Goal: Communication & Community: Answer question/provide support

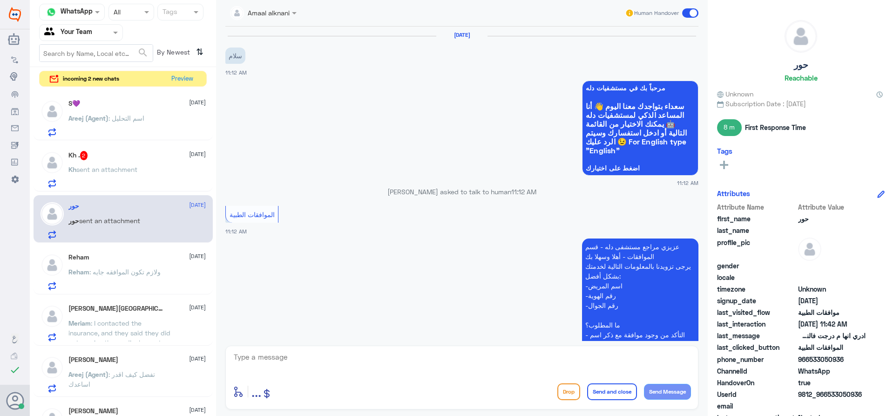
scroll to position [837, 0]
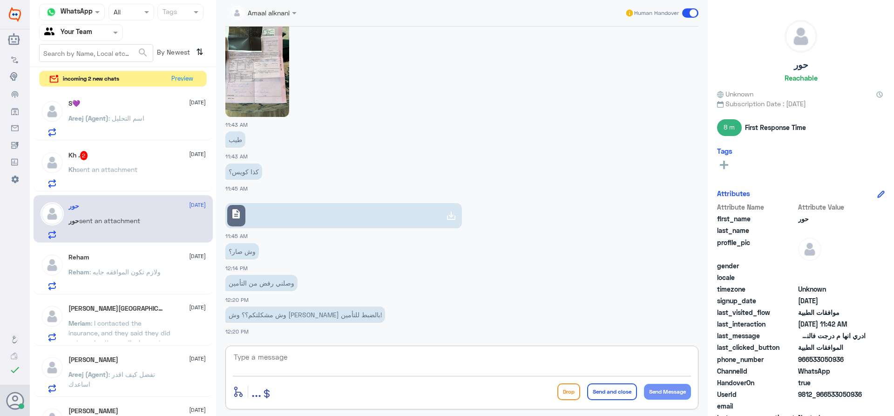
click at [273, 360] on textarea at bounding box center [462, 362] width 458 height 23
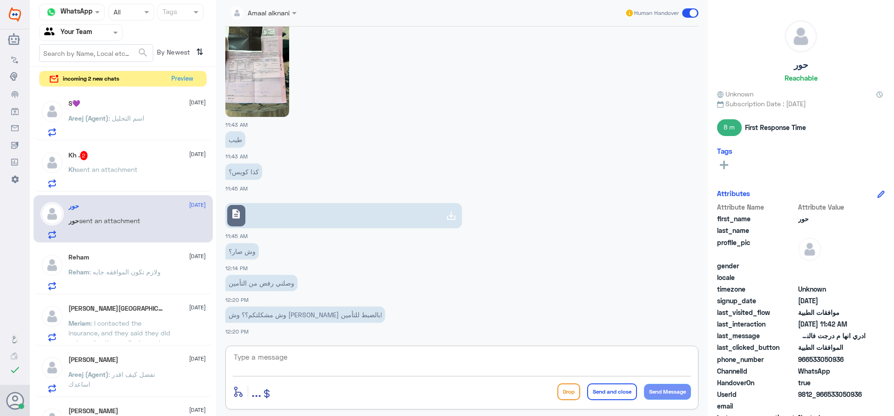
click at [273, 360] on textarea at bounding box center [462, 362] width 458 height 23
type textarea "ماعندنا مشكله"
click at [140, 164] on div "Kh . 2 [DATE] Kh sent an attachment" at bounding box center [136, 169] width 137 height 37
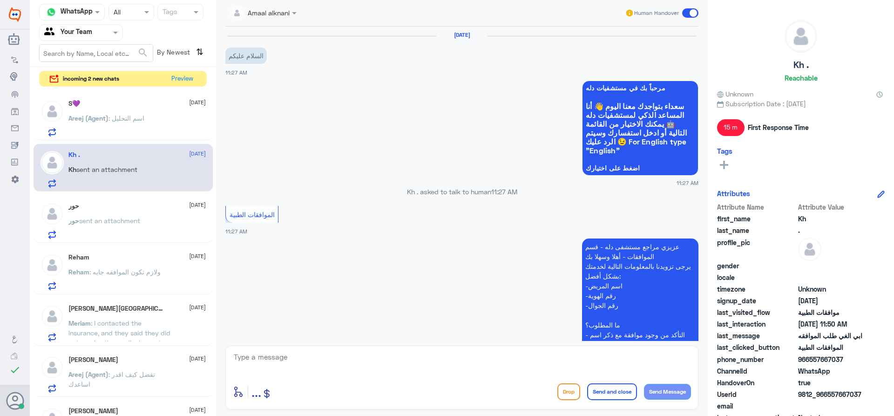
scroll to position [380, 0]
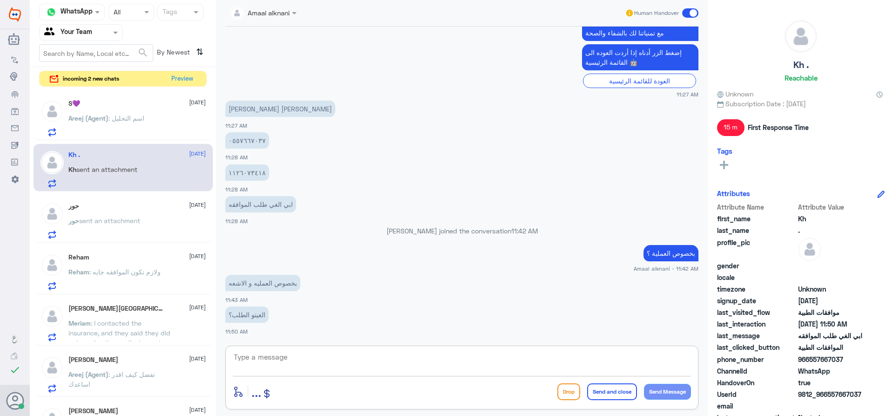
click at [269, 358] on textarea at bounding box center [462, 362] width 458 height 23
type textarea "0557667037"
drag, startPoint x: 282, startPoint y: 356, endPoint x: 113, endPoint y: 350, distance: 169.1
click at [113, 350] on div "Channel WhatsApp Status × All Tags Agent Filter Your Team search By Newest ⇅ in…" at bounding box center [462, 209] width 864 height 419
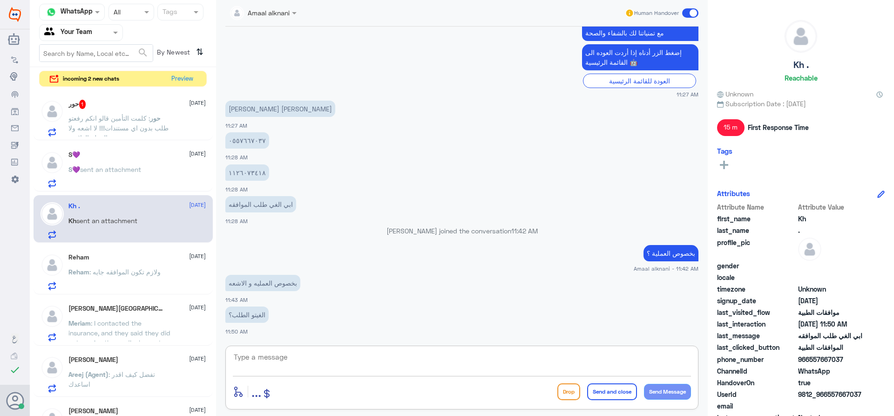
click at [406, 361] on textarea at bounding box center [462, 362] width 458 height 23
click at [652, 360] on textarea "جاري العمل الغائة - ممكن اعرف اش سبب الالغاء" at bounding box center [462, 362] width 458 height 23
click at [655, 359] on textarea "جاري العمل الغائة - ممكن اعرف اش سبب الالغاء" at bounding box center [462, 362] width 458 height 23
click at [690, 358] on textarea "جاري العمل الغائة - ممكن اعرف اش سبب الالغاء" at bounding box center [462, 362] width 458 height 23
type textarea "تم رفع طلبكم للفريق المختص بالعمليات وجاري العمل الغائة - ممكن اعرف اش سبب الال…"
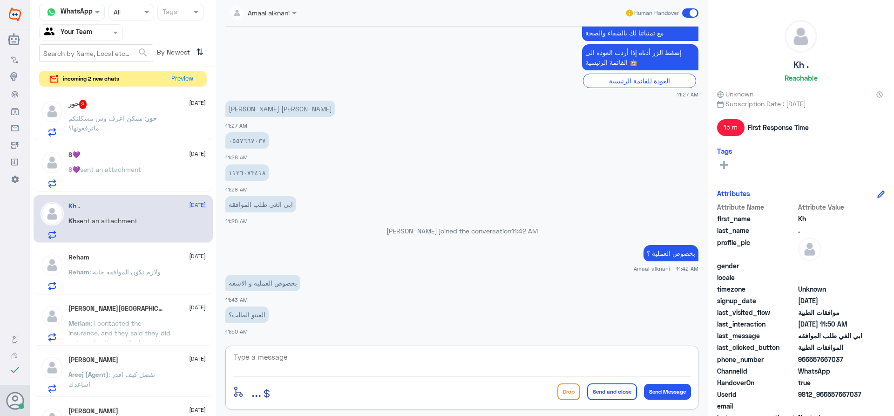
scroll to position [429, 0]
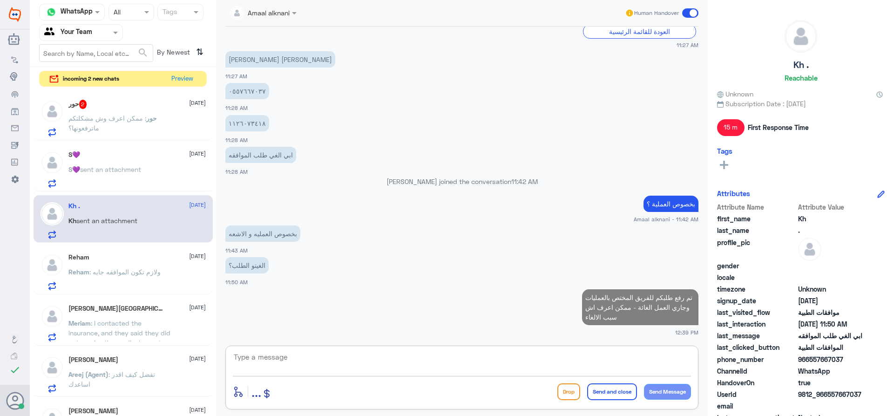
click at [281, 359] on textarea at bounding box center [462, 362] width 458 height 23
paste textarea "0557667037"
type textarea "0557667037"
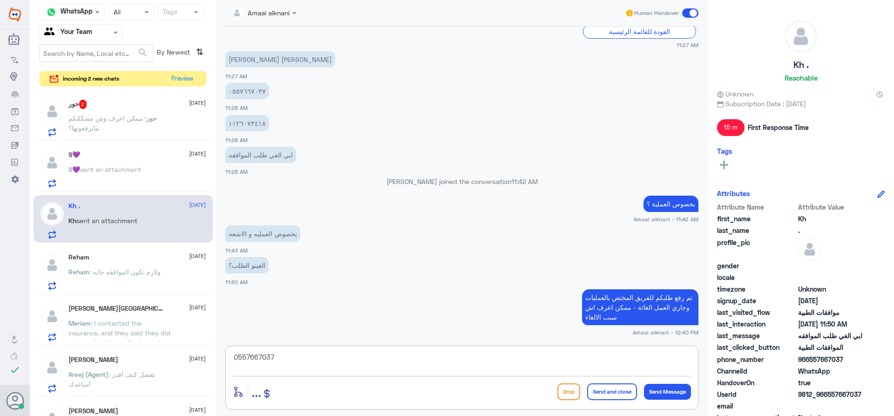
drag, startPoint x: 179, startPoint y: 355, endPoint x: 94, endPoint y: 351, distance: 85.8
click at [94, 351] on div "Channel WhatsApp Status × All Tags Agent Filter Your Team search By Newest ⇅ in…" at bounding box center [462, 209] width 864 height 419
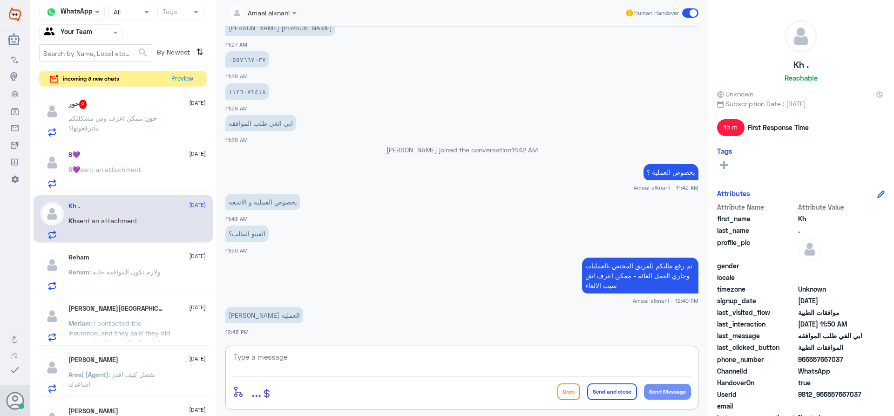
click at [339, 366] on textarea at bounding box center [462, 362] width 458 height 23
click at [299, 359] on textarea at bounding box center [462, 362] width 458 height 23
type textarea "تم الالغاء"
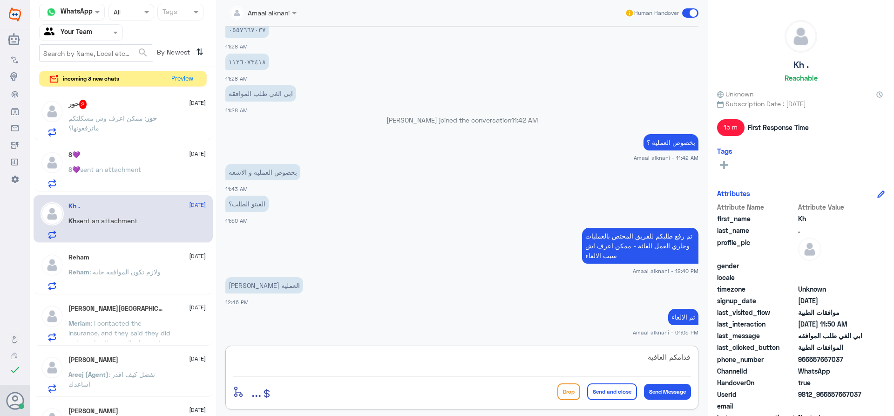
type textarea "قدامكم العافية"
click at [611, 386] on button "Send and close" at bounding box center [612, 391] width 50 height 17
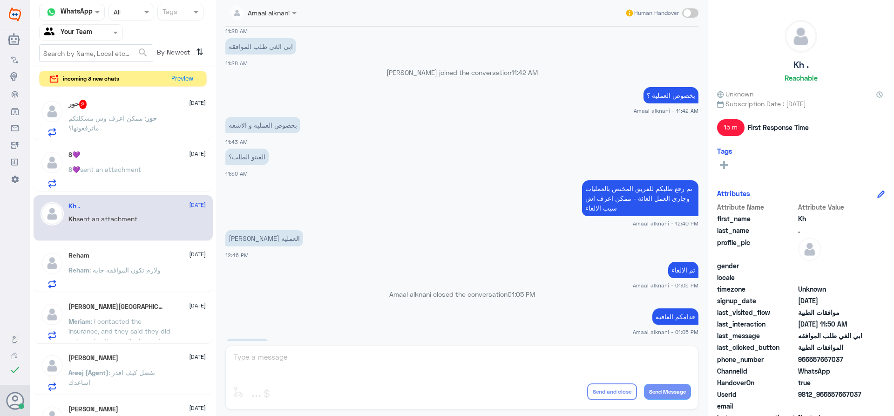
scroll to position [662, 0]
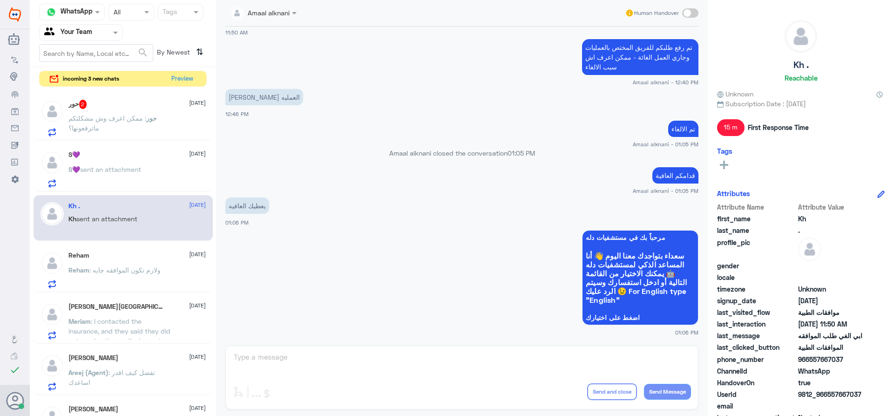
click at [317, 366] on div "Amaal alknani Human Handover [DATE] السلام عليكم 11:27 AM مرحباً بك في مستشفيات…" at bounding box center [462, 209] width 492 height 419
click at [124, 164] on p "S💜 sent an attachment" at bounding box center [104, 175] width 73 height 23
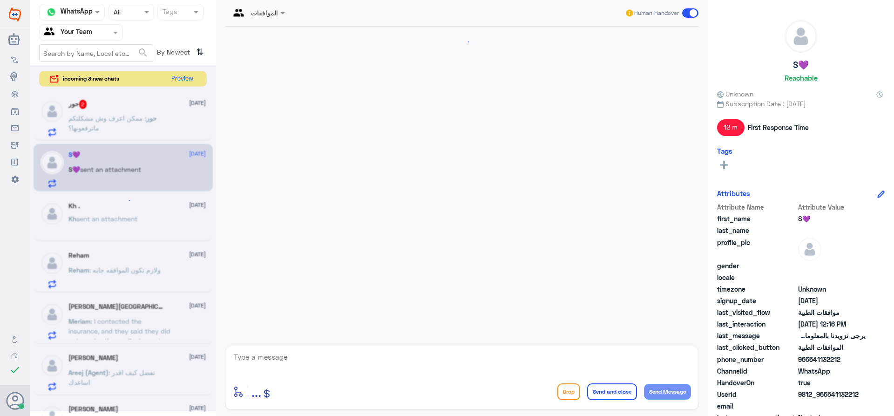
scroll to position [699, 0]
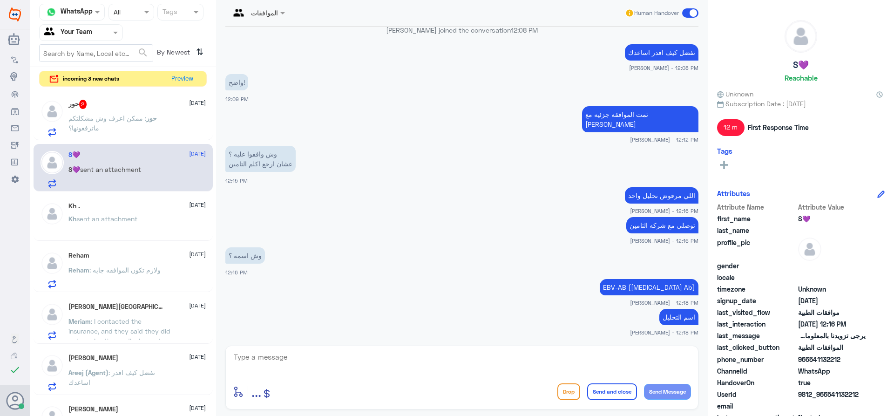
click at [264, 353] on textarea at bounding box center [462, 362] width 458 height 23
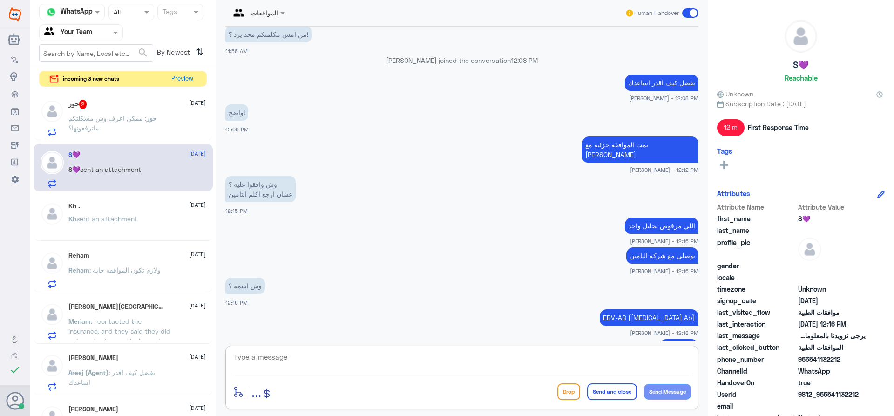
scroll to position [653, 0]
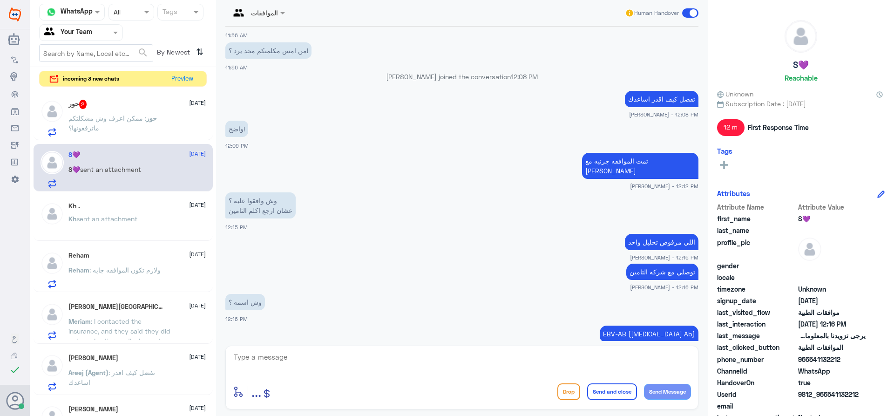
click at [133, 124] on p "حور : ممكن اعرف وش مشكلتكم ماترفعونها؟" at bounding box center [120, 124] width 105 height 23
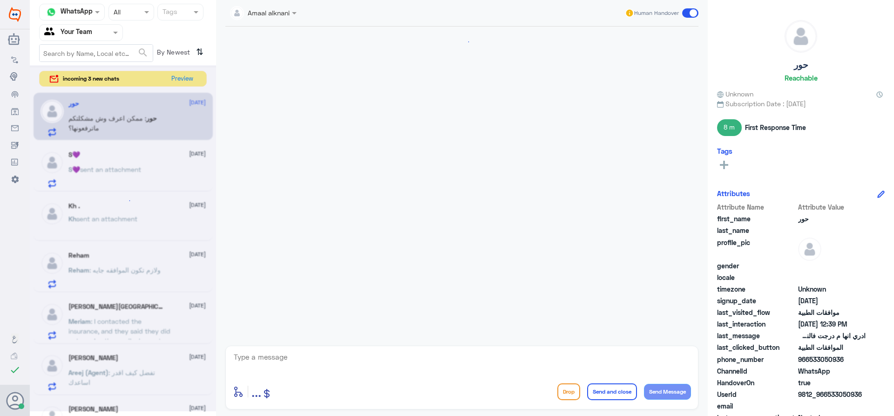
scroll to position [771, 0]
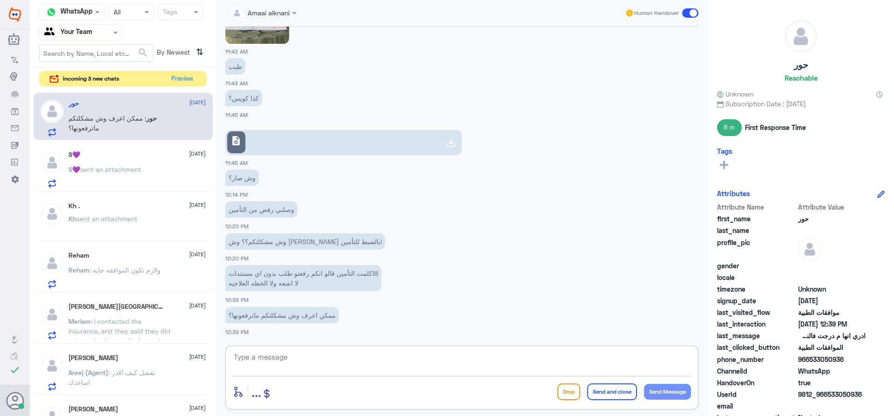
click at [346, 366] on textarea at bounding box center [462, 362] width 458 height 23
click at [346, 365] on textarea at bounding box center [462, 362] width 458 height 23
click at [352, 365] on textarea at bounding box center [462, 362] width 458 height 23
type textarea "عزيزتي تم رفع طلبكم للفريق المختص بالعمليات ولازال بعد الرفض قيد المتابعة"
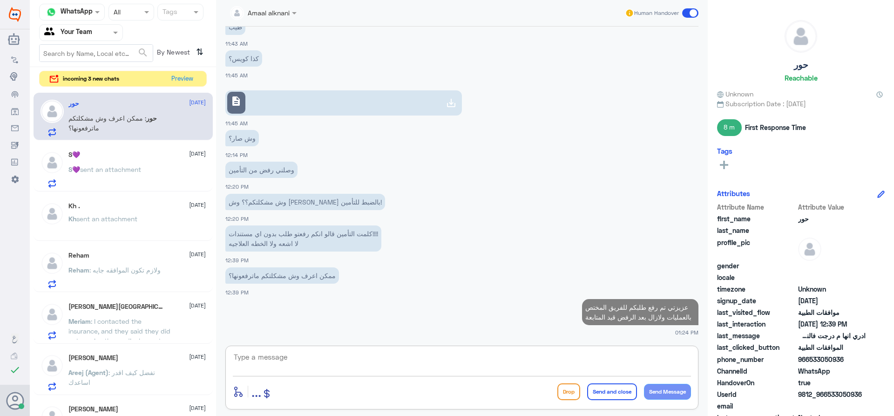
click at [308, 364] on textarea at bounding box center [462, 362] width 458 height 23
click at [305, 356] on textarea at bounding box center [462, 362] width 458 height 23
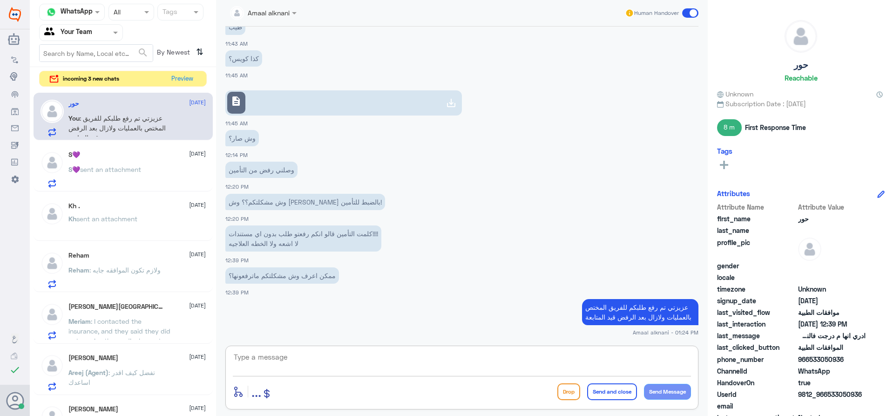
click at [305, 356] on textarea at bounding box center [462, 362] width 458 height 23
click at [182, 74] on button "Preview" at bounding box center [182, 78] width 29 height 14
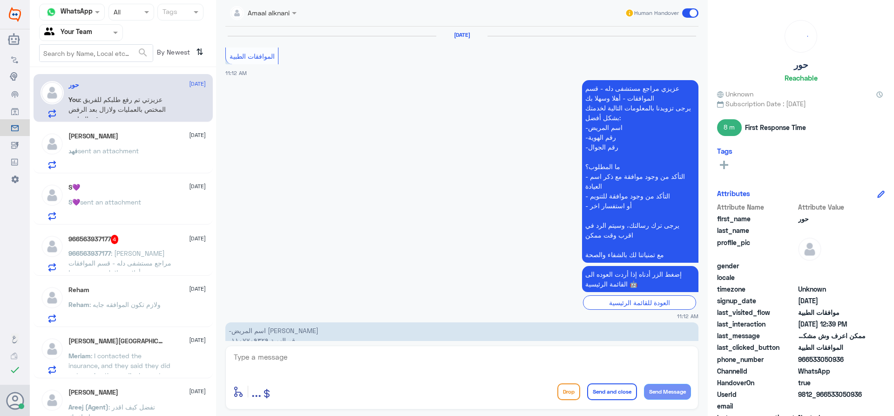
scroll to position [792, 0]
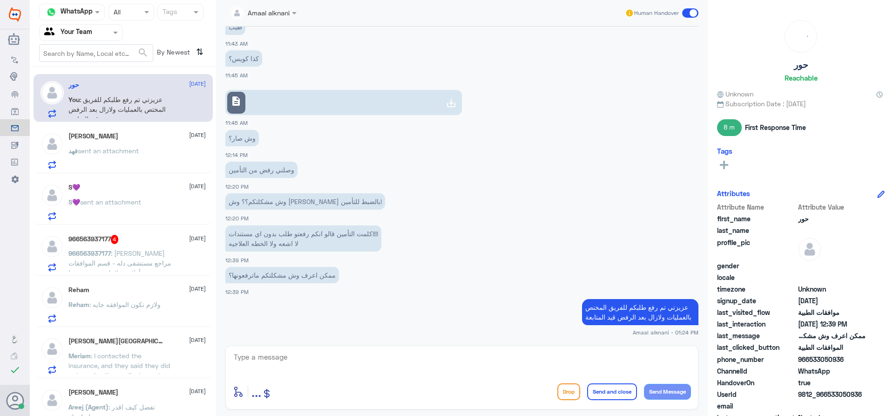
click at [313, 363] on textarea at bounding box center [462, 362] width 458 height 23
click at [117, 143] on div "[PERSON_NAME] [DATE] [PERSON_NAME] sent an attachment" at bounding box center [136, 150] width 137 height 37
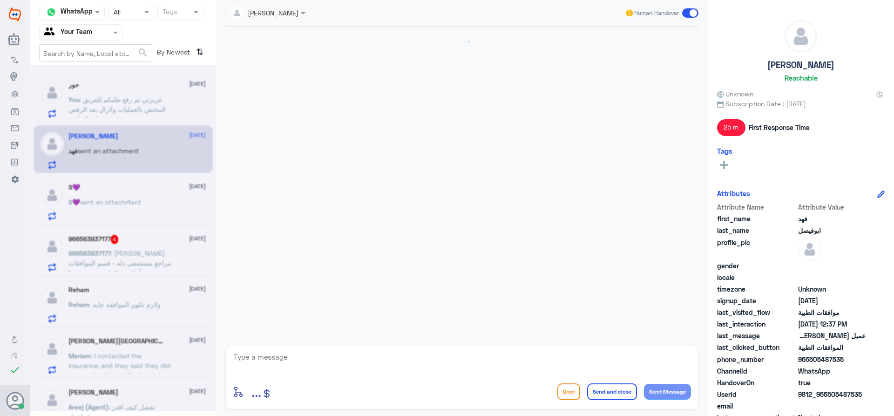
scroll to position [553, 0]
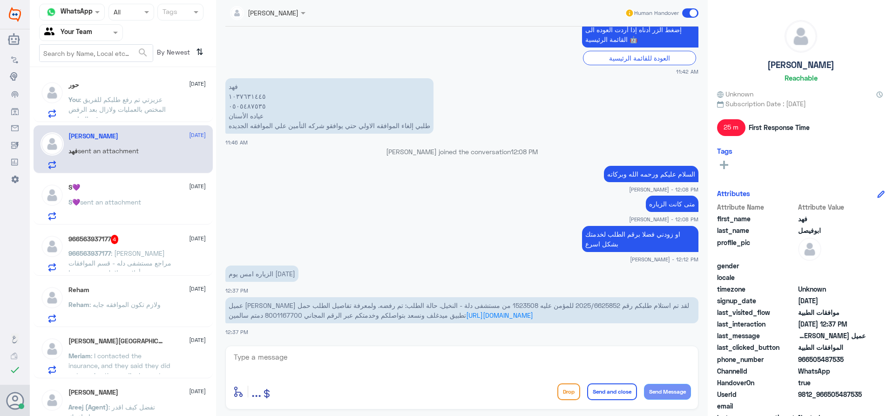
click at [293, 361] on textarea at bounding box center [462, 362] width 458 height 23
click at [549, 305] on span "عميل [PERSON_NAME] لقد تم استلام طلبكم رقم 2025/6625852 للمؤمن عليه 1523508 من …" at bounding box center [459, 310] width 461 height 18
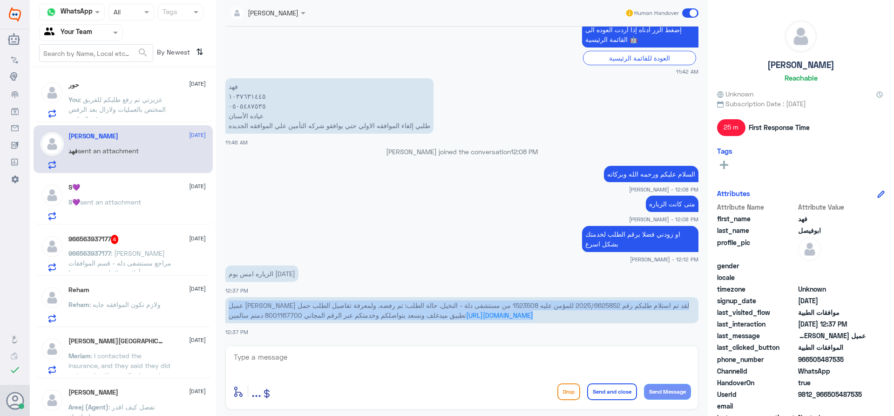
click at [549, 305] on span "عميل [PERSON_NAME] لقد تم استلام طلبكم رقم 2025/6625852 للمؤمن عليه 1523508 من …" at bounding box center [459, 310] width 461 height 18
click at [535, 305] on span "عميل [PERSON_NAME] لقد تم استلام طلبكم رقم 2025/6625852 للمؤمن عليه 1523508 من …" at bounding box center [459, 310] width 461 height 18
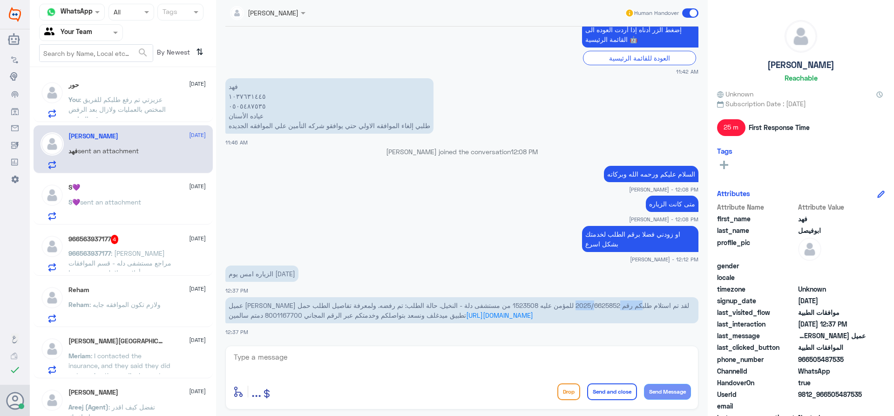
drag, startPoint x: 526, startPoint y: 305, endPoint x: 570, endPoint y: 305, distance: 44.2
click at [570, 305] on span "عميل [PERSON_NAME] لقد تم استلام طلبكم رقم 2025/6625852 للمؤمن عليه 1523508 من …" at bounding box center [459, 310] width 461 height 18
copy span "2025/6625852"
click at [387, 373] on textarea at bounding box center [462, 362] width 458 height 23
paste textarea "#36 was app 2025/5989006"
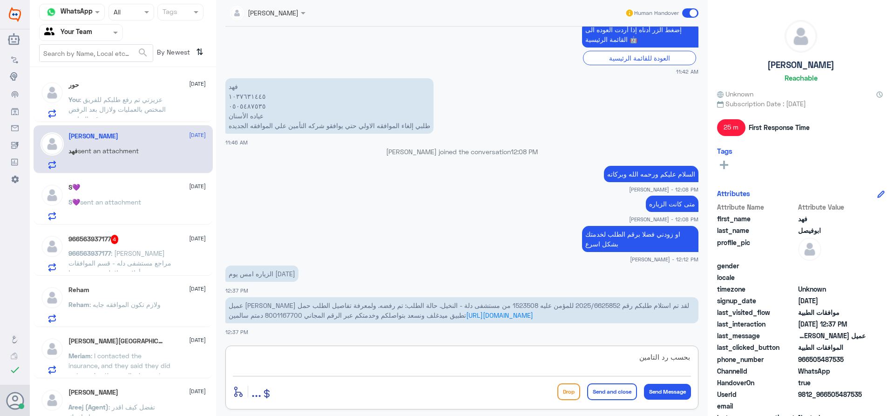
type textarea "بحسب رد التامين #36 was app 2025/5989006"
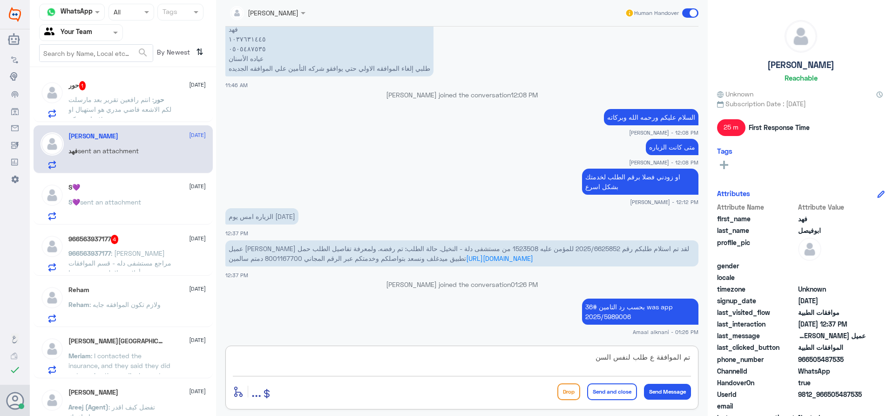
type textarea "تم الموافقة ع طلب لنفس السن"
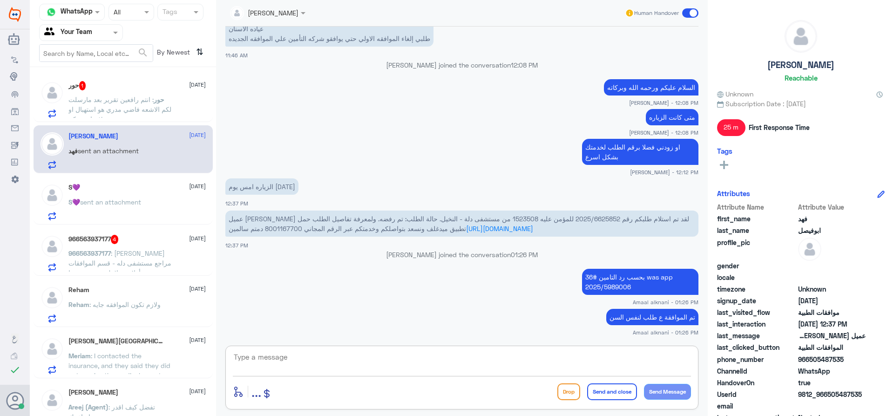
click at [530, 366] on textarea at bounding box center [462, 362] width 458 height 23
type textarea "مع [PERSON_NAME]"
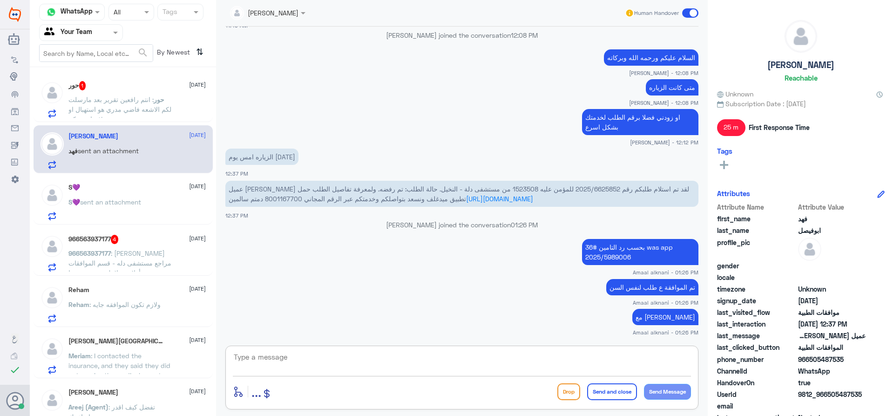
click at [536, 357] on textarea at bounding box center [462, 362] width 458 height 23
paste textarea "[DATE]"
type textarea "بتاريخ [DATE]"
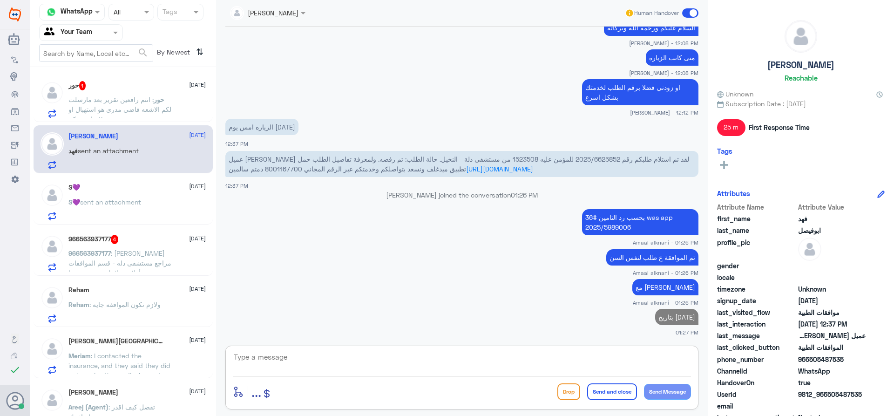
click at [491, 371] on textarea at bounding box center [462, 362] width 458 height 23
click at [118, 112] on span ": انتم رافعين تقرير بعد مارسلت لكم الاشعه فاضي مدري هو استهبال او فضاوه منكم!" at bounding box center [119, 108] width 103 height 27
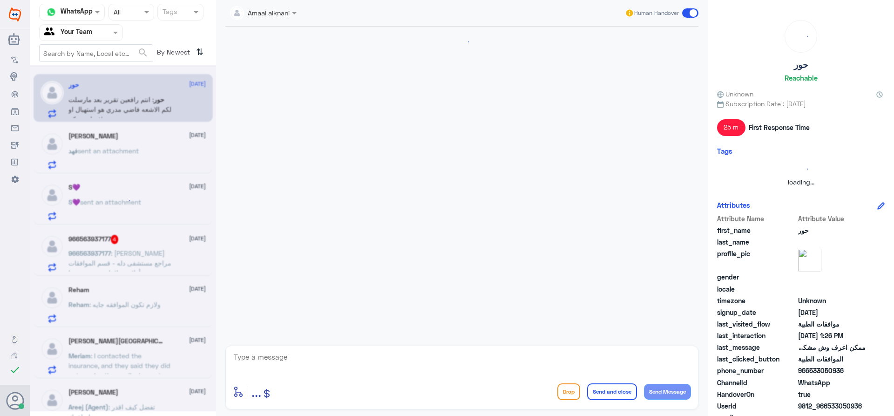
scroll to position [801, 0]
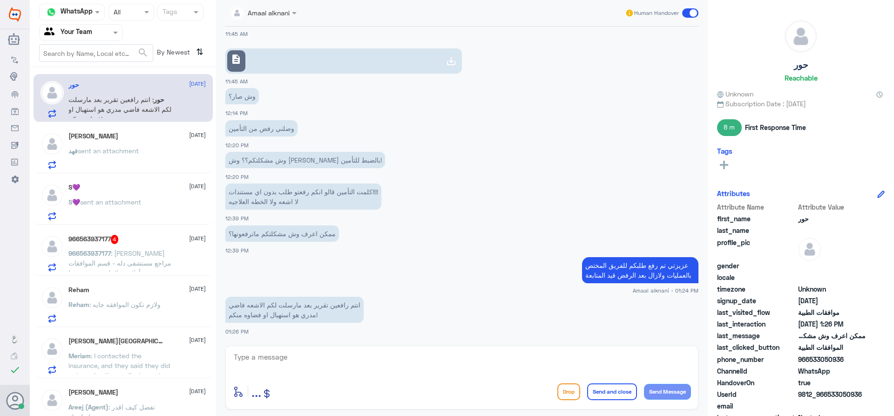
click at [277, 360] on textarea at bounding box center [462, 362] width 458 height 23
click at [283, 70] on link "description" at bounding box center [343, 60] width 237 height 25
click at [344, 353] on textarea at bounding box center [462, 362] width 458 height 23
click at [123, 241] on div "966563937177 4 [DATE]" at bounding box center [136, 239] width 137 height 9
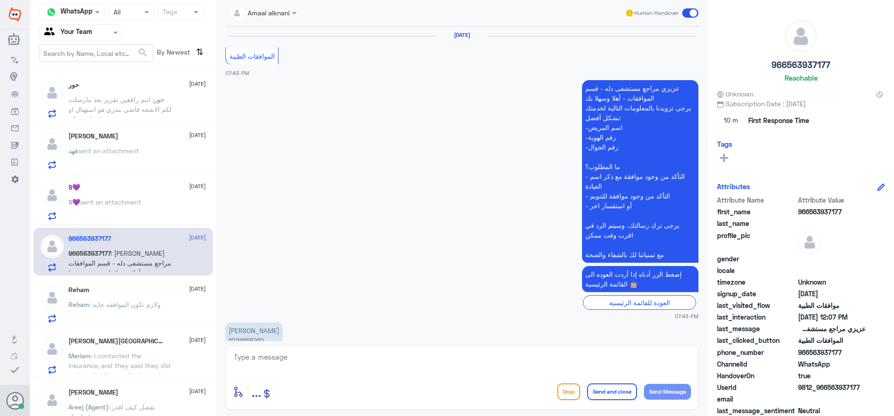
scroll to position [1215, 0]
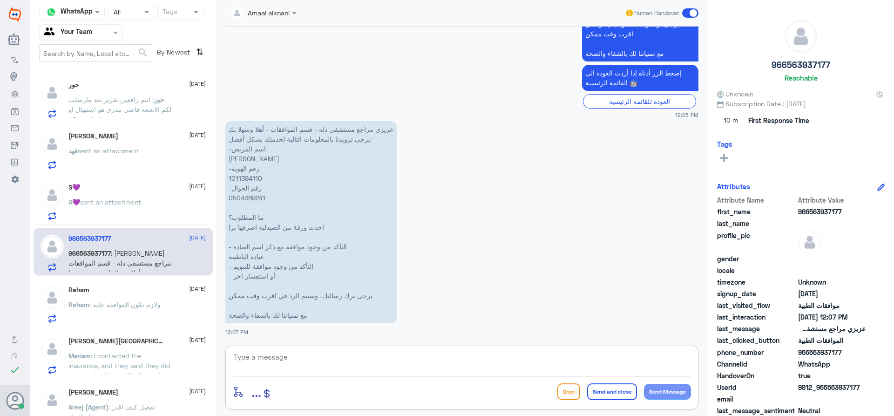
click at [283, 368] on textarea at bounding box center [462, 362] width 458 height 23
click at [134, 191] on div "S💜 [DATE]" at bounding box center [136, 187] width 137 height 8
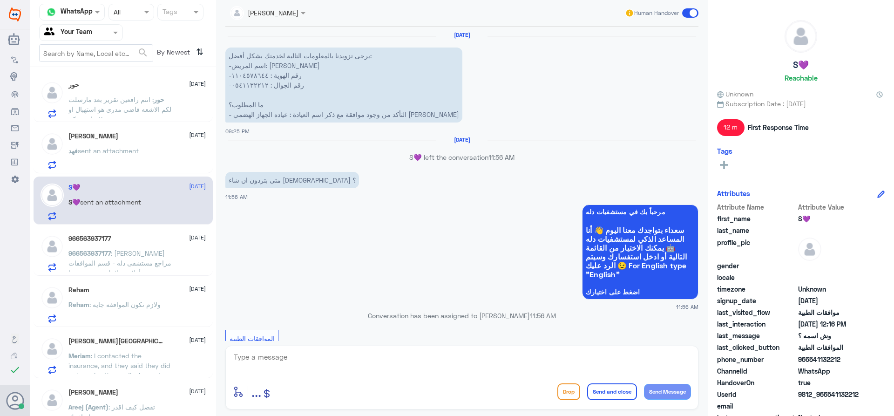
scroll to position [699, 0]
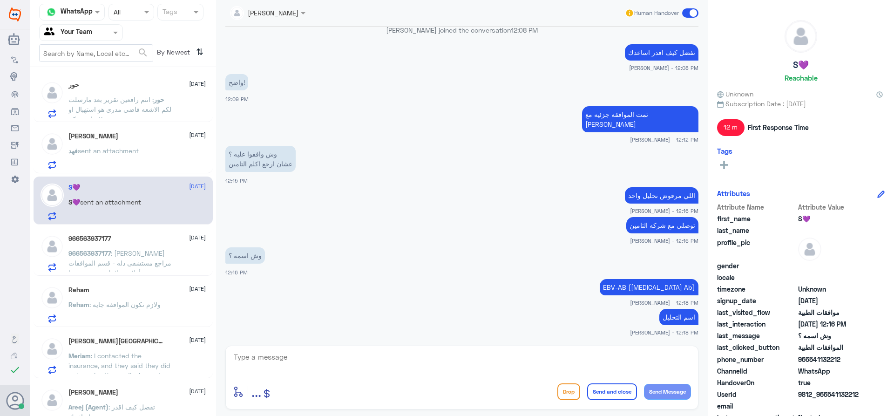
click at [127, 226] on div "حور [DATE] حور : انتم رافعين تقرير بعد مارسلت لكم الاشعه فاضي مدري هو استهبال ا…" at bounding box center [123, 245] width 186 height 348
click at [131, 207] on p "S💜 sent an attachment" at bounding box center [104, 208] width 73 height 23
click at [119, 255] on span ": [PERSON_NAME] مراجع مستشفى دله - قسم الموافقات - أهلا وسهلا بك يرجى تزويدنا ب…" at bounding box center [119, 316] width 103 height 135
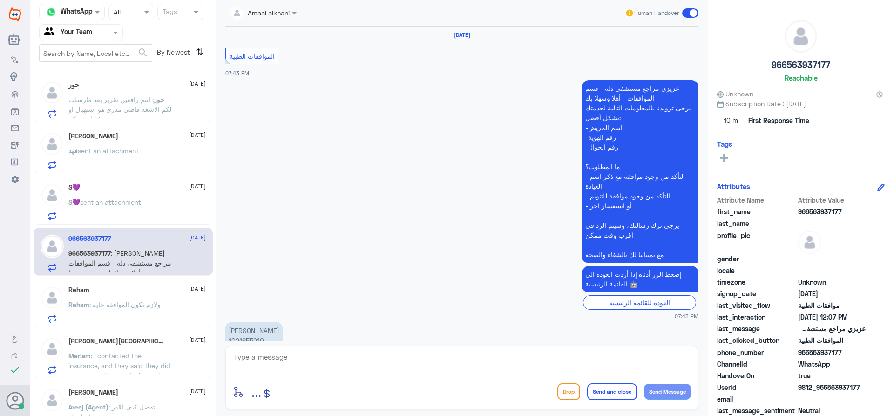
scroll to position [1215, 0]
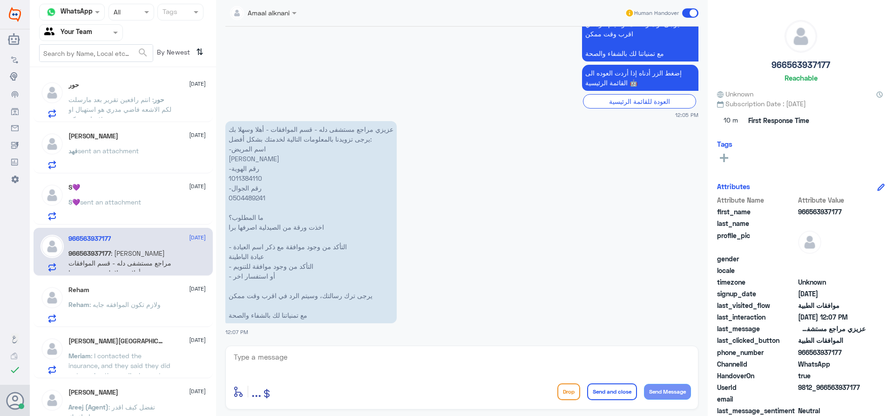
click at [243, 176] on p "عزيزي مراجع مستشفى دله - قسم الموافقات - أهلا وسهلا بك يرجى تزويدنا بالمعلومات …" at bounding box center [310, 222] width 171 height 202
copy p "1011384110"
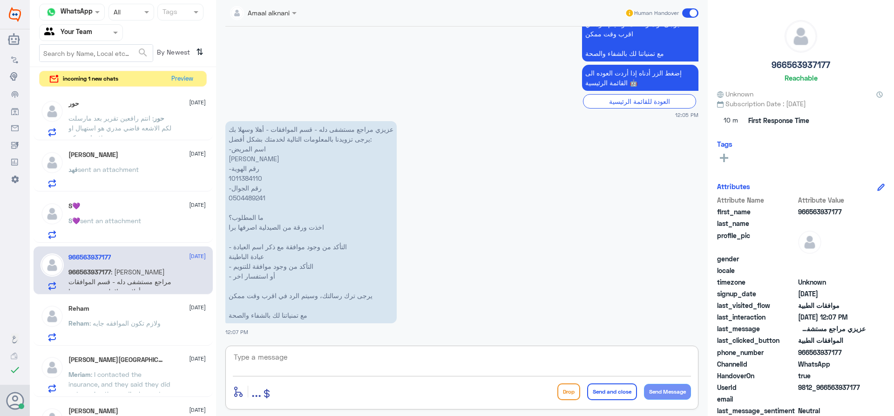
click at [305, 364] on textarea at bounding box center [462, 362] width 458 height 23
click at [252, 183] on p "عزيزي مراجع مستشفى دله - قسم الموافقات - أهلا وسهلا بك يرجى تزويدنا بالمعلومات …" at bounding box center [310, 222] width 171 height 202
click at [252, 176] on p "عزيزي مراجع مستشفى دله - قسم الموافقات - أهلا وسهلا بك يرجى تزويدنا بالمعلومات …" at bounding box center [310, 222] width 171 height 202
copy p "1011384110"
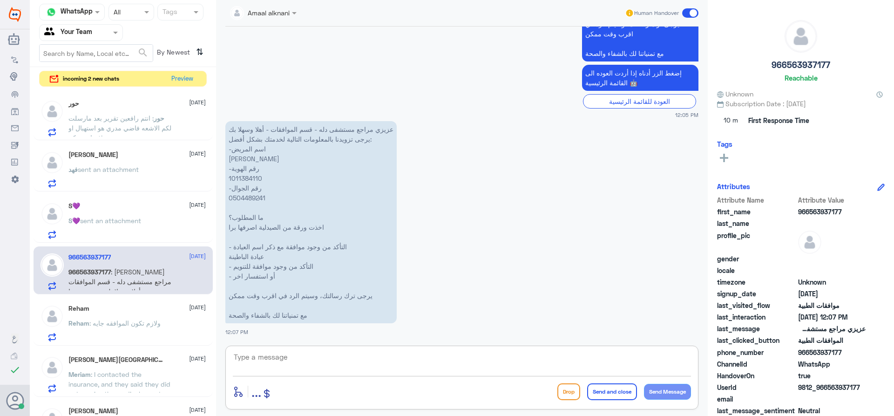
click at [344, 361] on textarea at bounding box center [462, 362] width 458 height 23
type textarea "عفوا مستشفى دلةالنخيل ؟"
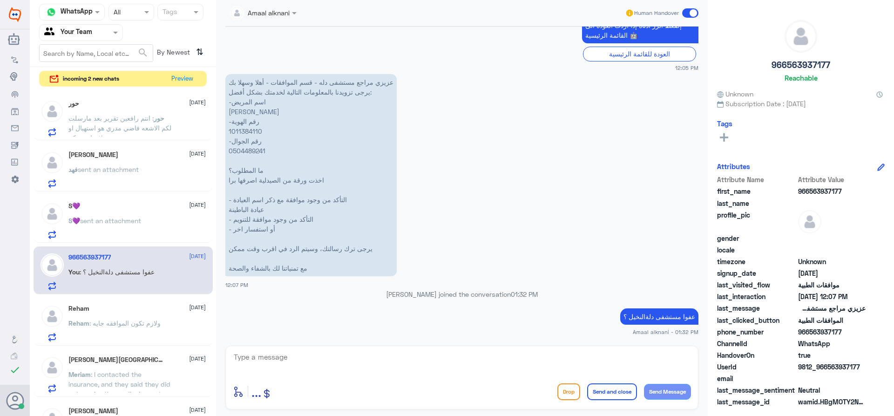
click at [166, 313] on div "Reham [DATE] Reham : ولازم تكون الموافقه جايه" at bounding box center [136, 323] width 137 height 37
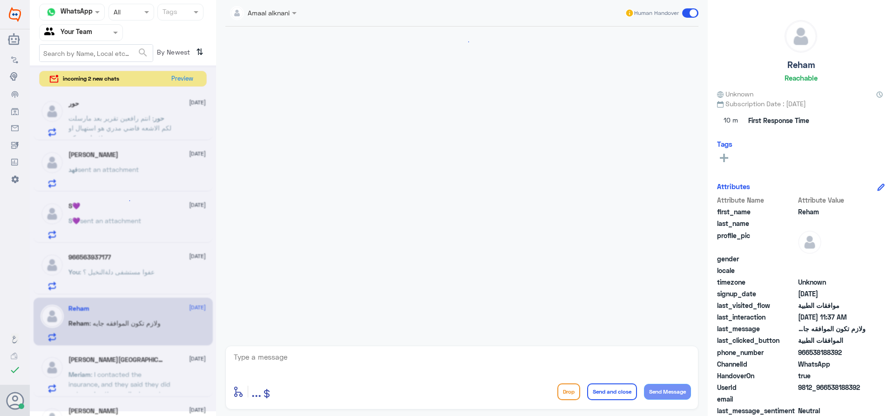
scroll to position [691, 0]
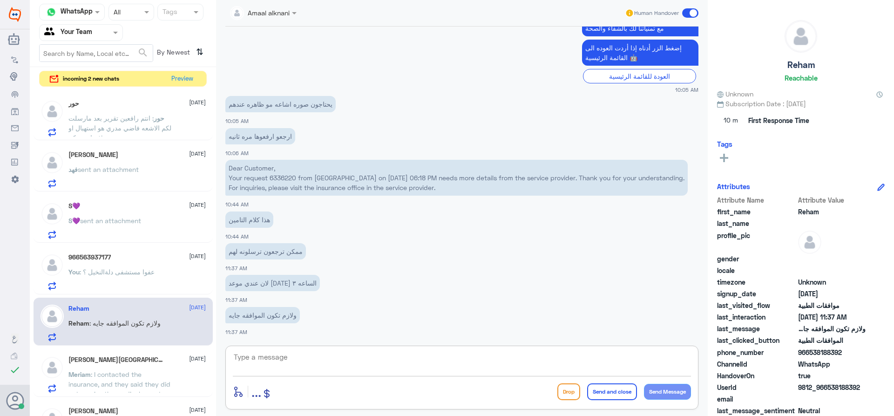
click at [296, 359] on textarea at bounding box center [462, 362] width 458 height 23
click at [315, 361] on textarea at bounding box center [462, 362] width 458 height 23
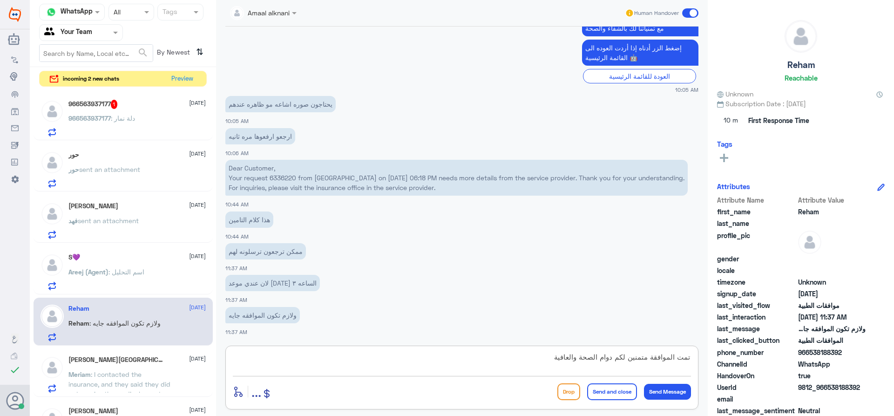
type textarea "تمت الموافقة متمنين لكم دوام الصحة والعافية"
click at [627, 399] on button "Send and close" at bounding box center [612, 391] width 50 height 17
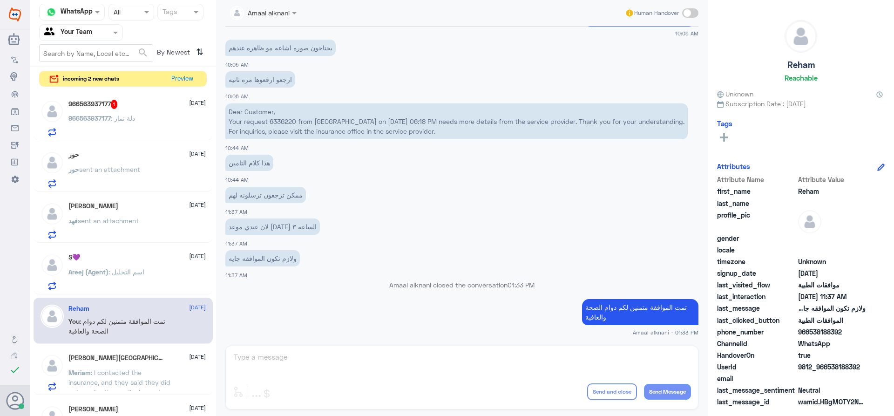
click at [143, 113] on div "966563937177 1 [DATE] 966563937177 : دلة نمار" at bounding box center [136, 118] width 137 height 37
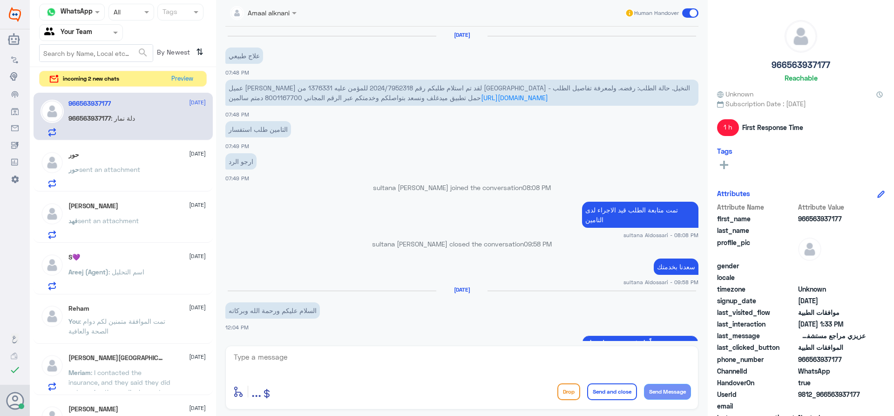
scroll to position [968, 0]
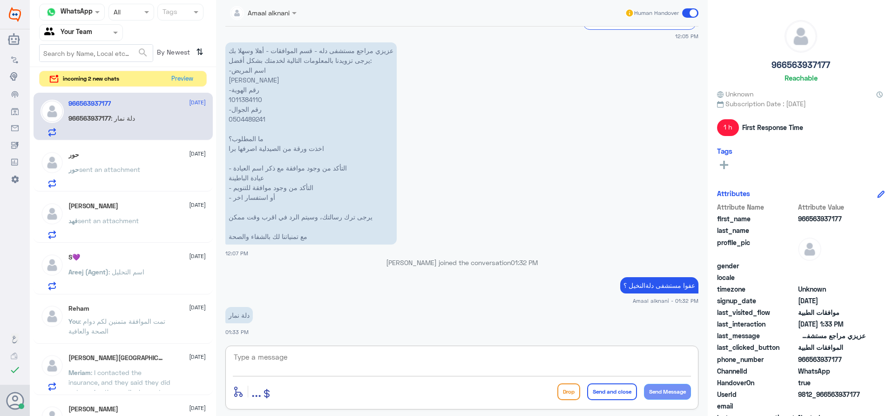
click at [283, 359] on textarea at bounding box center [462, 362] width 458 height 23
type textarea "الرجاء الاتصال بالرقم الموحد 920012222 لافادتكم بكيفية التواصل مع فرع نمار"
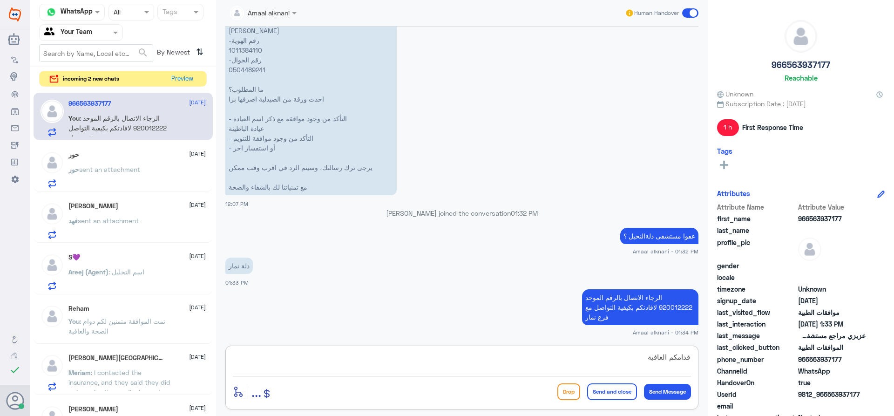
type textarea "قدامكم العافية"
click at [616, 397] on button "Send and close" at bounding box center [612, 391] width 50 height 17
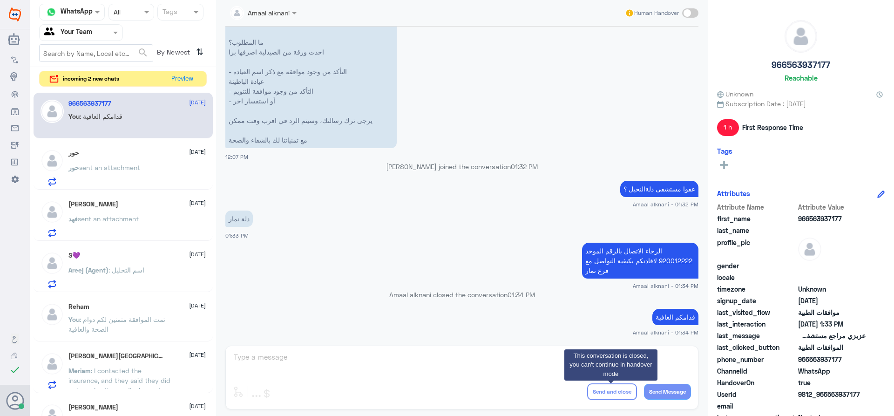
click at [316, 363] on div "Amaal alknani Human Handover [DATE] علاج طبيعي 07:48 PM عميل ميدغلف لقد تم استل…" at bounding box center [462, 209] width 492 height 419
click at [110, 208] on div "[PERSON_NAME] [DATE]" at bounding box center [136, 204] width 137 height 8
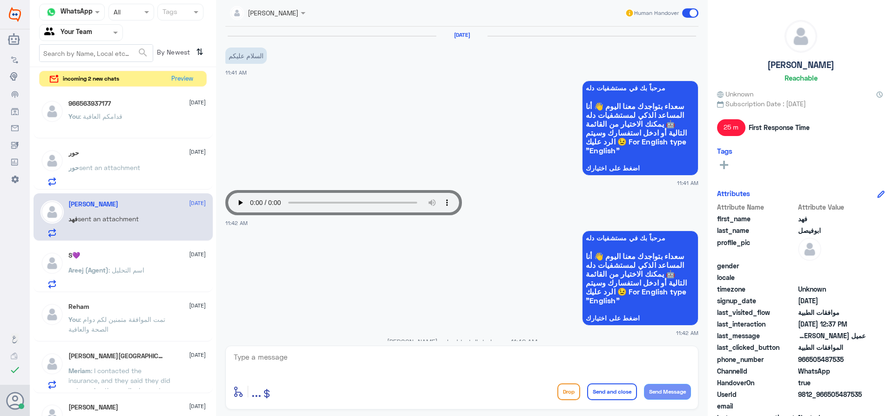
scroll to position [699, 0]
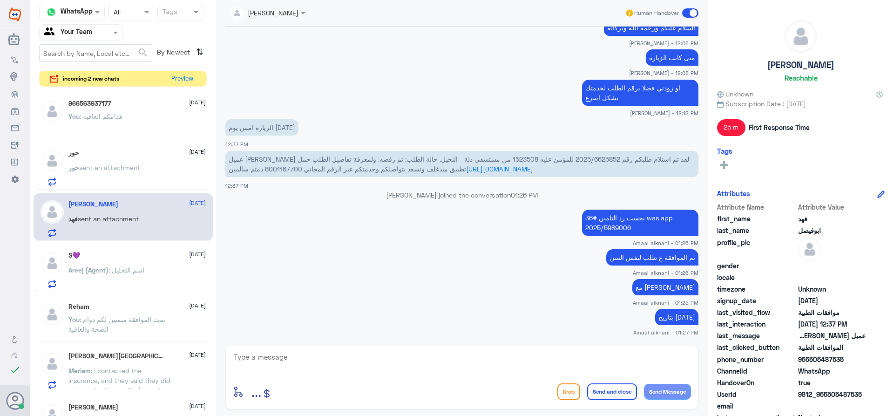
click at [309, 355] on textarea at bounding box center [462, 362] width 458 height 23
click at [108, 277] on p "[PERSON_NAME] (Agent) : اسم التحليل" at bounding box center [106, 276] width 76 height 23
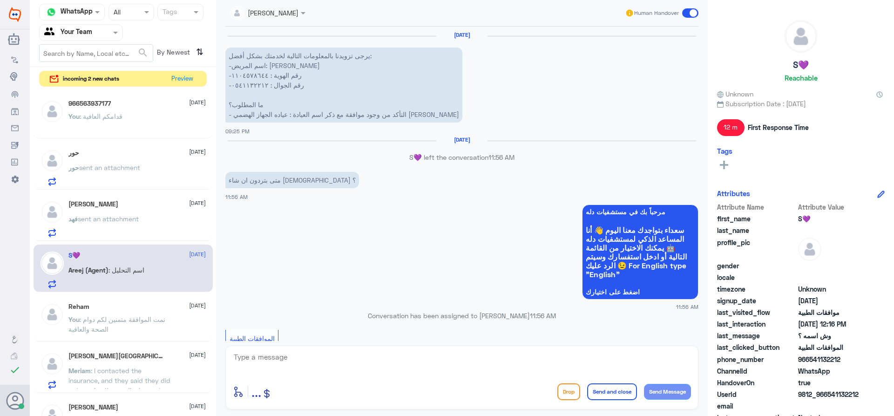
scroll to position [699, 0]
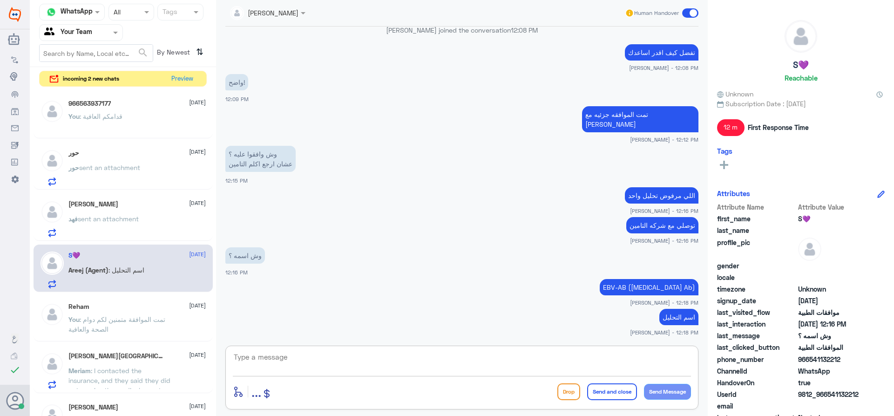
click at [284, 360] on textarea at bounding box center [462, 362] width 458 height 23
click at [128, 311] on div "Reham [DATE] You : تمت الموافقة متمنين لكم دوام الصحة والعافية" at bounding box center [136, 320] width 137 height 35
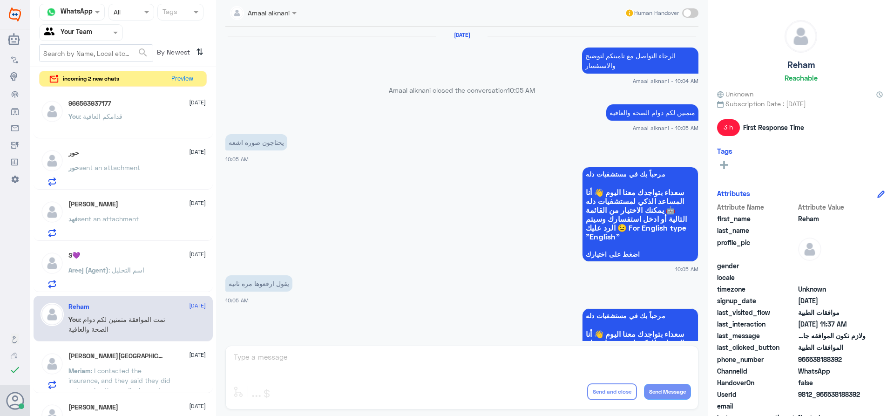
scroll to position [669, 0]
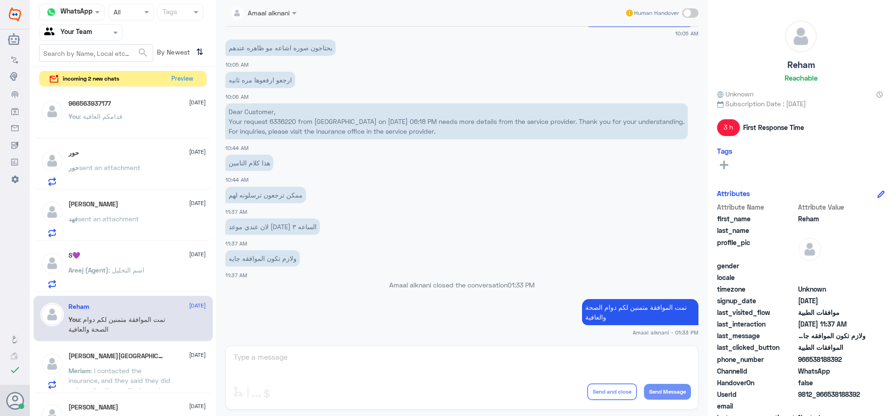
click at [114, 274] on p "[PERSON_NAME] (Agent) : اسم التحليل" at bounding box center [106, 276] width 76 height 23
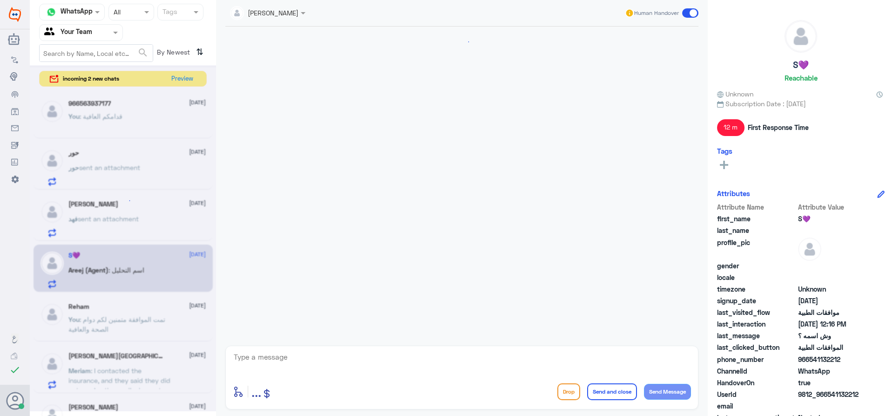
scroll to position [699, 0]
click at [305, 342] on div "[PERSON_NAME] Human Handover enter flow name ... Drop Send and close Send Messa…" at bounding box center [462, 209] width 492 height 419
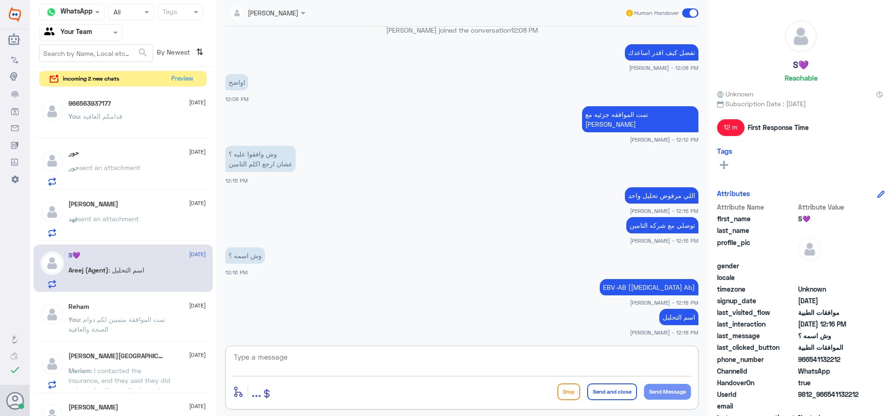
click at [304, 355] on textarea at bounding box center [462, 362] width 458 height 23
type textarea "اي خدمة اخرى ؟"
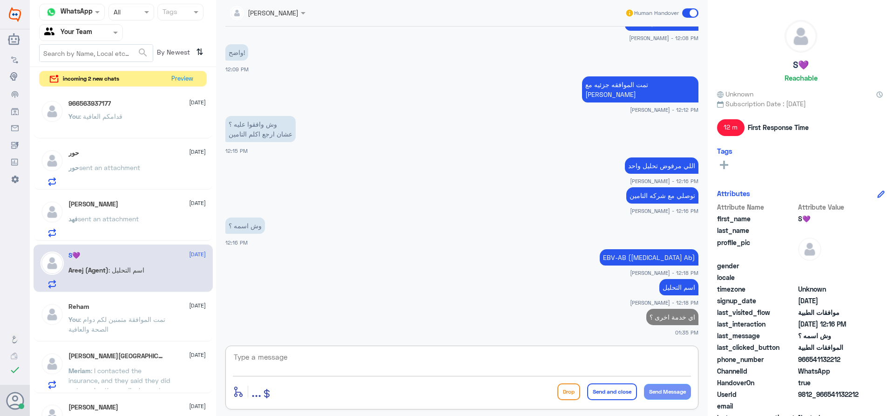
click at [119, 326] on p "You : تمت الموافقة متمنين لكم دوام الصحة والعافية" at bounding box center [120, 325] width 105 height 23
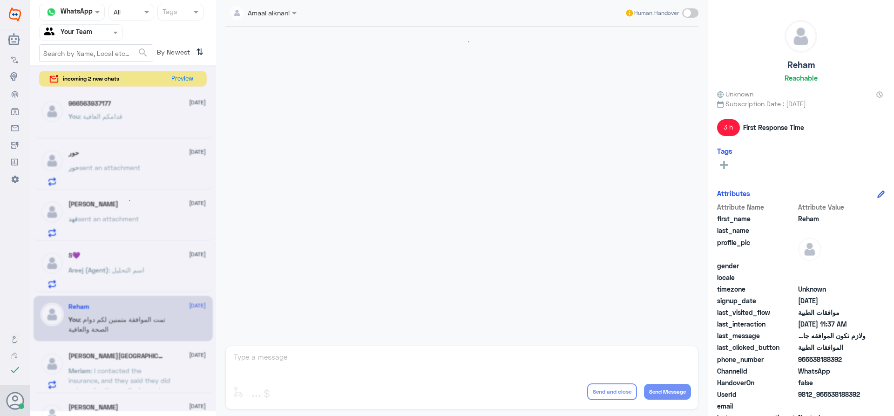
scroll to position [669, 0]
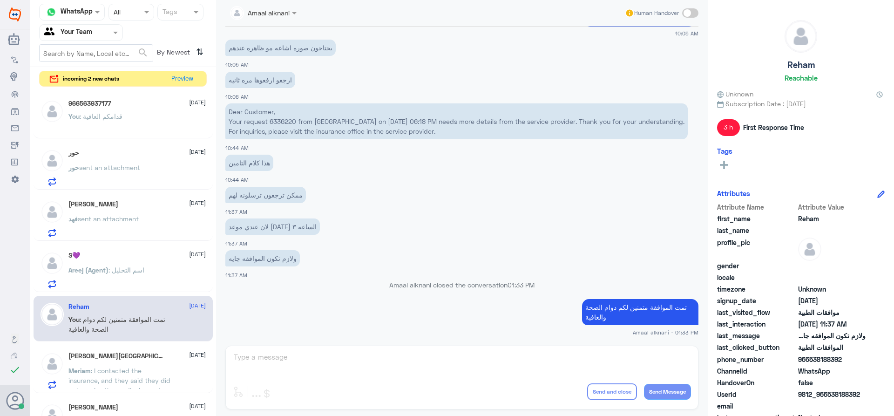
click at [331, 353] on div "Amaal alknani Human Handover [DATE] الرجاء التواصل مع تامينكم لتوضيح والاستفسار…" at bounding box center [462, 209] width 492 height 419
click at [120, 103] on div "966563937177 [DATE]" at bounding box center [136, 104] width 137 height 8
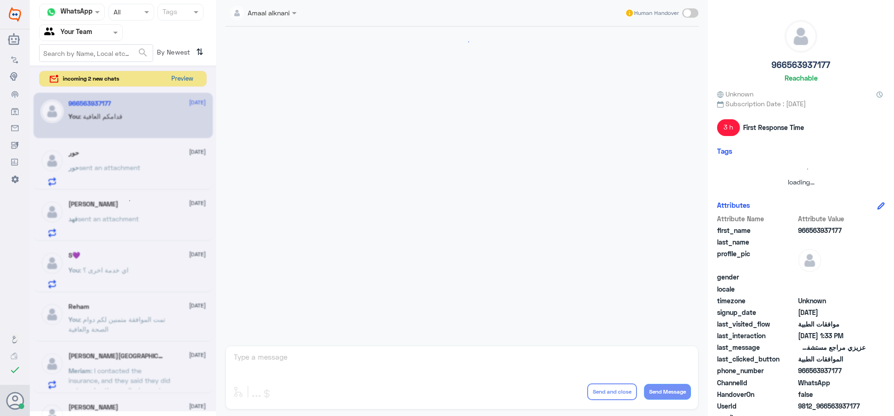
scroll to position [959, 0]
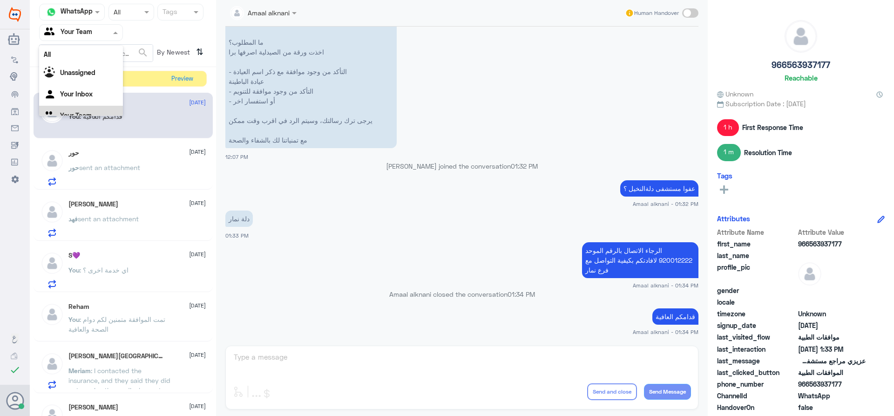
click at [110, 36] on div at bounding box center [81, 32] width 83 height 11
click at [93, 76] on div "Your Inbox" at bounding box center [81, 83] width 84 height 21
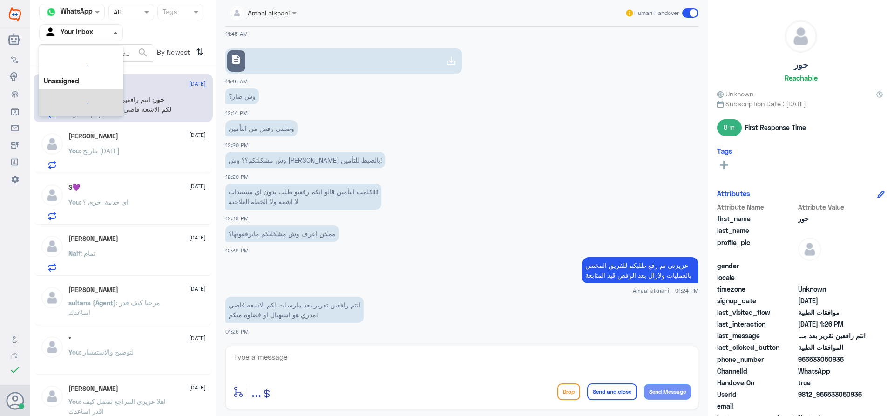
click at [115, 32] on span at bounding box center [115, 33] width 5 height 2
click at [88, 102] on Team "Your Team" at bounding box center [76, 104] width 32 height 8
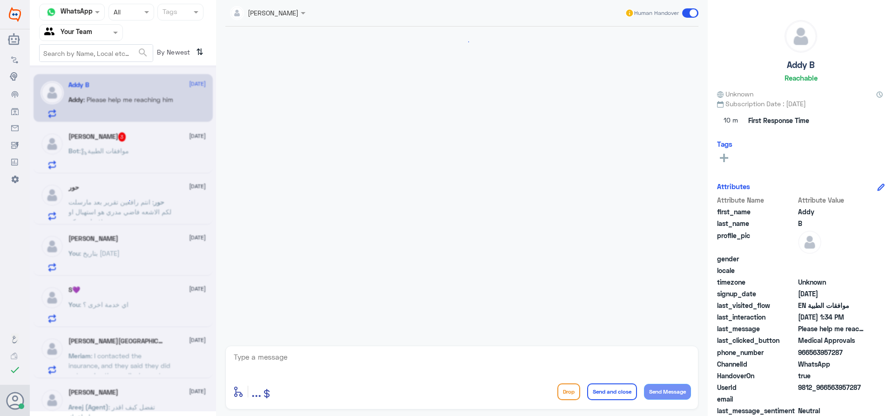
scroll to position [980, 0]
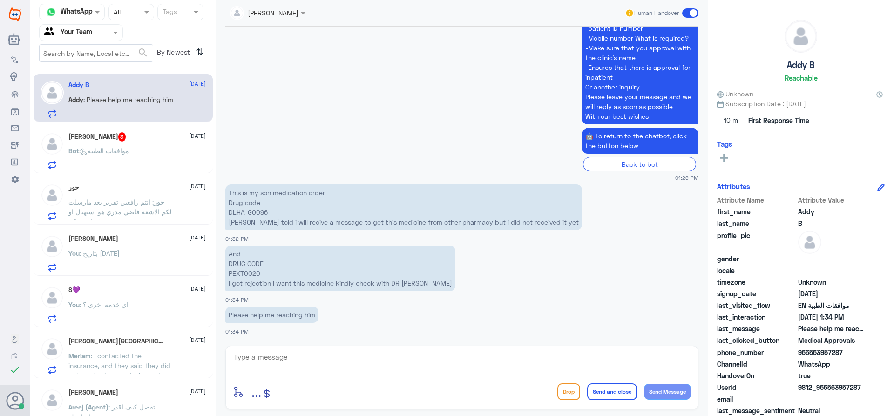
click at [300, 372] on textarea at bounding box center [462, 362] width 458 height 23
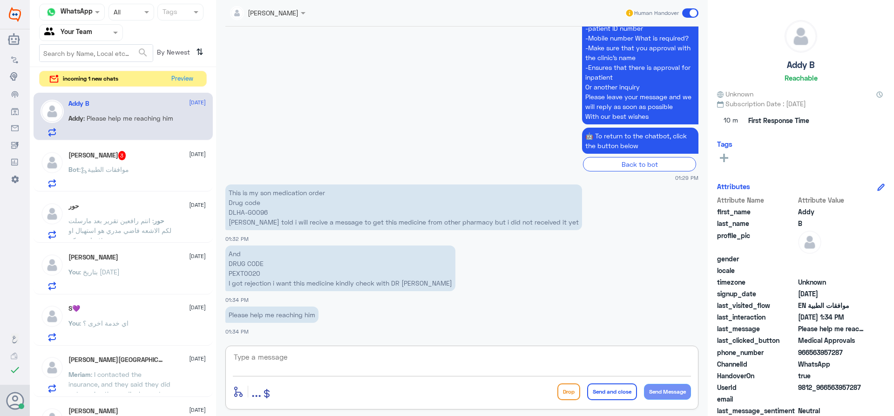
click at [295, 219] on p "This is my son medication order Drug code DLHA-G0096 [PERSON_NAME] told i will …" at bounding box center [403, 207] width 357 height 46
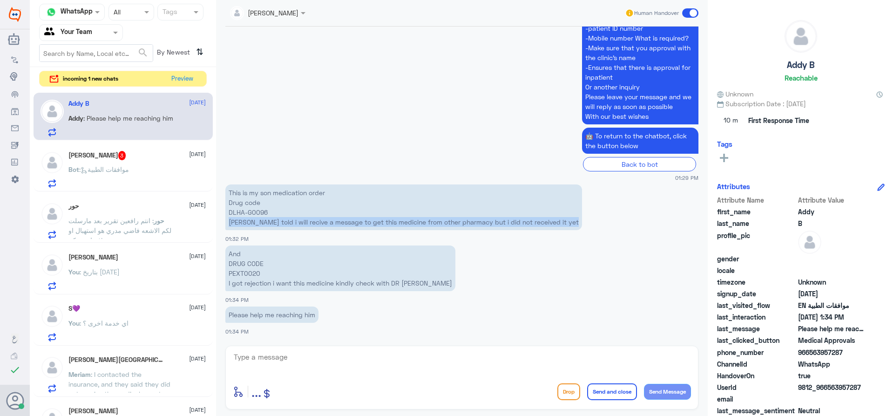
click at [295, 219] on p "This is my son medication order Drug code DLHA-G0096 [PERSON_NAME] told i will …" at bounding box center [403, 207] width 357 height 46
drag, startPoint x: 229, startPoint y: 192, endPoint x: 564, endPoint y: 208, distance: 335.2
click at [548, 224] on app-msgs-text "This is my son medication order Drug code DLHA-G0096 [PERSON_NAME] told i will …" at bounding box center [461, 207] width 473 height 47
copy p "This is my son medication order Drug code DLHA-G0096 [PERSON_NAME] told i will …"
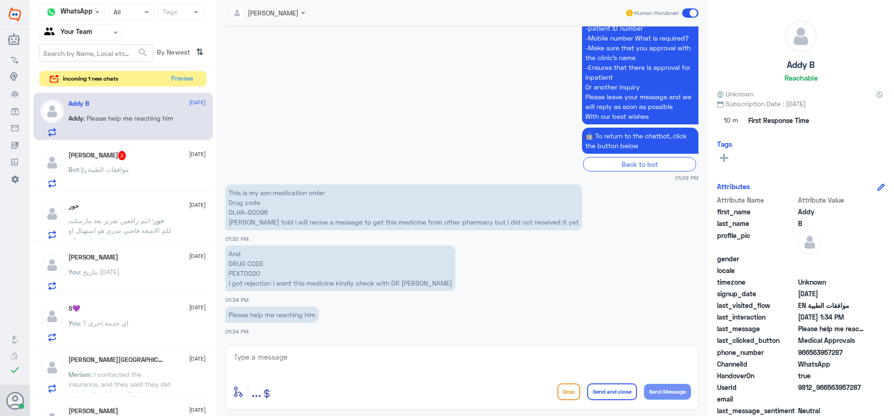
click at [251, 277] on p "And DRUG CODE PEXT0020 I got rejection i want this medicine kindly check with D…" at bounding box center [340, 268] width 230 height 46
drag, startPoint x: 230, startPoint y: 251, endPoint x: 520, endPoint y: 285, distance: 291.6
click at [520, 285] on app-msgs-text "And DRUG CODE PEXT0020 I got rejection i want this medicine kindly check with D…" at bounding box center [461, 268] width 473 height 47
click at [301, 375] on div at bounding box center [462, 363] width 458 height 25
click at [298, 353] on textarea at bounding box center [462, 362] width 458 height 23
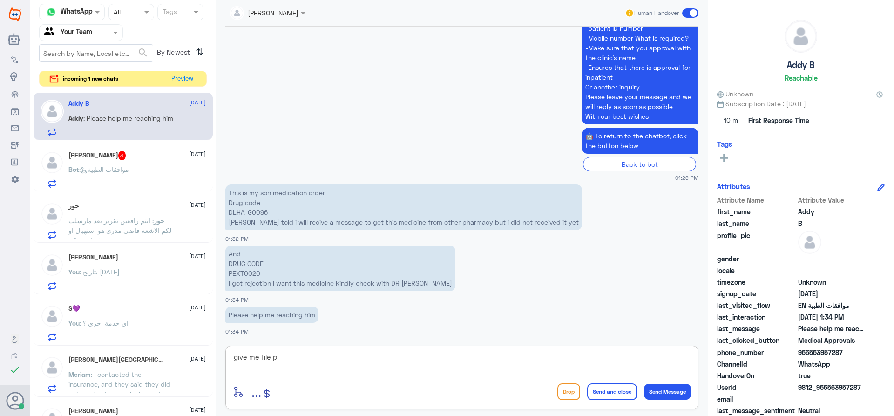
type textarea "give me file pls"
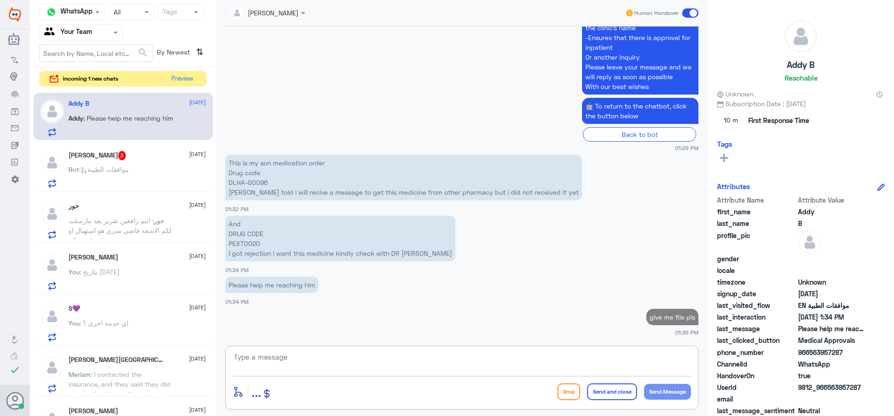
click at [141, 164] on div "ربي اغفرلي 3 [DATE] Bot : موافقات الطبية" at bounding box center [136, 169] width 137 height 37
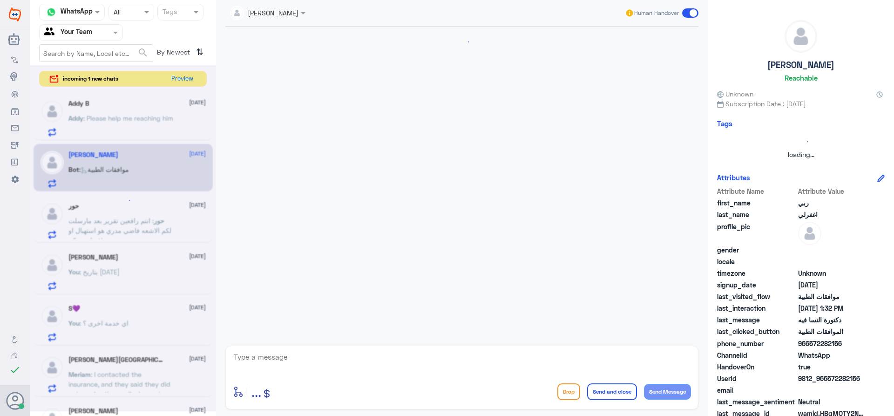
scroll to position [284, 0]
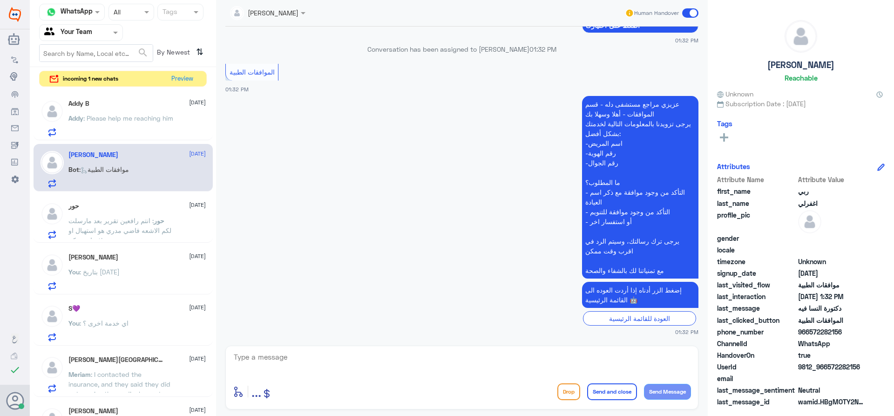
click at [322, 365] on textarea at bounding box center [462, 362] width 458 height 23
type textarea "j"
type textarea "تفضل كيف اقدر اساعدك"
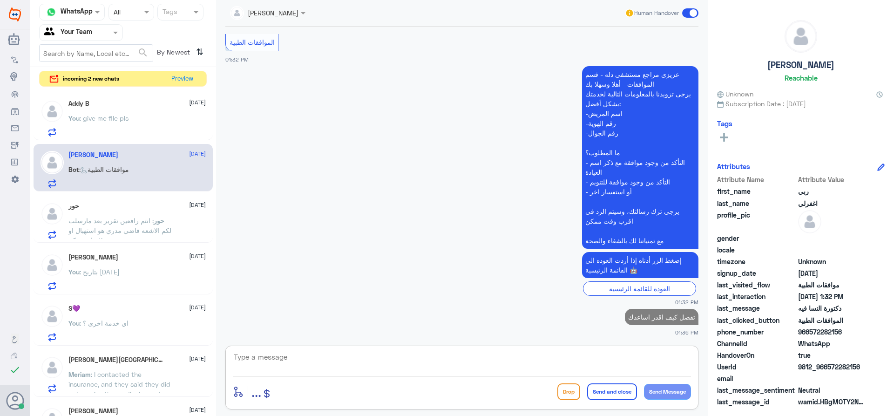
click at [144, 103] on div "Addy B [DATE]" at bounding box center [136, 104] width 137 height 8
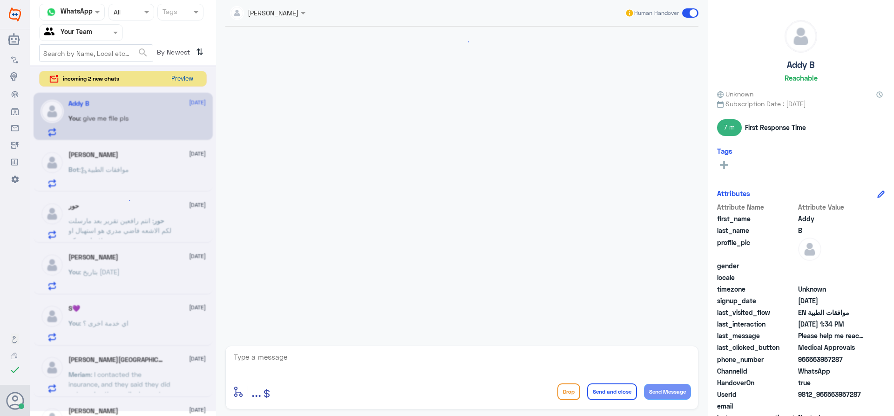
scroll to position [995, 0]
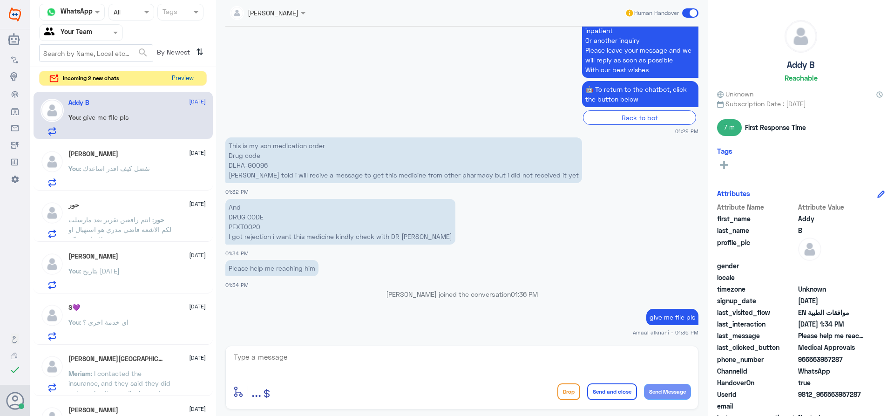
click at [185, 79] on button "Preview" at bounding box center [182, 78] width 29 height 14
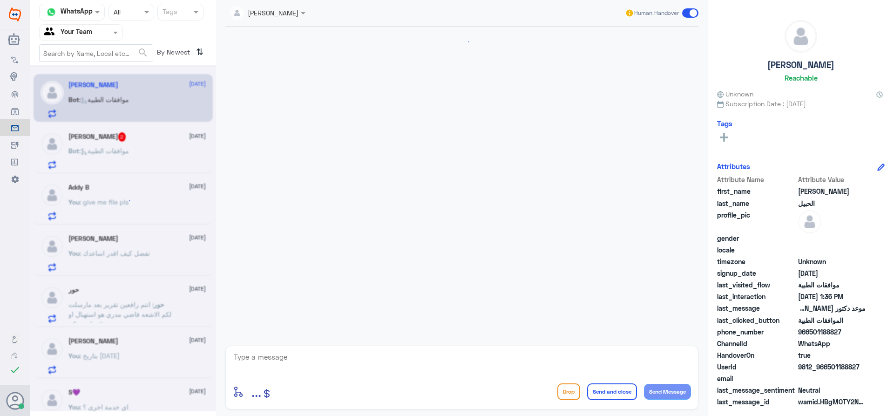
scroll to position [284, 0]
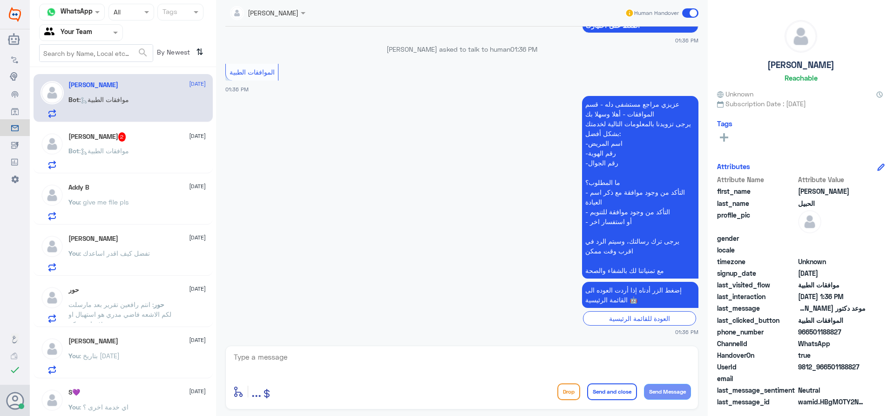
click at [138, 145] on div "[PERSON_NAME] 2 [DATE] Bot : موافقات الطبية" at bounding box center [136, 150] width 137 height 37
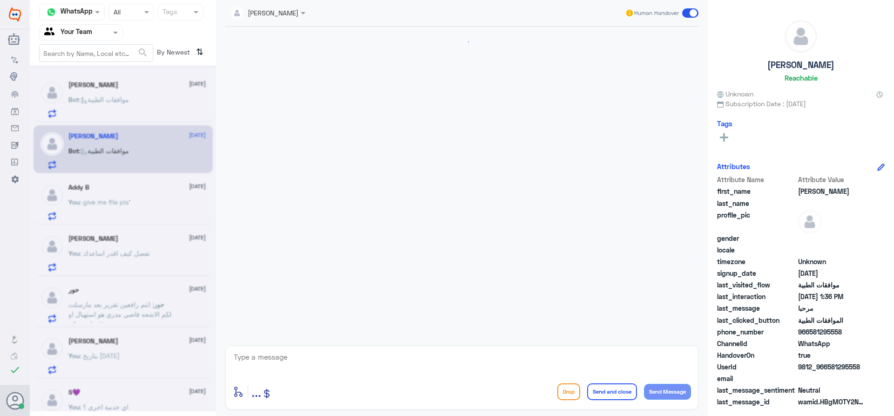
scroll to position [876, 0]
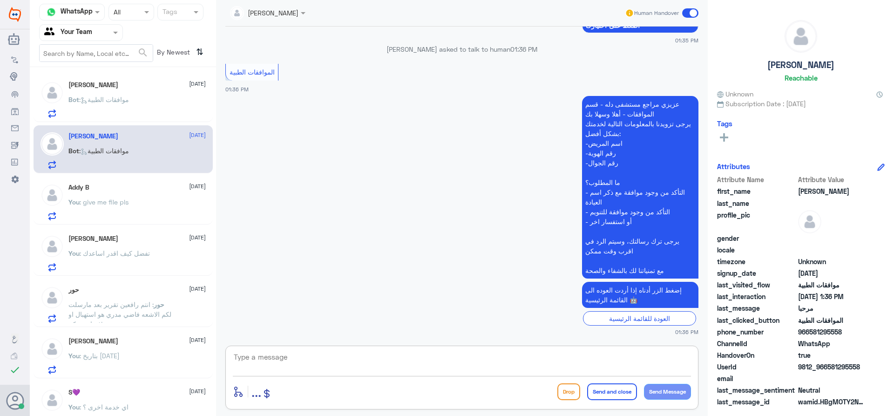
click at [282, 367] on textarea at bounding box center [462, 362] width 458 height 23
click at [101, 208] on p "You : give me file pls" at bounding box center [98, 208] width 60 height 23
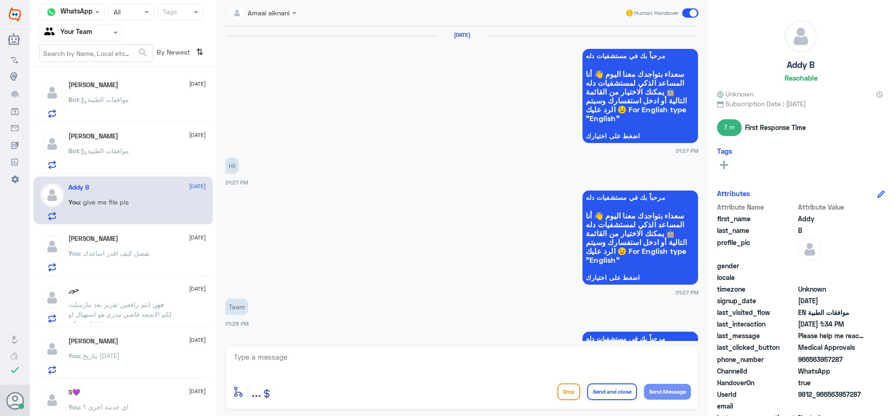
scroll to position [995, 0]
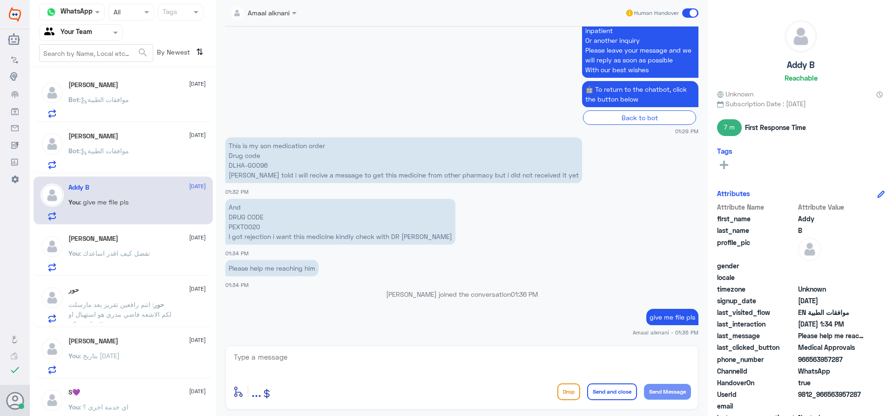
click at [134, 264] on p "You : تفضل كيف اقدر اساعدك" at bounding box center [108, 259] width 81 height 23
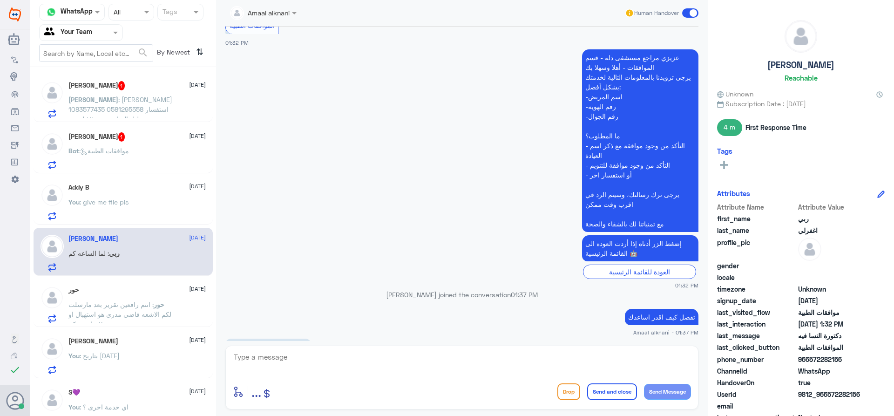
scroll to position [458, 0]
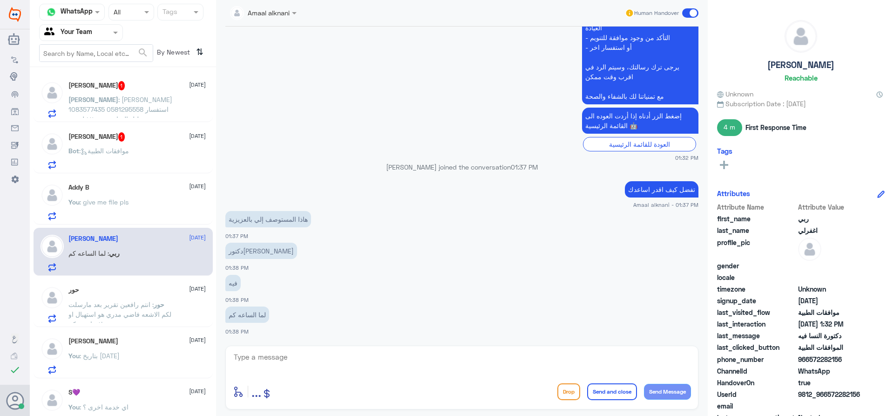
click at [279, 359] on textarea at bounding box center [462, 362] width 458 height 23
click at [280, 358] on textarea at bounding box center [462, 362] width 458 height 23
click at [318, 357] on textarea "هنا موافقات دلة فرع النخيل فقط - بامكانكم الاستفسارات عن الفروع لمستشفيات دلة -…" at bounding box center [462, 362] width 458 height 23
type textarea "هنا موافقات دلة فرع النخيل فقط - بامكانكم الاستفسارات عن الفروع لمستشفيات دلة -…"
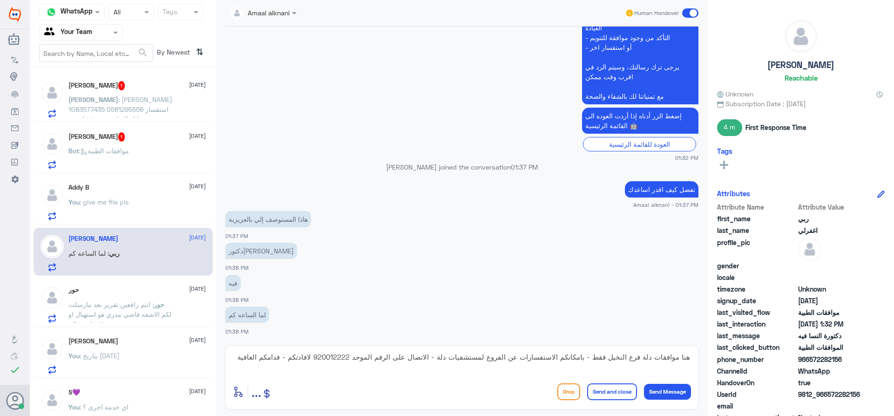
click at [617, 390] on button "Send and close" at bounding box center [612, 391] width 50 height 17
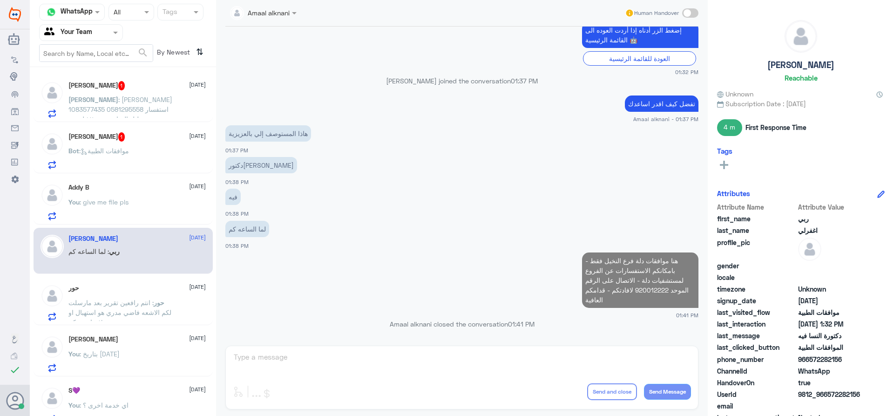
click at [137, 111] on span ": [PERSON_NAME] 1083577435 0581295558 استفسار بخصوص تحليل النحاس و ب ١٢ لم يتم …" at bounding box center [120, 118] width 104 height 47
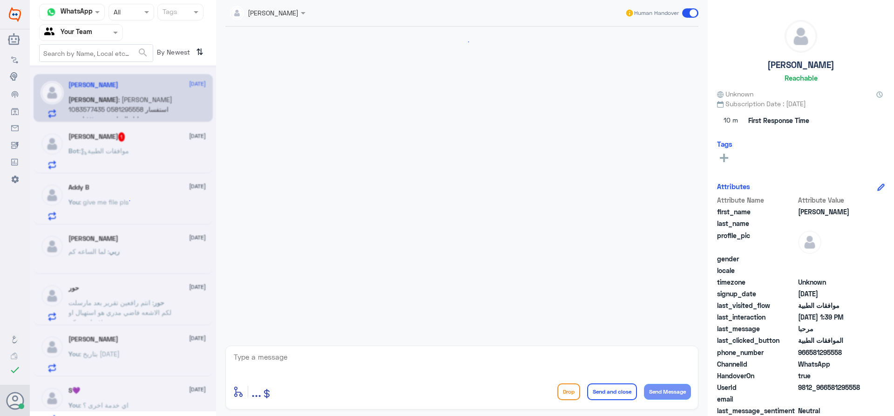
scroll to position [830, 0]
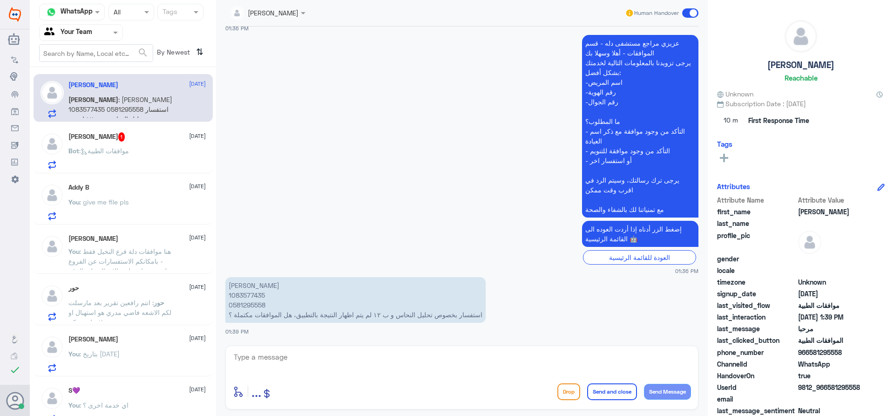
click at [251, 357] on textarea at bounding box center [462, 362] width 458 height 23
click at [250, 305] on p "[PERSON_NAME] 1083577435 0581295558 استفسار بخصوص تحليل النحاس و ب ١٢ لم يتم اظ…" at bounding box center [355, 300] width 260 height 46
copy p "0581295558"
click at [291, 359] on textarea at bounding box center [462, 362] width 458 height 23
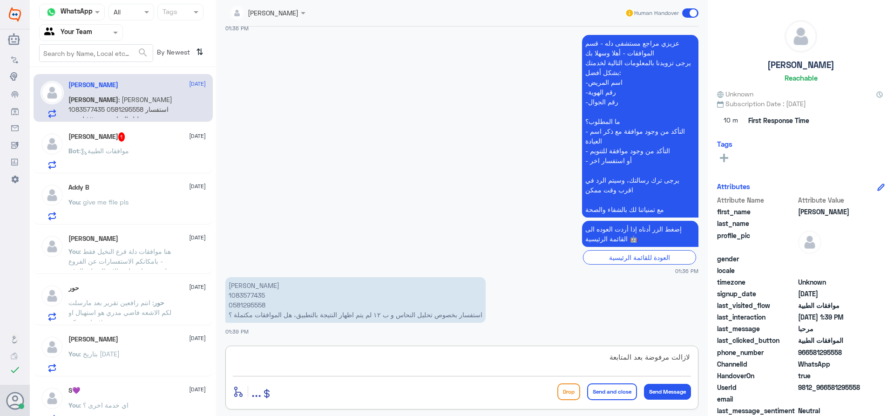
type textarea "لازالت مرفوضة بعد المتابعة"
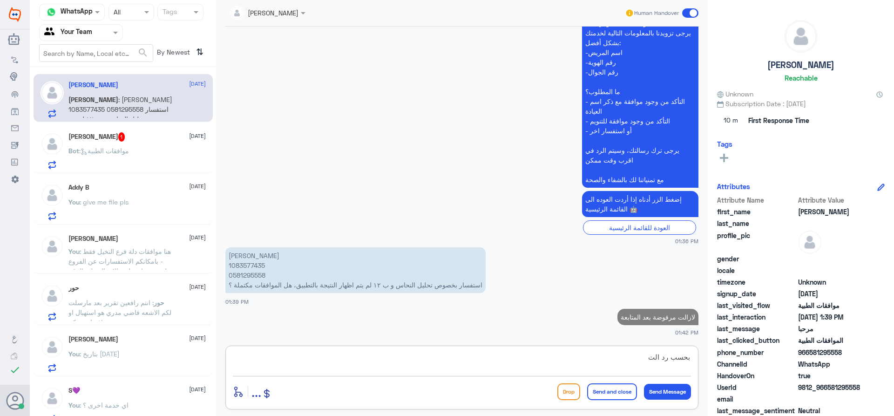
scroll to position [858, 0]
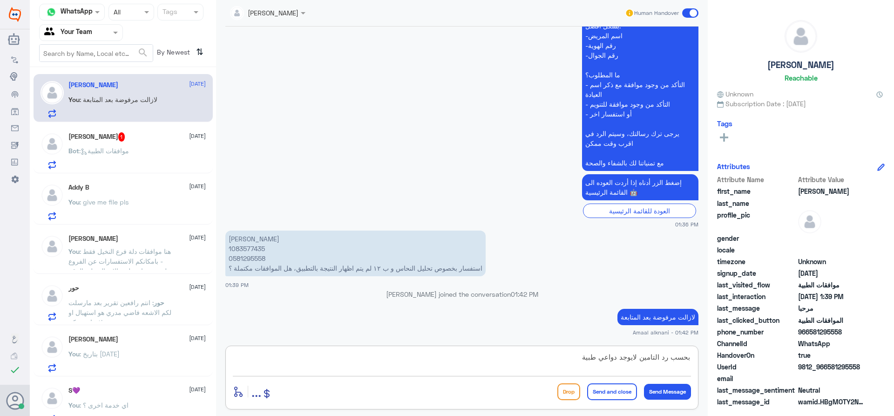
type textarea "بحسب رد التامين لايوجد دواعي طبية"
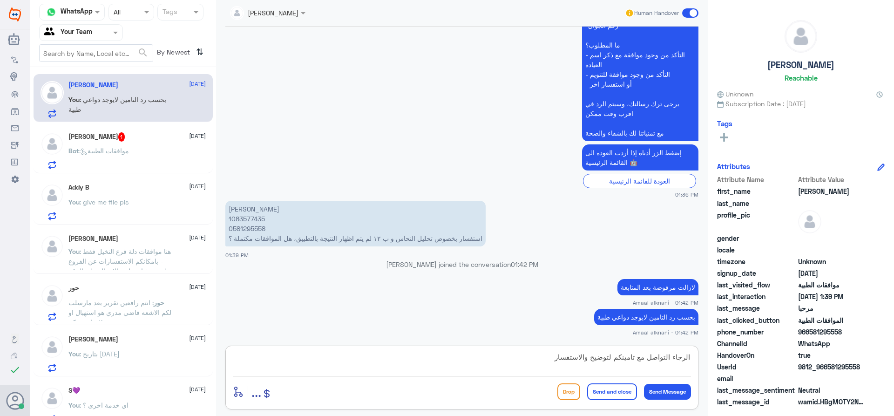
type textarea "الرجاء التواصل مع تامينكم لتوضيح والاستفسار"
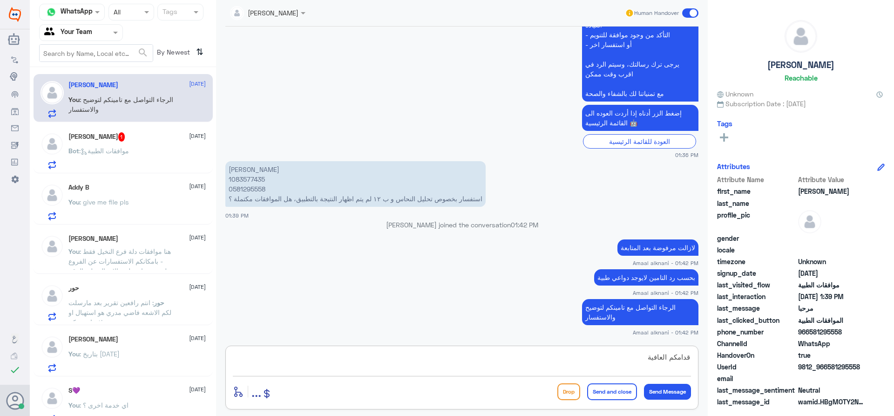
type textarea "قدامكم العافية"
click at [619, 396] on button "Send and close" at bounding box center [612, 391] width 50 height 17
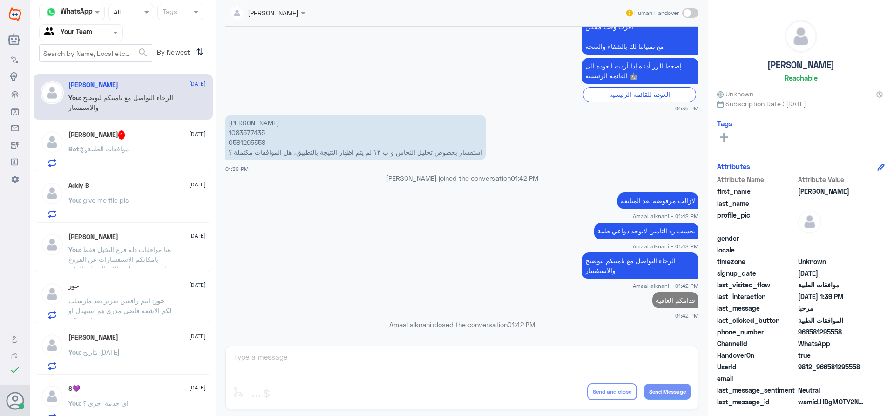
click at [125, 151] on span ": موافقات الطبية" at bounding box center [104, 149] width 50 height 8
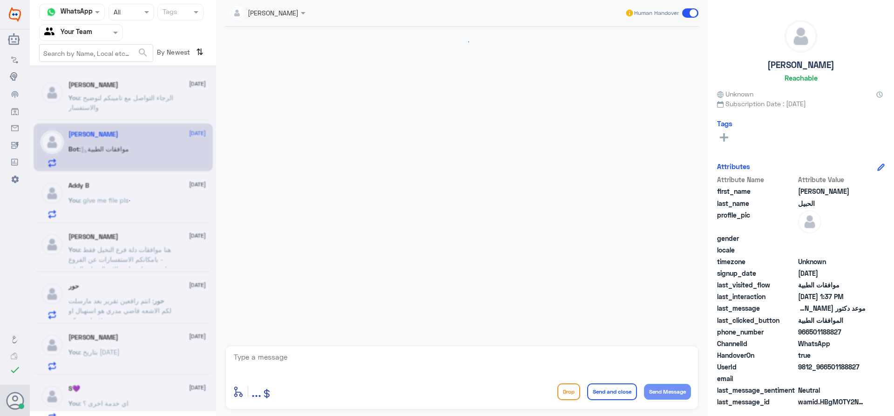
scroll to position [355, 0]
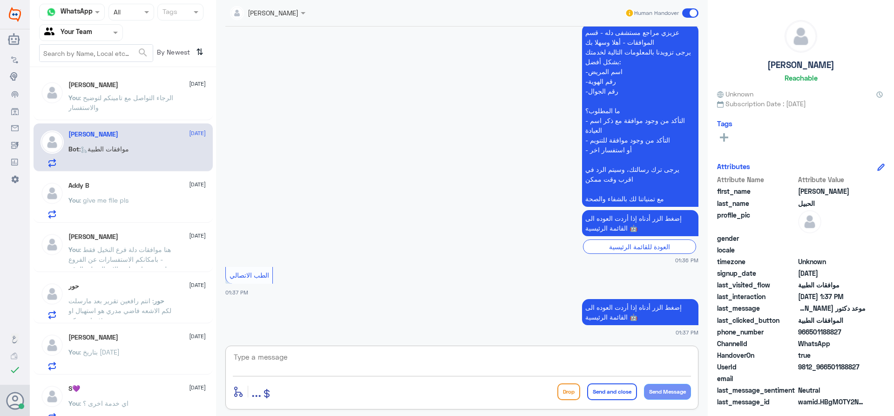
click at [306, 361] on textarea at bounding box center [462, 362] width 458 height 23
click at [128, 192] on div "Addy B [DATE] You : give me file pls" at bounding box center [136, 200] width 137 height 37
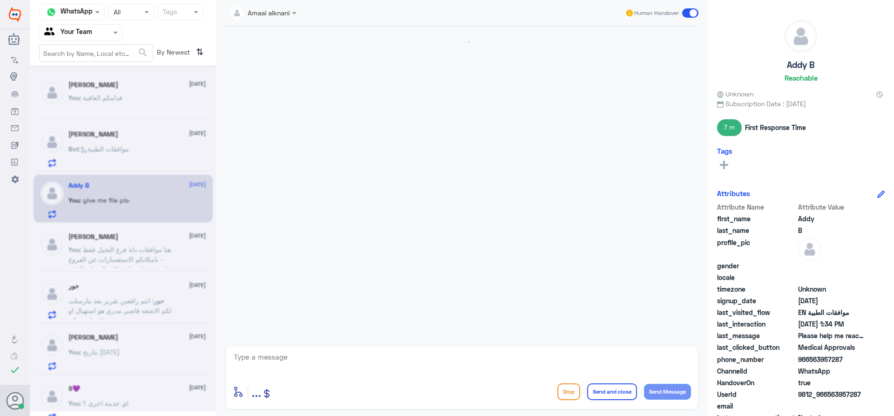
scroll to position [995, 0]
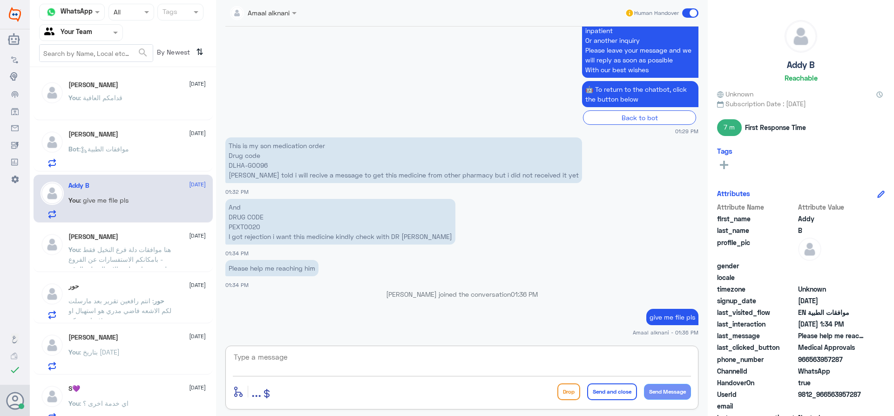
click at [269, 366] on textarea at bounding box center [462, 362] width 458 height 23
click at [142, 259] on span ": هنا موافقات دلة فرع النخيل فقط - بامكانكم الاستفسارات عن الفروع لمستشفيات دلة…" at bounding box center [119, 268] width 103 height 47
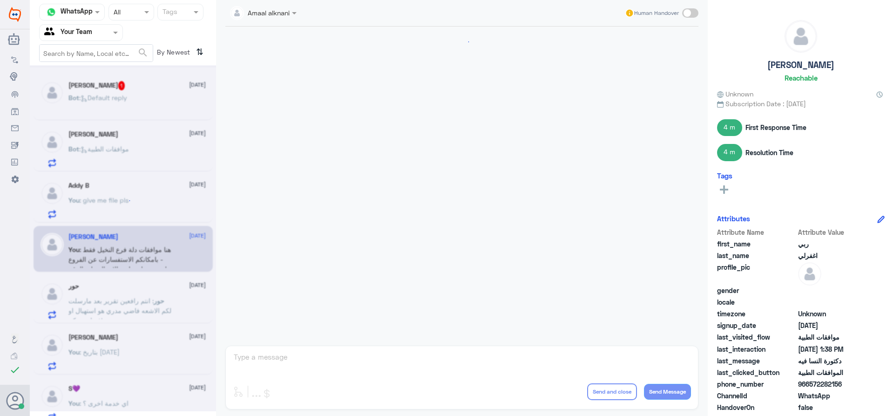
scroll to position [543, 0]
click at [134, 105] on div "Bot : Default reply" at bounding box center [136, 105] width 137 height 21
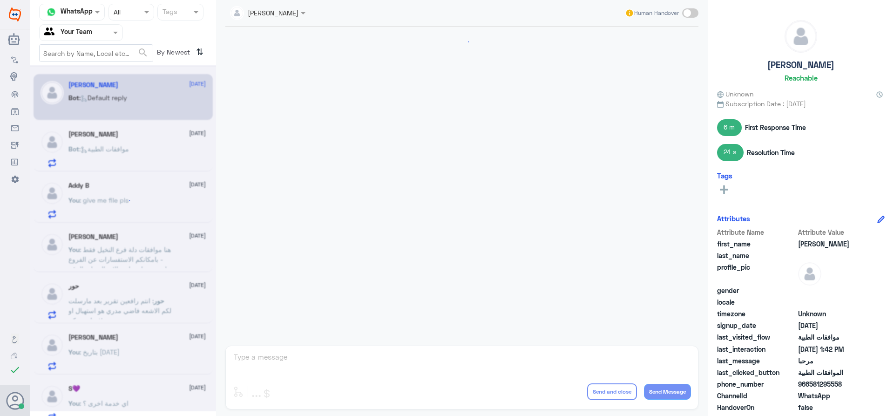
scroll to position [691, 0]
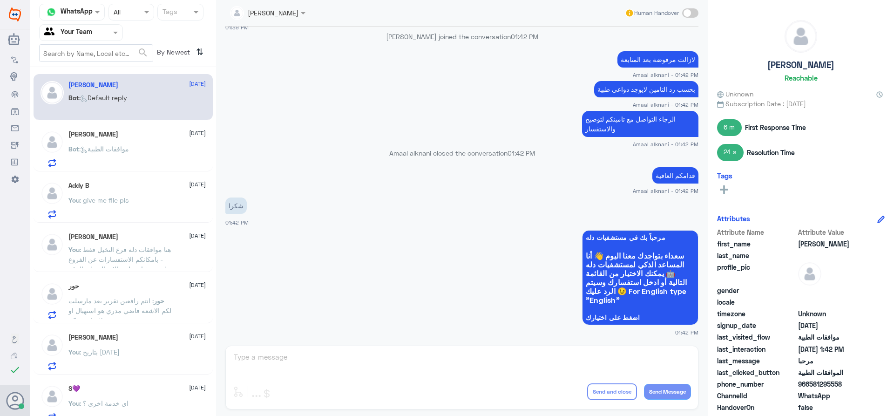
click at [314, 366] on div "Areej ALBasheer Human Handover [DATE] يفضل عزيزتي HANAN ALHARBI - 04:49 PM [DAT…" at bounding box center [462, 209] width 492 height 419
click at [122, 184] on div "Addy B [DATE]" at bounding box center [136, 186] width 137 height 8
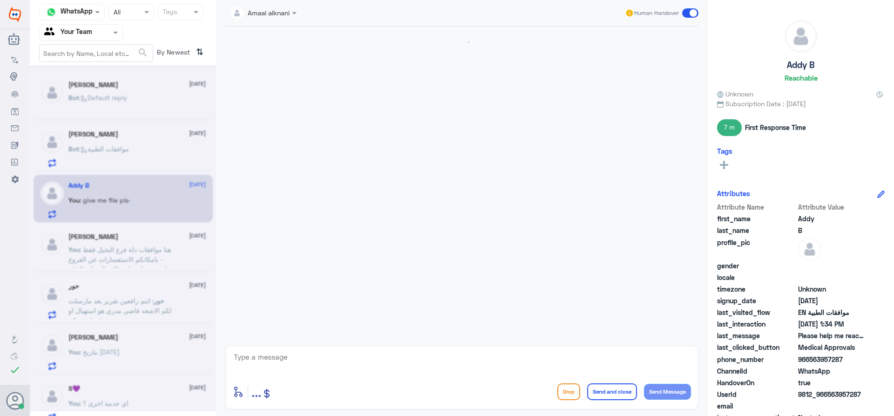
scroll to position [995, 0]
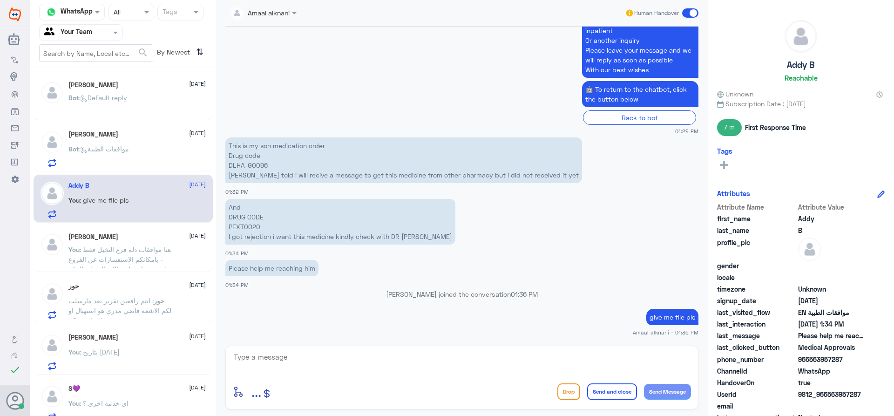
click at [123, 249] on span ": هنا موافقات دلة فرع النخيل فقط - بامكانكم الاستفسارات عن الفروع لمستشفيات دلة…" at bounding box center [119, 268] width 103 height 47
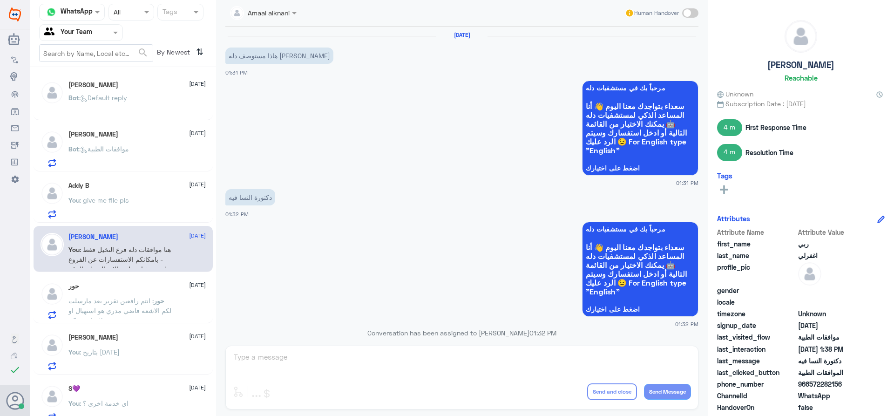
scroll to position [543, 0]
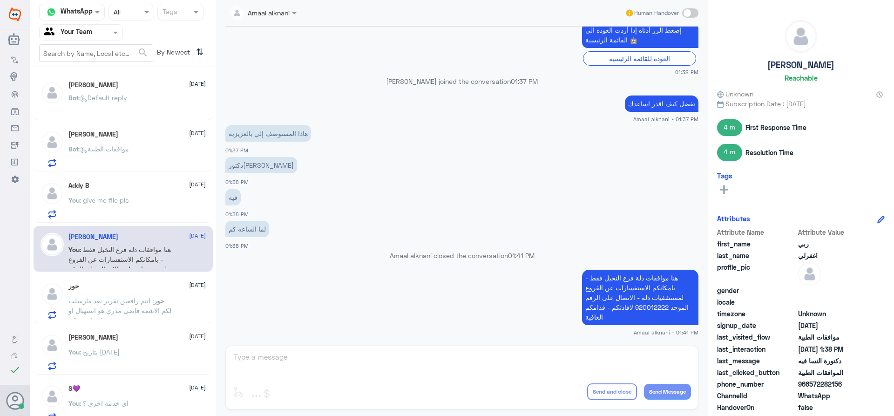
click at [113, 340] on div "[PERSON_NAME] [DATE]" at bounding box center [136, 337] width 137 height 8
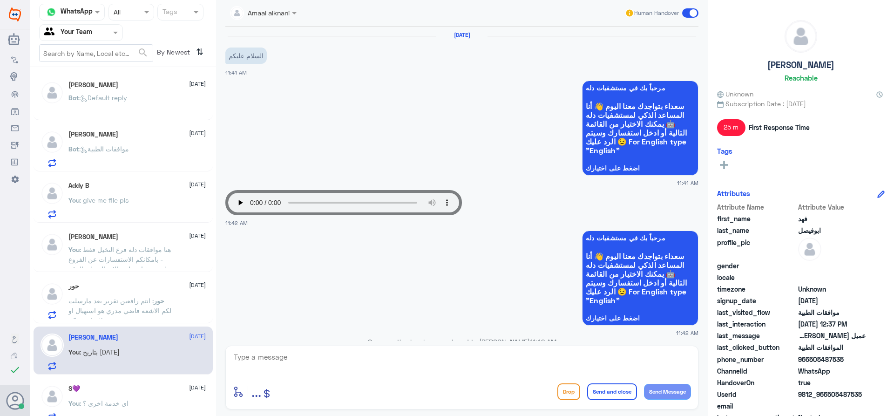
scroll to position [699, 0]
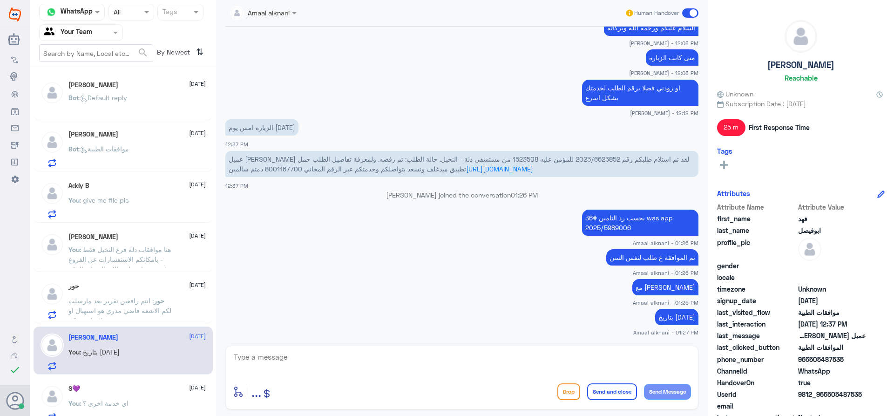
click at [349, 358] on textarea at bounding box center [462, 362] width 458 height 23
type textarea "نسعد دوما بخدمتكم ونتمنى لكم دوام الصحة والعافية"
click at [605, 394] on button "Send and close" at bounding box center [612, 391] width 50 height 17
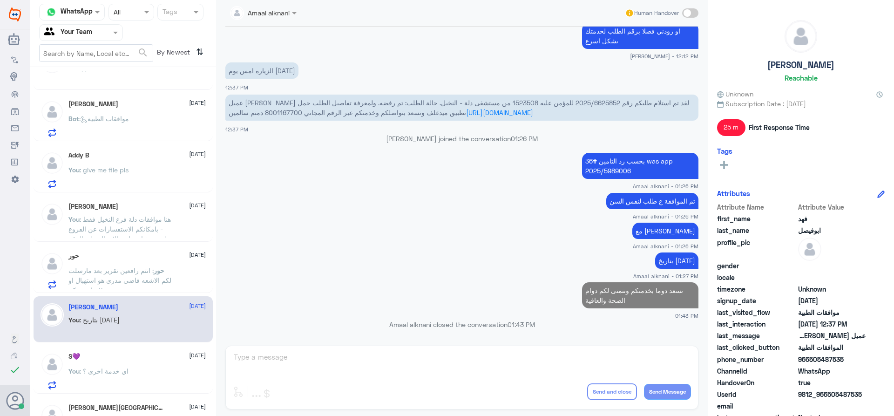
scroll to position [47, 0]
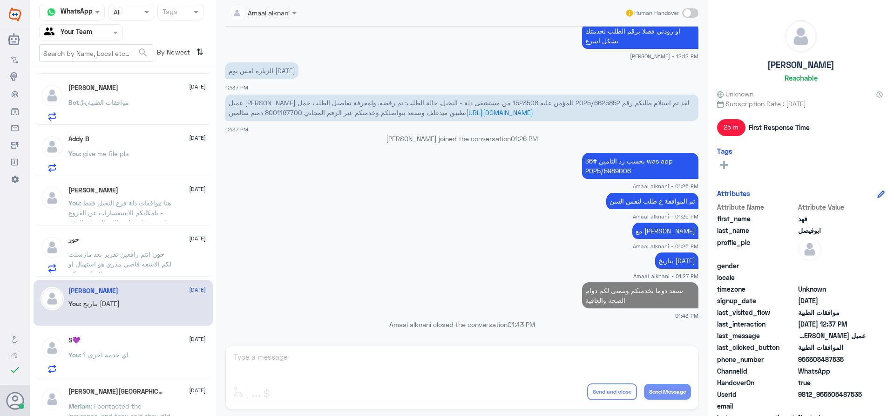
click at [134, 363] on div "You : اي خدمة اخرى ؟" at bounding box center [136, 362] width 137 height 21
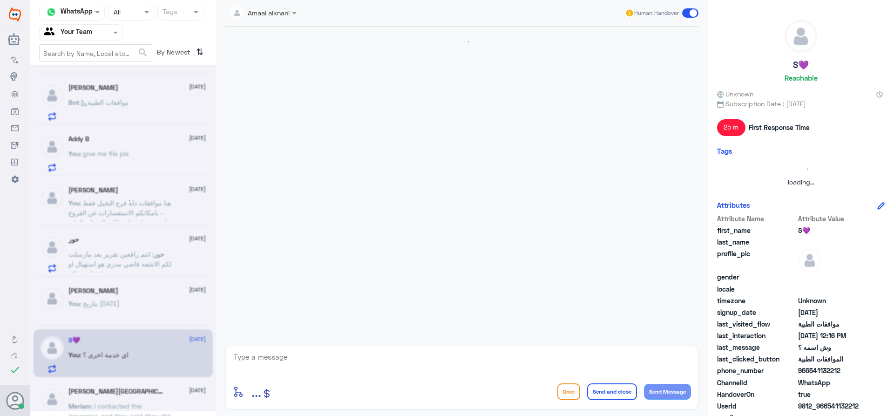
scroll to position [623, 0]
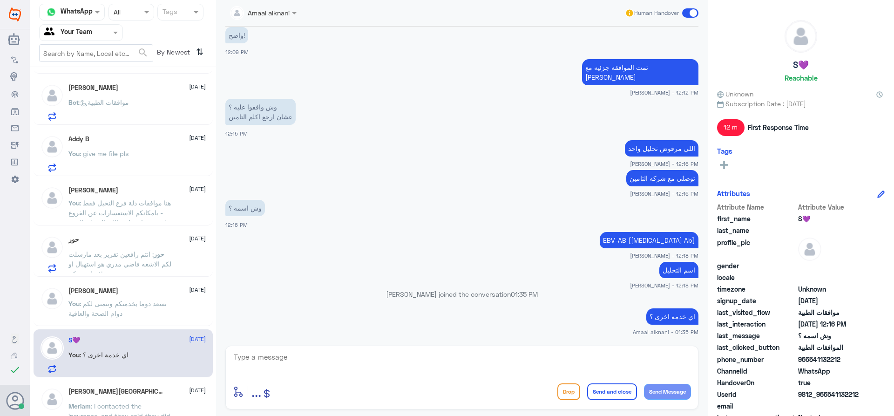
click at [130, 314] on p "You : نسعد دوما بخدمتكم ونتمنى لكم دوام الصحة والعافية" at bounding box center [120, 309] width 105 height 23
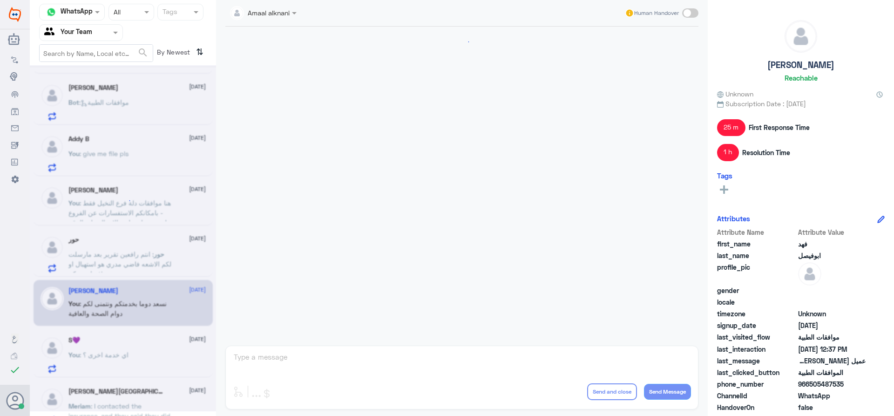
scroll to position [614, 0]
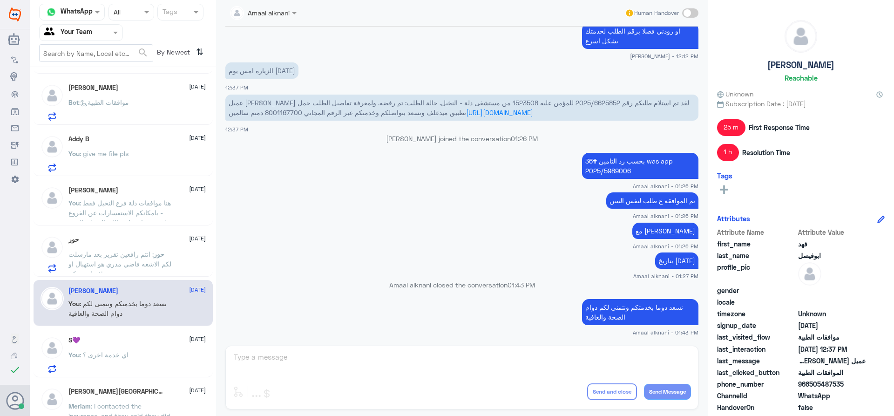
click at [635, 309] on p "نسعد دوما بخدمتكم ونتمنى لكم دوام الصحة والعافية" at bounding box center [640, 312] width 116 height 26
copy div "نسعد دوما بخدمتكم ونتمنى لكم دوام الصحة والعافية"
drag, startPoint x: 110, startPoint y: 349, endPoint x: 230, endPoint y: 365, distance: 121.1
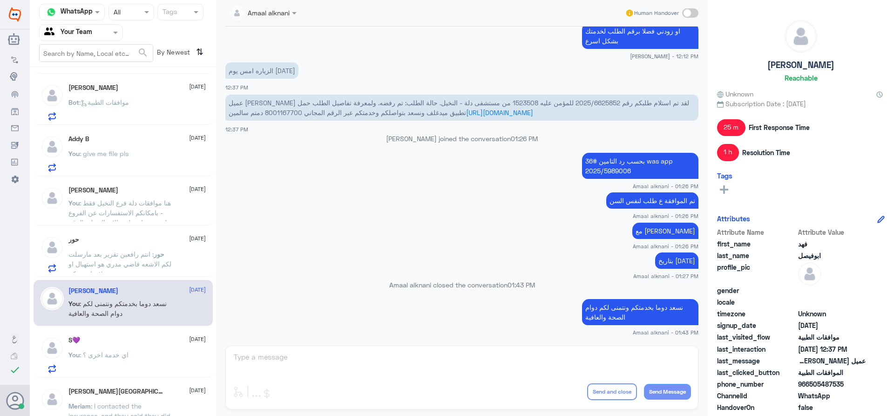
click at [112, 350] on div "S💜 [DATE] You : اي خدمة اخرى ؟" at bounding box center [136, 354] width 137 height 37
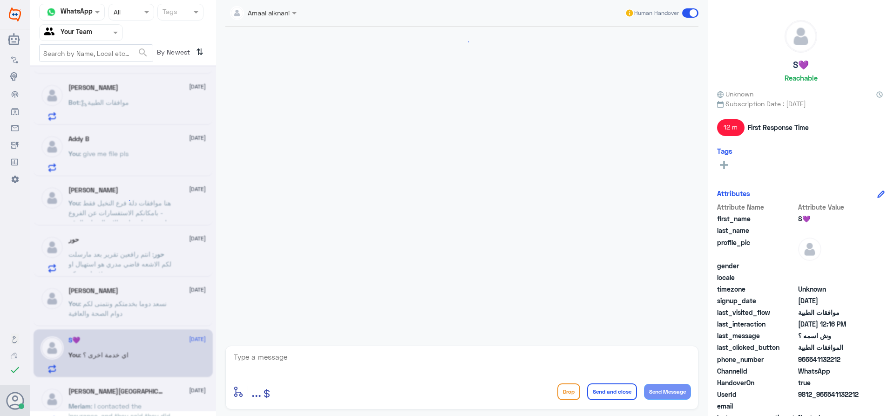
click at [309, 351] on textarea at bounding box center [462, 362] width 458 height 23
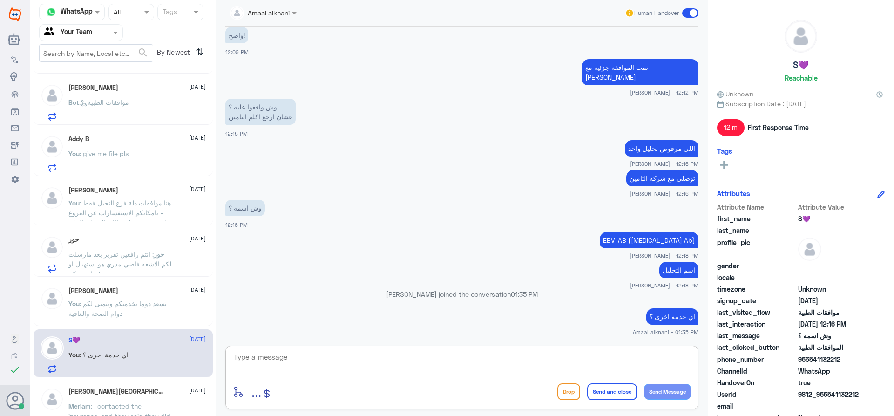
paste textarea "نسعد دوما بخدمتكم ونتمنى لكم دوام الصحة والعافية"
type textarea "نسعد دوما بخدمتكم ونتمنى لكم دوام الصحة والعافية"
click at [604, 393] on button "Send and close" at bounding box center [612, 391] width 50 height 17
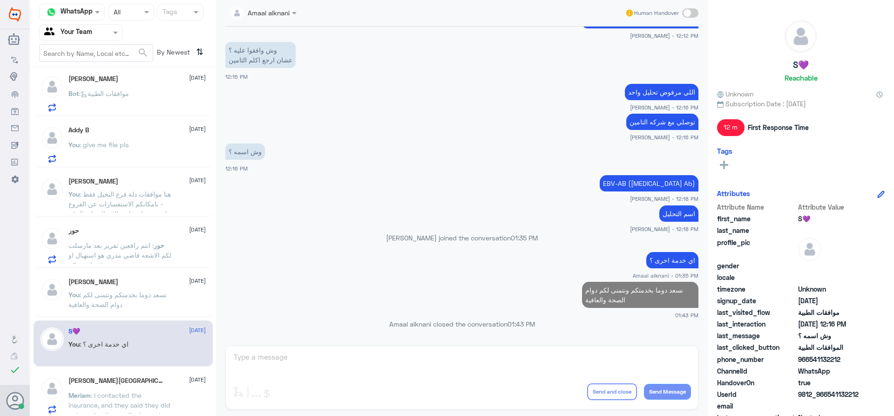
scroll to position [47, 0]
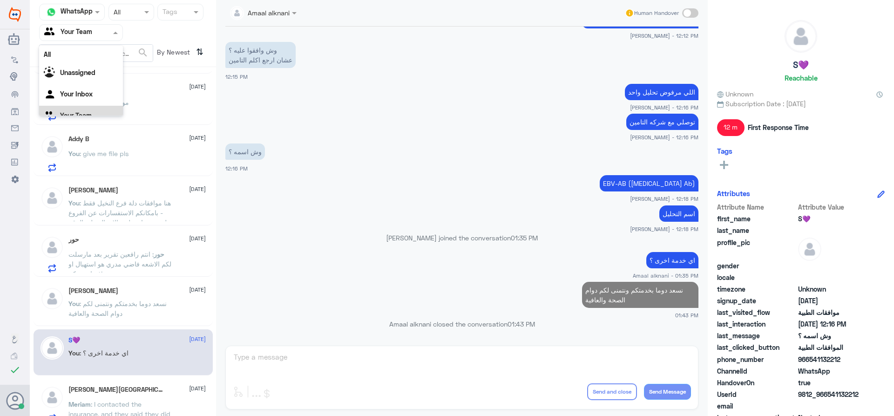
drag, startPoint x: 115, startPoint y: 35, endPoint x: 108, endPoint y: 37, distance: 7.2
click at [115, 32] on span at bounding box center [117, 32] width 12 height 10
drag, startPoint x: 88, startPoint y: 79, endPoint x: 101, endPoint y: 47, distance: 33.5
click at [88, 77] on div "Your Inbox" at bounding box center [81, 83] width 84 height 21
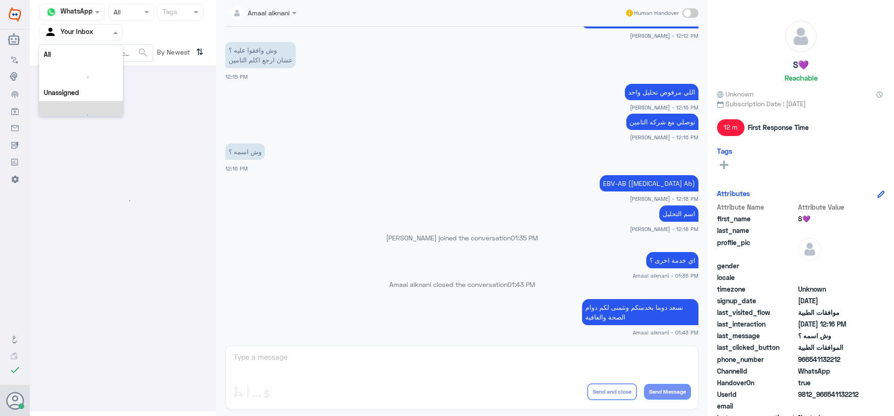
scroll to position [0, 0]
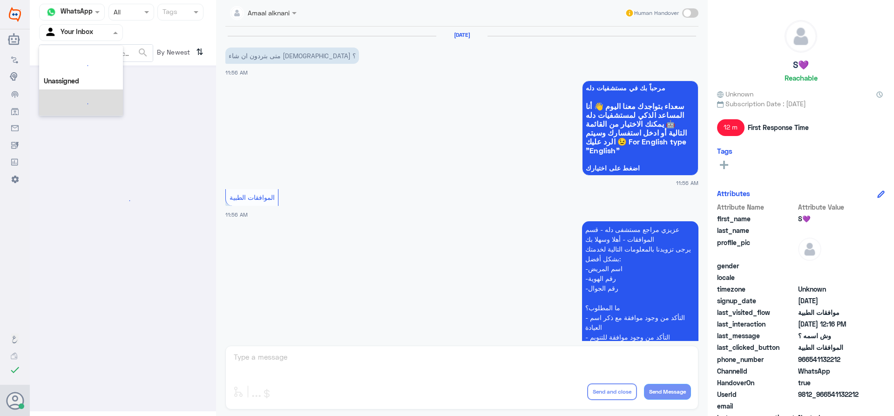
click at [102, 30] on div at bounding box center [81, 32] width 83 height 11
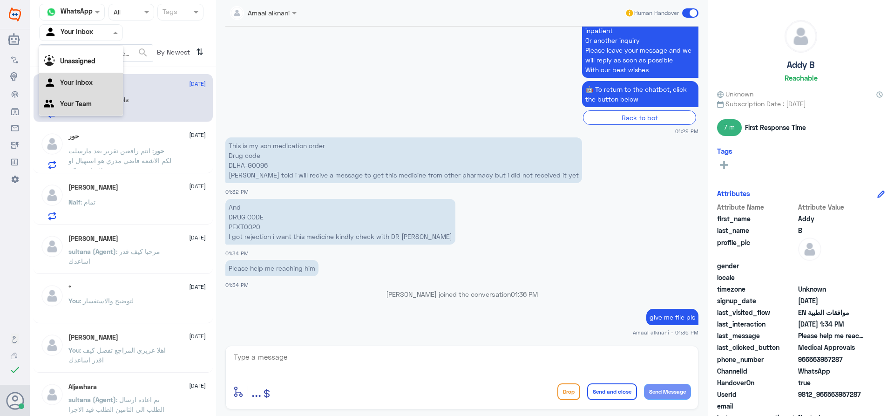
click at [91, 102] on Team "Your Team" at bounding box center [76, 104] width 32 height 8
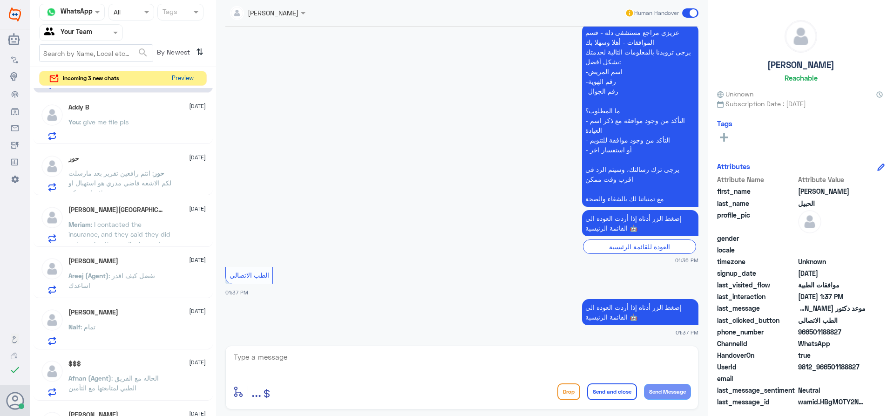
click at [189, 74] on button "Preview" at bounding box center [182, 78] width 29 height 14
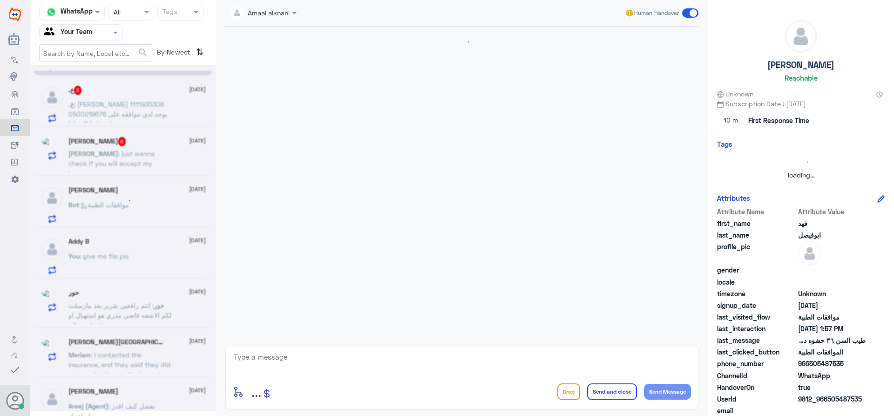
scroll to position [620, 0]
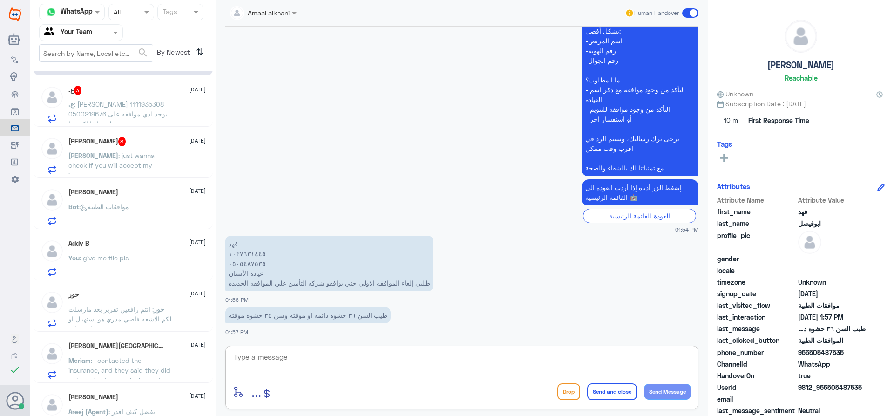
click at [325, 363] on textarea at bounding box center [462, 362] width 458 height 23
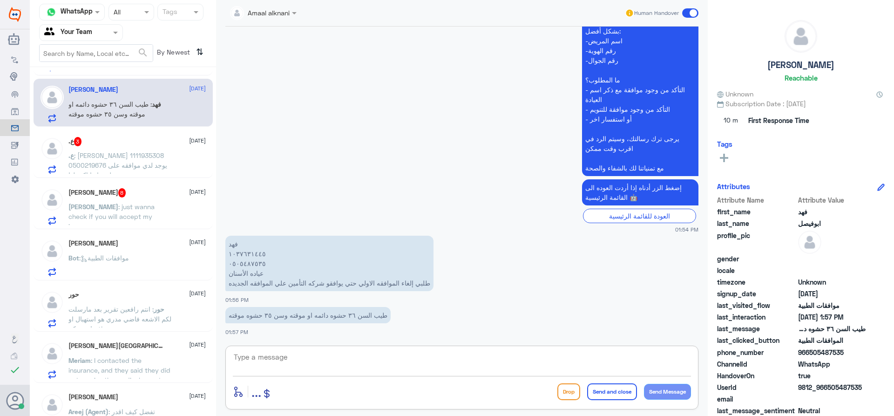
click at [270, 355] on textarea at bounding box center [462, 362] width 458 height 23
type textarea "0505487535"
drag, startPoint x: 278, startPoint y: 360, endPoint x: 178, endPoint y: 345, distance: 100.9
click at [178, 348] on div "Channel WhatsApp Status × All Tags Agent Filter Your Team search By Newest ⇅ Ad…" at bounding box center [462, 209] width 864 height 419
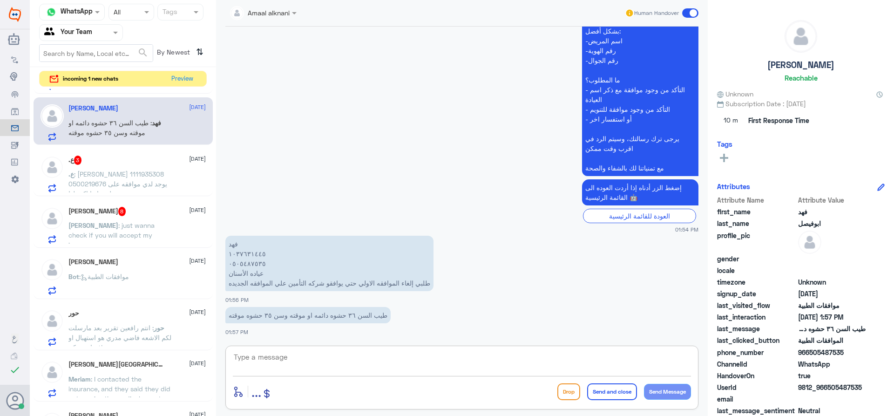
click at [482, 371] on textarea at bounding box center [462, 362] width 458 height 23
click at [344, 354] on textarea at bounding box center [462, 362] width 458 height 23
drag, startPoint x: 331, startPoint y: 366, endPoint x: 332, endPoint y: 360, distance: 5.7
click at [331, 366] on textarea at bounding box center [462, 362] width 458 height 23
type textarea "الخدمة السابقة كانت ع نفس السن 36"
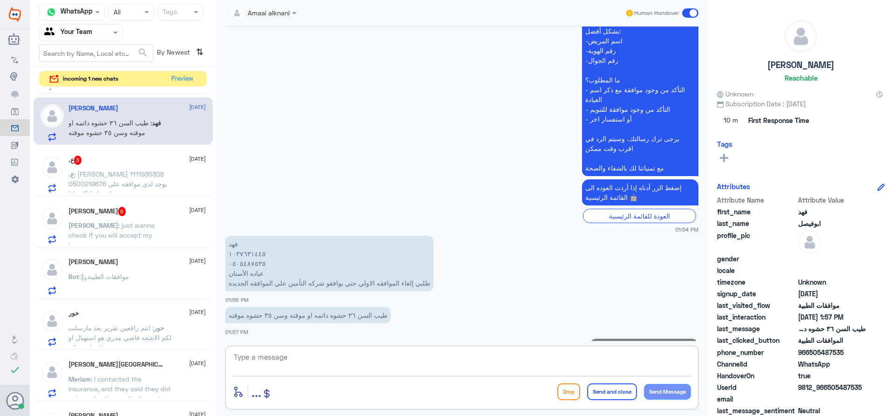
scroll to position [650, 0]
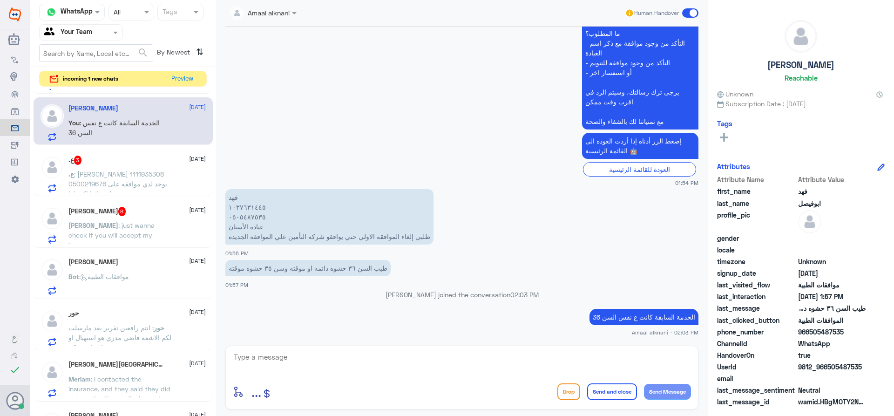
click at [128, 174] on span ": [PERSON_NAME] 1111935308 0500219676 يوجد لدي موافقه على عملية وابغا اكنسلها" at bounding box center [117, 183] width 99 height 27
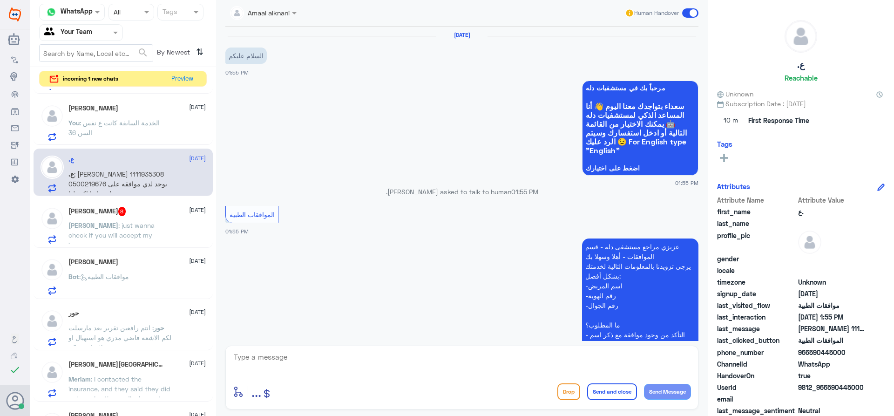
scroll to position [203, 0]
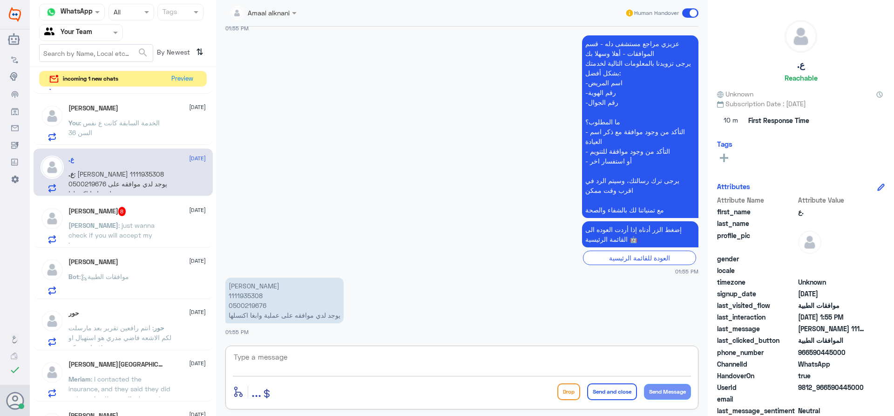
click at [339, 357] on textarea at bounding box center [462, 362] width 458 height 23
type textarea "ابشر بس ممكن تفيدني سبب الالغاء"
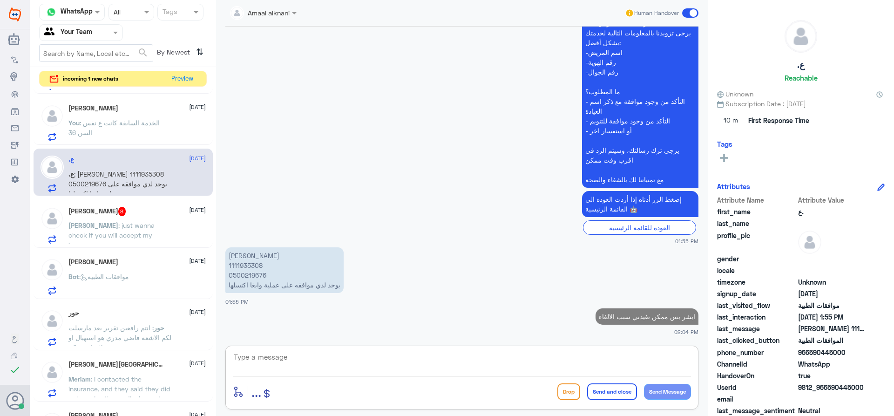
click at [243, 269] on p "[PERSON_NAME] 1111935308 0500219676 يوجد لدي موافقه على عملية وابغا اكنسلها" at bounding box center [284, 270] width 118 height 46
click at [246, 277] on p "[PERSON_NAME] 1111935308 0500219676 يوجد لدي موافقه على عملية وابغا اكنسلها" at bounding box center [284, 270] width 118 height 46
copy p "0500219676"
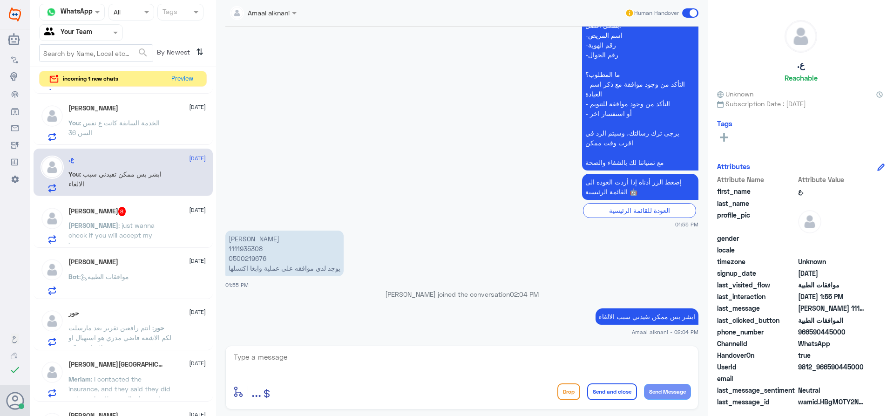
click at [510, 361] on textarea at bounding box center [462, 362] width 458 height 23
type textarea "عفوا مستشفى دلة النخيل ؟"
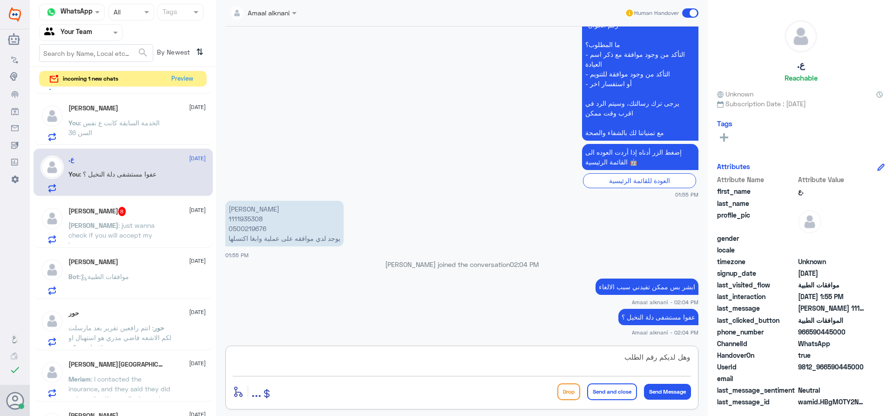
type textarea "وهل لديكم رقم الطلب"
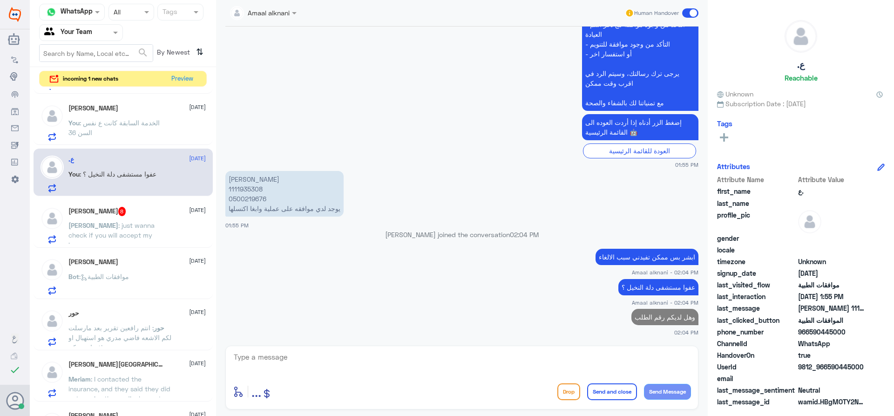
click at [112, 214] on div "Ella 8 [DATE]" at bounding box center [136, 211] width 137 height 9
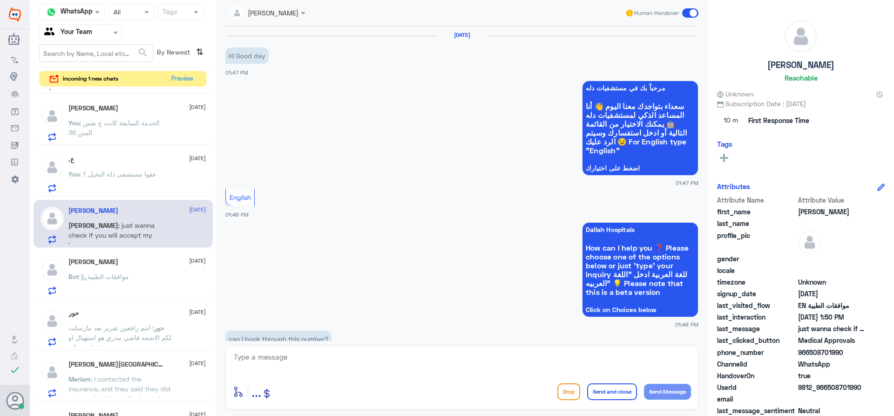
scroll to position [752, 0]
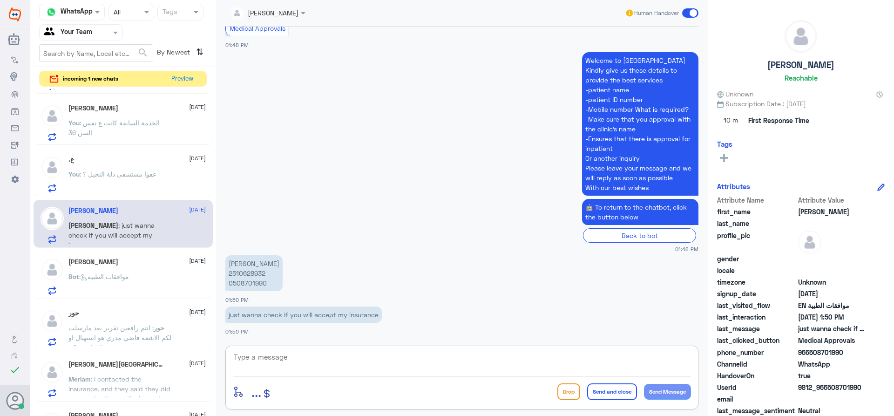
click at [283, 363] on textarea at bounding box center [462, 362] width 458 height 23
click at [303, 359] on textarea at bounding box center [462, 362] width 458 height 23
click at [335, 357] on textarea at bounding box center [462, 362] width 458 height 23
paste textarea "الرجاء التواصل مع شركة التامين - لمعرفة مزودين الخدمة ونسبة التغطية"
drag, startPoint x: 403, startPoint y: 356, endPoint x: 847, endPoint y: 363, distance: 444.7
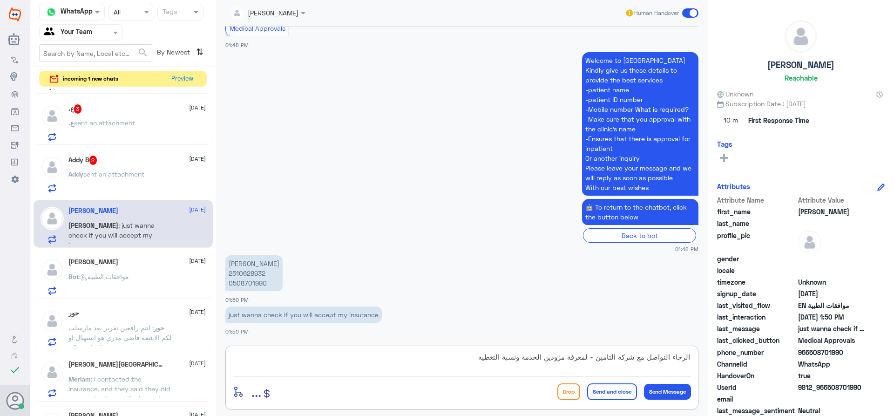
click at [847, 363] on div "Channel WhatsApp Status × All Tags Agent Filter Your Team search By Newest ⇅ in…" at bounding box center [462, 209] width 864 height 419
paste textarea "Please contact your insurance company to find out about service providers and c…"
type textarea "Please contact your insurance company to find out about service providers and c…"
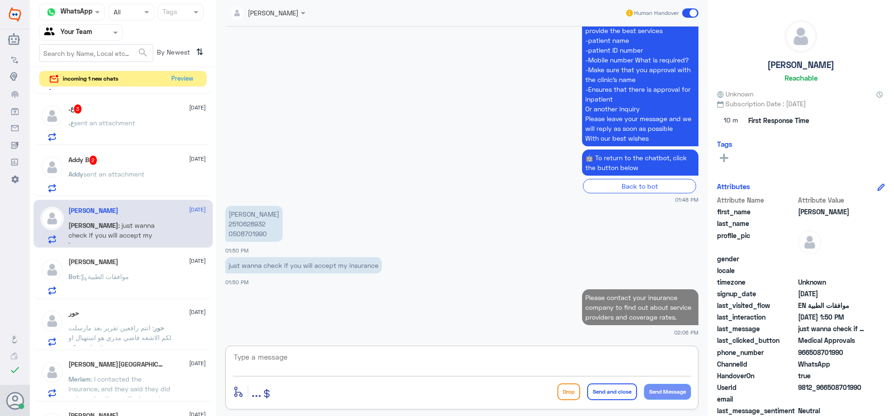
click at [538, 366] on textarea at bounding box center [462, 362] width 458 height 23
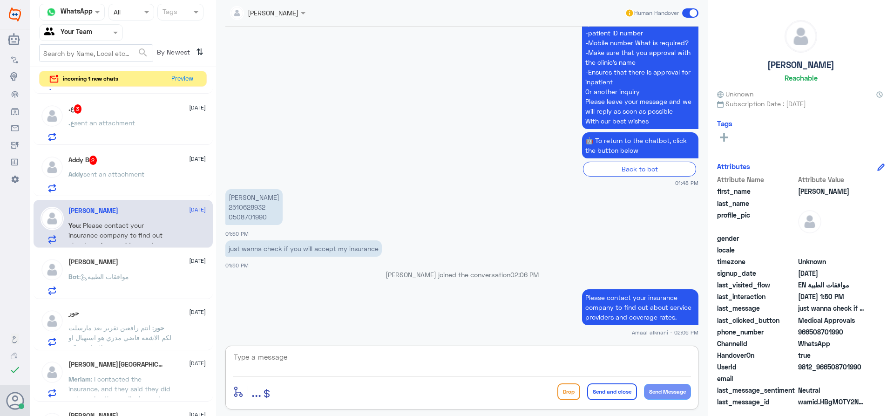
paste textarea "We wish you good health"
type textarea "We wish you good health"
click at [607, 395] on button "Send and close" at bounding box center [612, 391] width 50 height 17
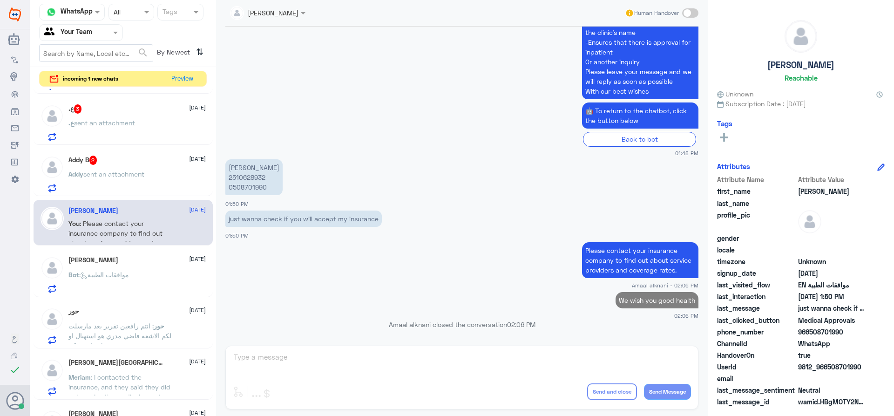
click at [110, 164] on div "Addy B 2 [DATE]" at bounding box center [136, 160] width 137 height 9
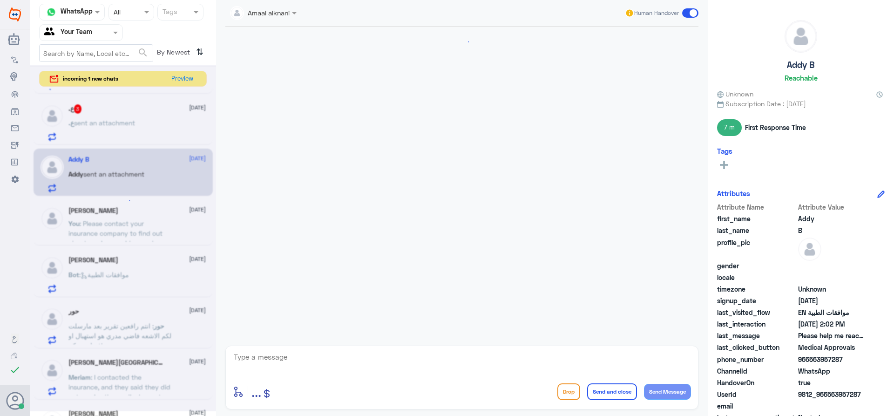
scroll to position [1014, 0]
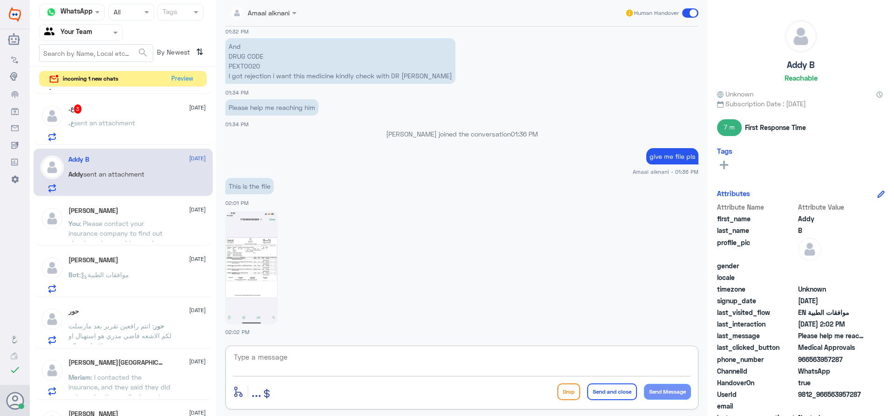
click at [317, 364] on textarea at bounding box center [462, 362] width 458 height 23
click at [245, 278] on img at bounding box center [251, 267] width 52 height 113
click at [268, 263] on img at bounding box center [251, 267] width 52 height 113
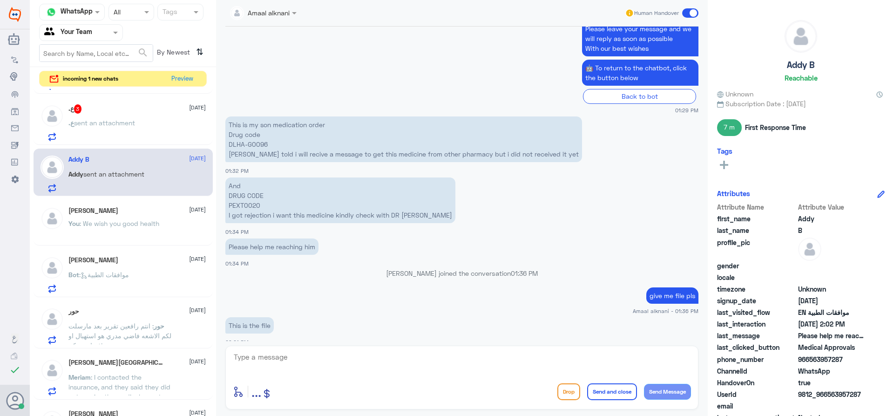
scroll to position [874, 0]
click at [233, 137] on p "This is my son medication order Drug code DLHA-G0096 [PERSON_NAME] told i will …" at bounding box center [403, 140] width 357 height 46
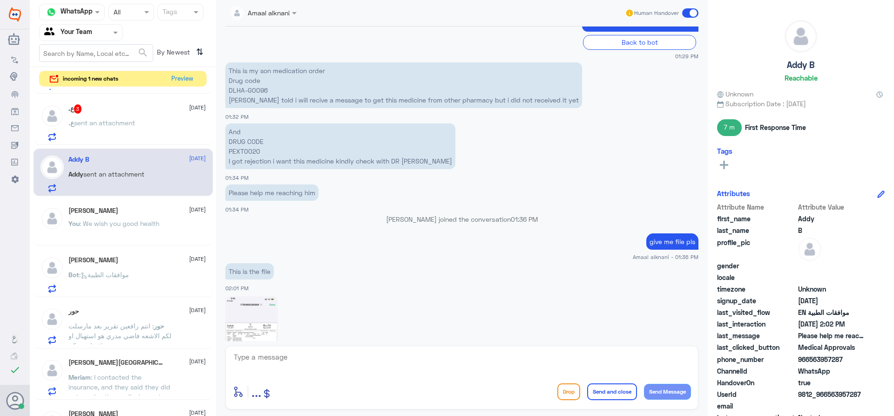
scroll to position [1014, 0]
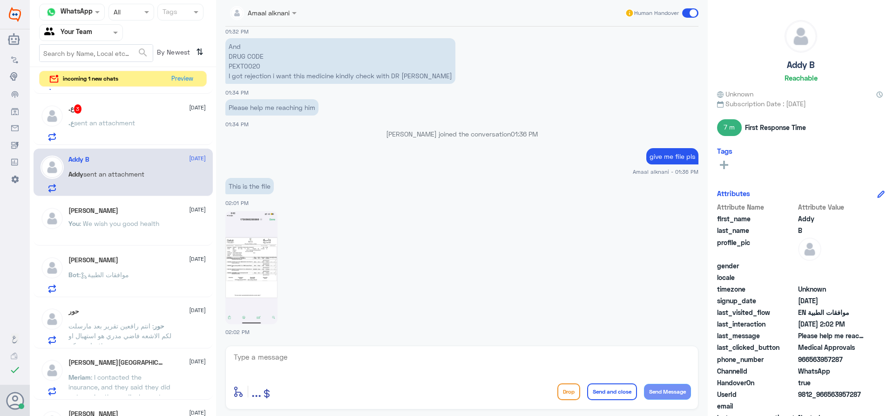
click at [248, 257] on img at bounding box center [251, 267] width 52 height 113
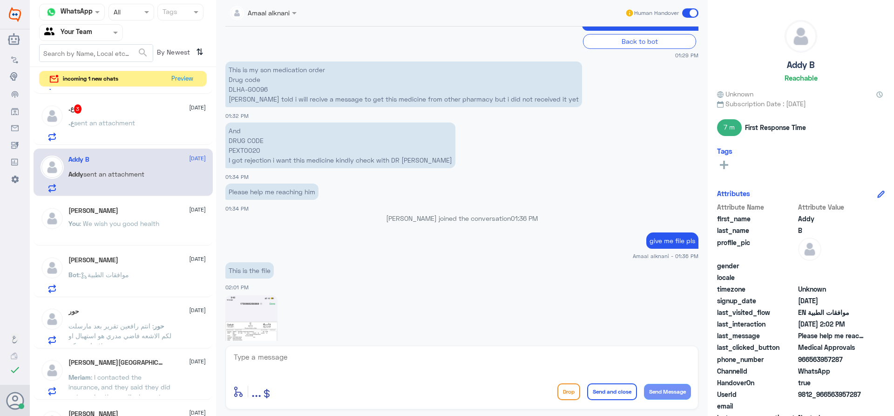
scroll to position [921, 0]
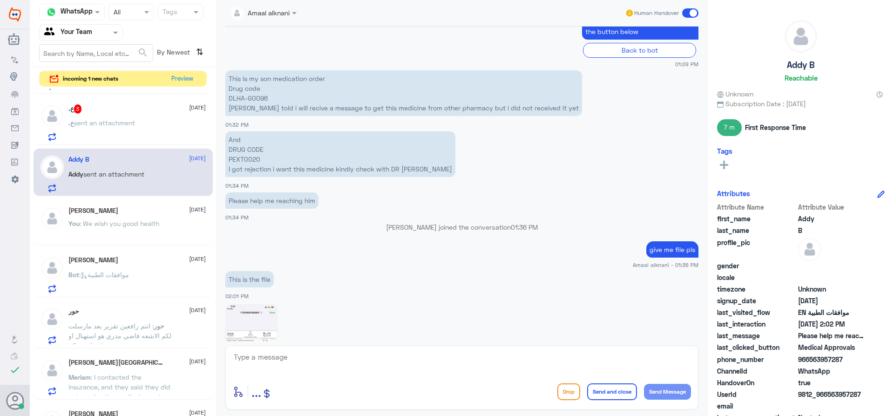
click at [299, 359] on textarea at bounding box center [462, 362] width 458 height 23
paste textarea "Do you have a prescription stamped from the pharmacy stating that the medicine …"
type textarea "Do you have a prescription stamped from the pharmacy stating that the medicine …"
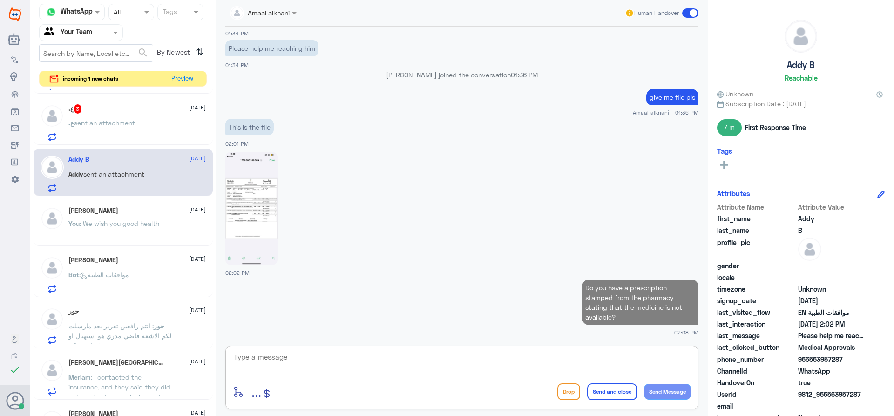
click at [500, 353] on textarea at bounding box center [462, 362] width 458 height 23
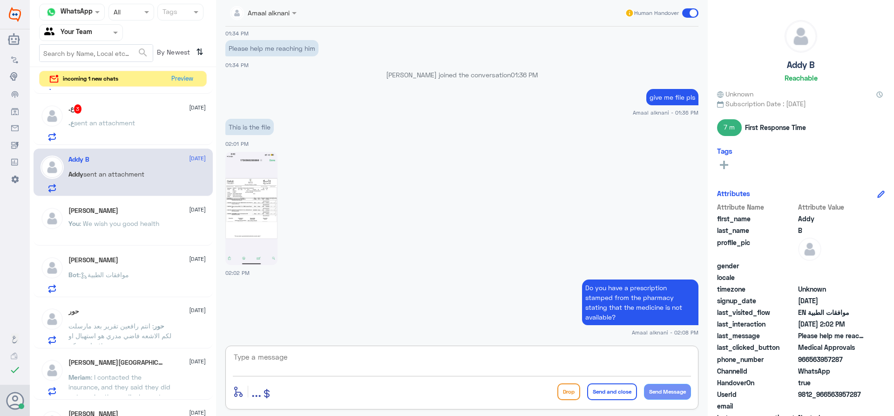
click at [368, 347] on div "enter flow name ... Drop Send and close Send Message" at bounding box center [461, 377] width 473 height 64
click at [334, 363] on textarea at bounding box center [462, 362] width 458 height 23
paste textarea "There is no stamp on the above recipe."
click at [401, 356] on textarea "There is no stamp on the above recipe." at bounding box center [462, 362] width 458 height 23
type textarea "There is no stamp on the above recipe!"
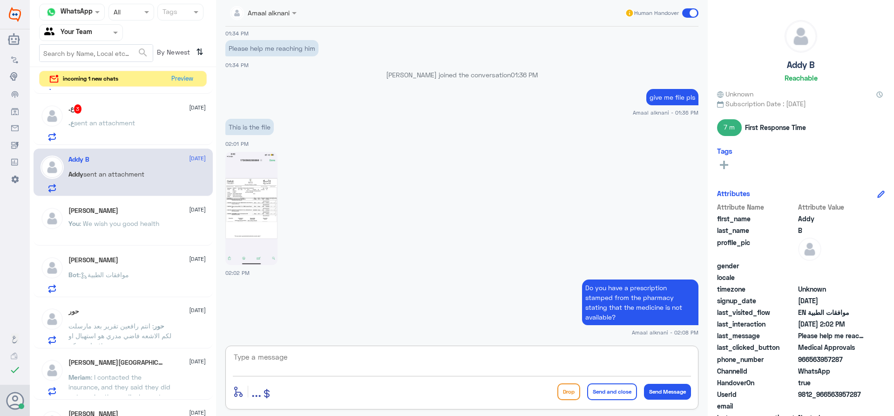
scroll to position [1113, 0]
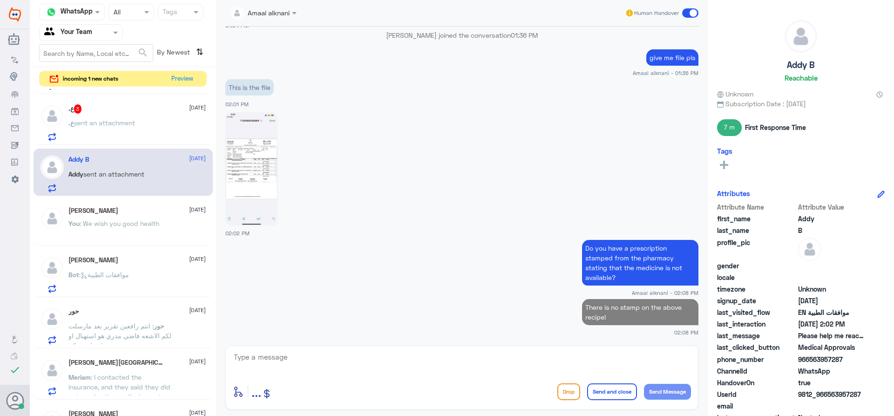
click at [105, 122] on span "sent an attachment" at bounding box center [104, 123] width 61 height 8
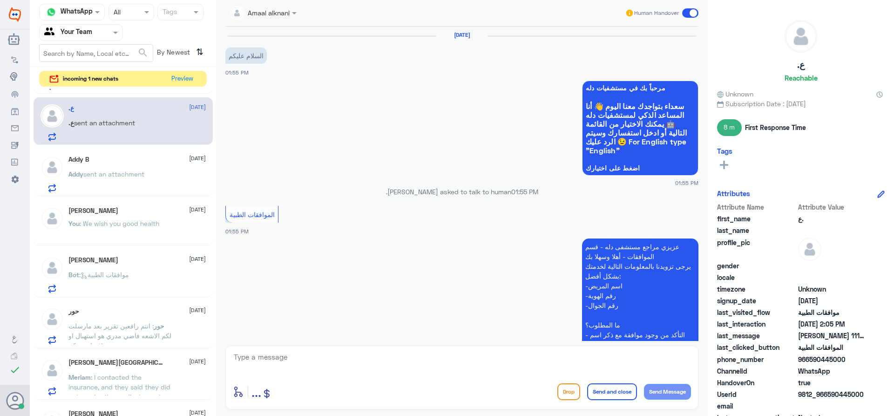
scroll to position [405, 0]
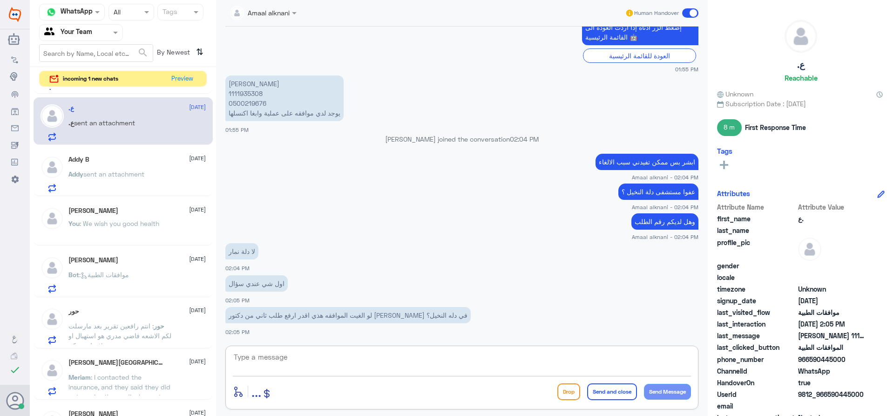
click at [285, 368] on textarea at bounding box center [462, 362] width 458 height 23
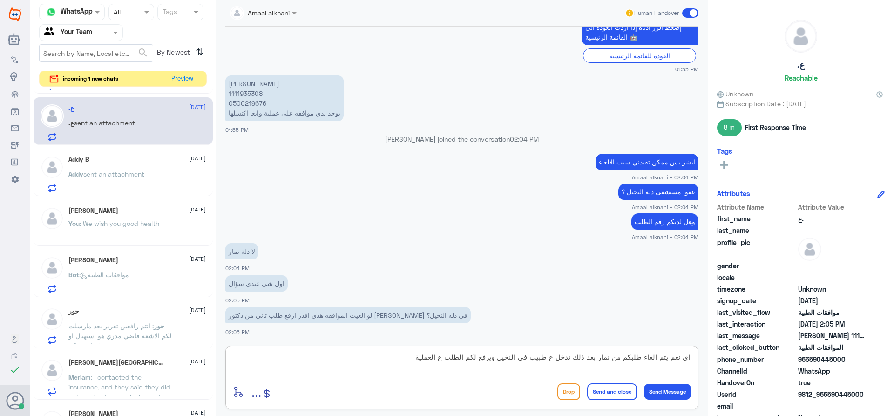
type textarea "اي نعم يتم الغاء طلبكم من نمار بعد ذلك تدخل ع طبيب في النخيل ويرفع لكم الطلب ع …"
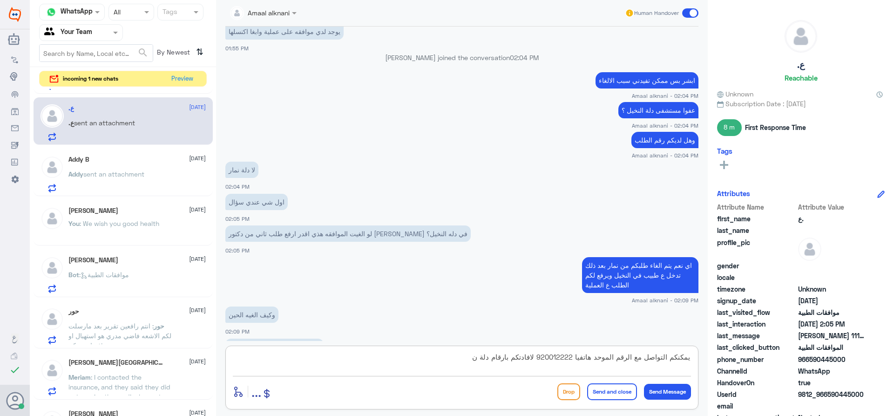
scroll to position [518, 0]
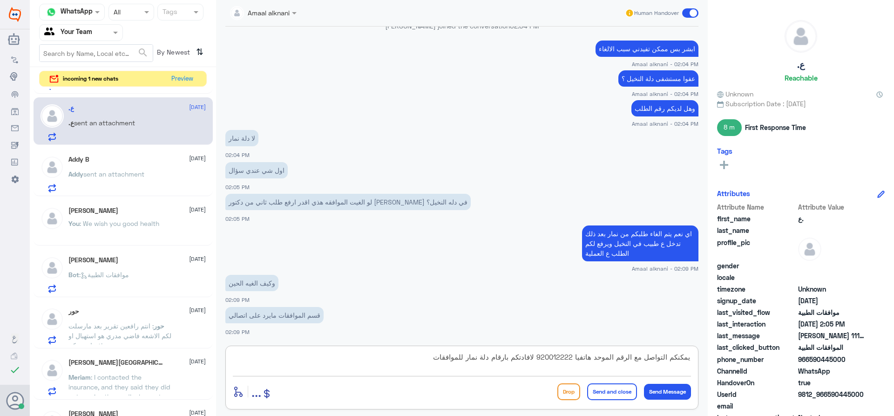
type textarea "يمكنكم التواصل مع الرقم الموحد هاتفيا 920012222 لافادتكم بارقام دلة نمار للمواف…"
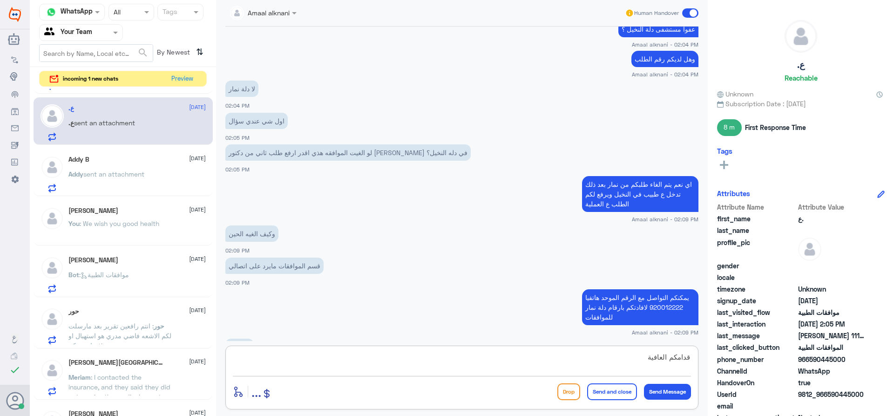
scroll to position [600, 0]
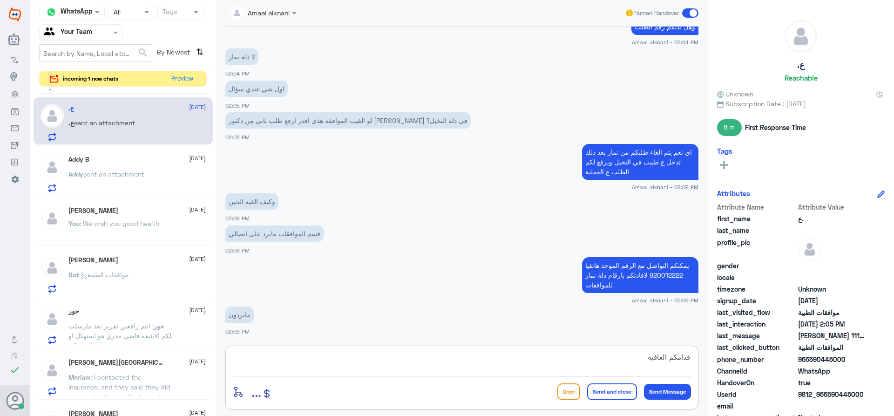
drag, startPoint x: 654, startPoint y: 360, endPoint x: 771, endPoint y: 350, distance: 117.3
click at [770, 350] on div "Channel WhatsApp Status × All Tags Agent Filter Your Team search By Newest ⇅ in…" at bounding box center [462, 209] width 864 height 419
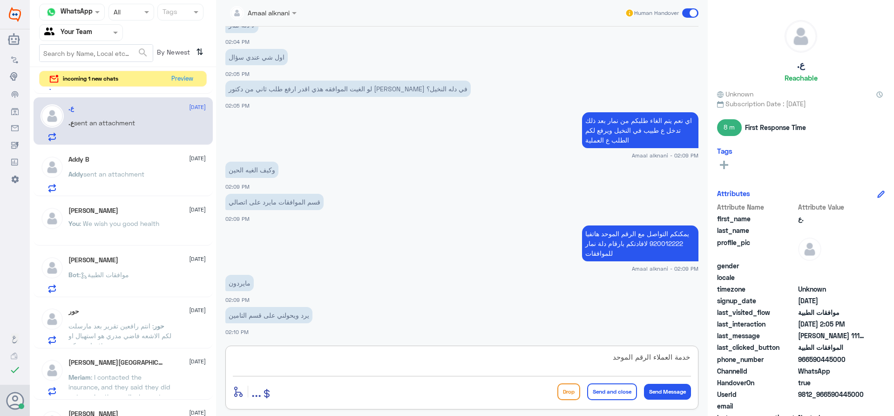
click at [592, 359] on textarea "خدمة العملاء الرقم الموحد" at bounding box center [462, 362] width 458 height 23
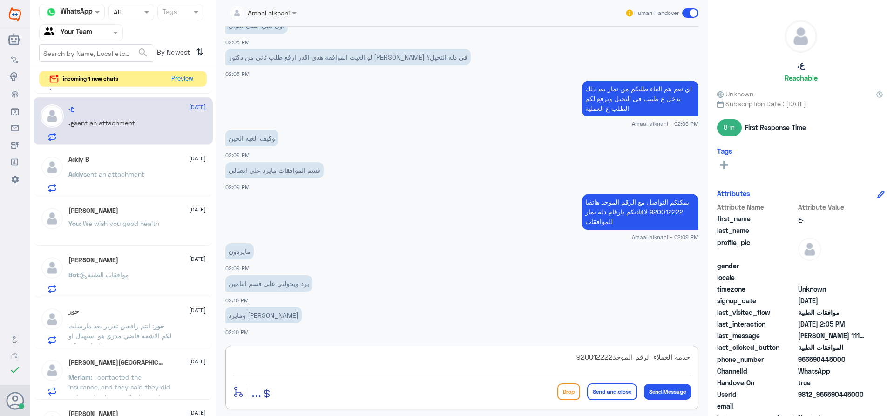
type textarea "خدمة العملاء الرقم الموحد920012222"
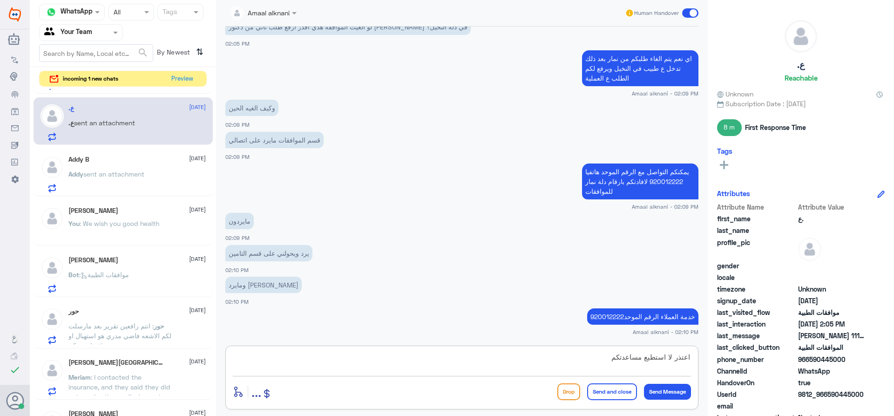
type textarea "اعتذر لا استطيع مساعدتكم"
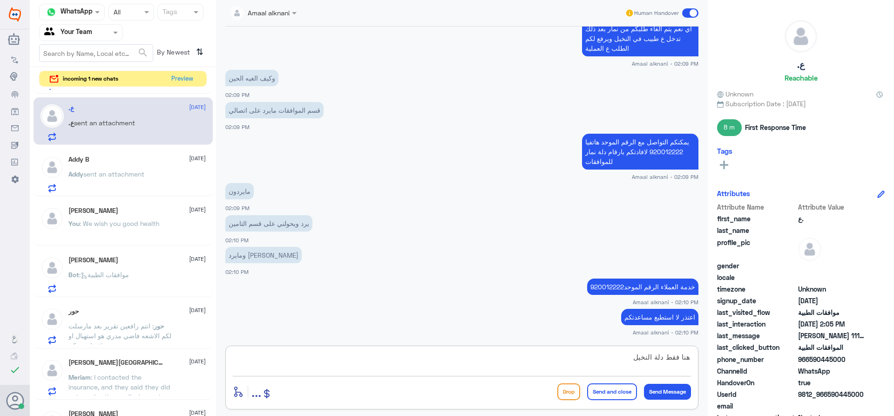
type textarea "هنا فقط دلة النخيل"
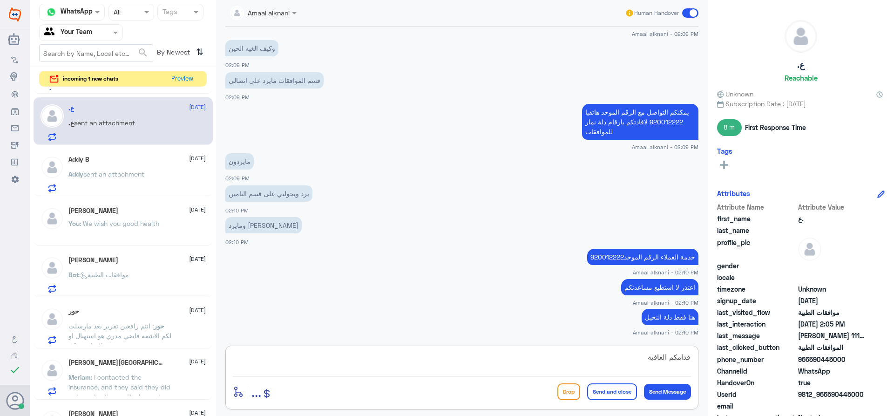
type textarea "قدامكم العافية"
click at [626, 393] on button "Send and close" at bounding box center [612, 391] width 50 height 17
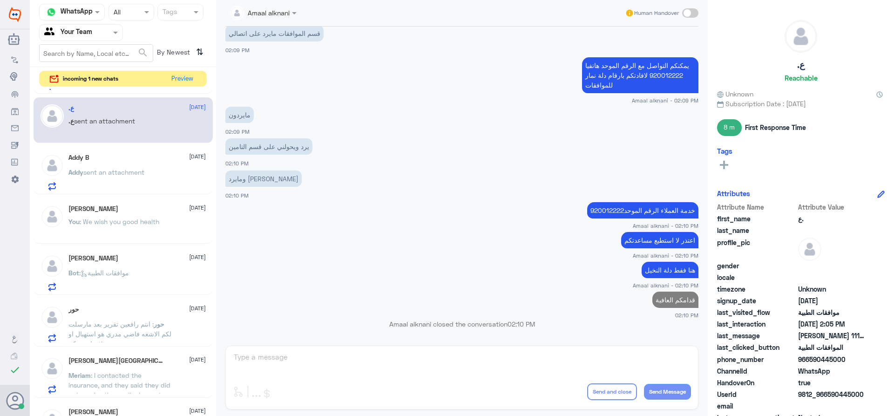
click at [121, 204] on div "[PERSON_NAME] [DATE] You : We wish you good health" at bounding box center [123, 221] width 179 height 46
click at [126, 217] on span ": We wish you good health" at bounding box center [120, 221] width 80 height 8
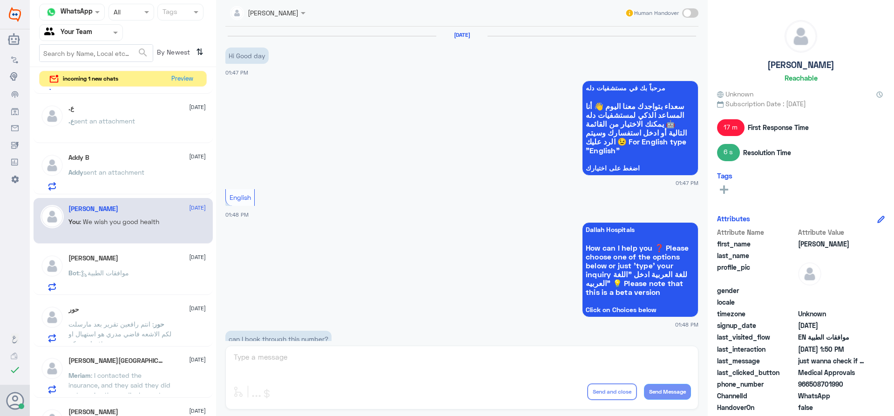
scroll to position [866, 0]
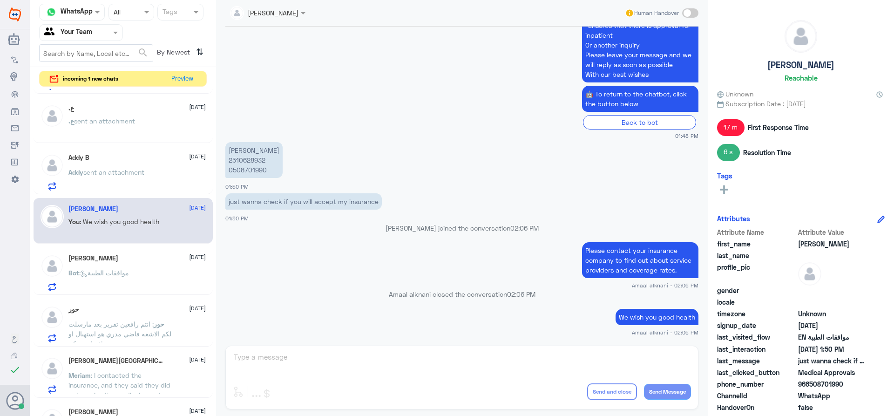
click at [319, 345] on div "[PERSON_NAME] Human Handover [DATE] Hi Good day 01:47 PM مرحباً بك في مستشفيات …" at bounding box center [462, 209] width 492 height 419
click at [289, 363] on div "[PERSON_NAME] Human Handover [DATE] Hi Good day 01:47 PM مرحباً بك في مستشفيات …" at bounding box center [462, 209] width 492 height 419
click at [129, 119] on span "sent an attachment" at bounding box center [108, 121] width 61 height 8
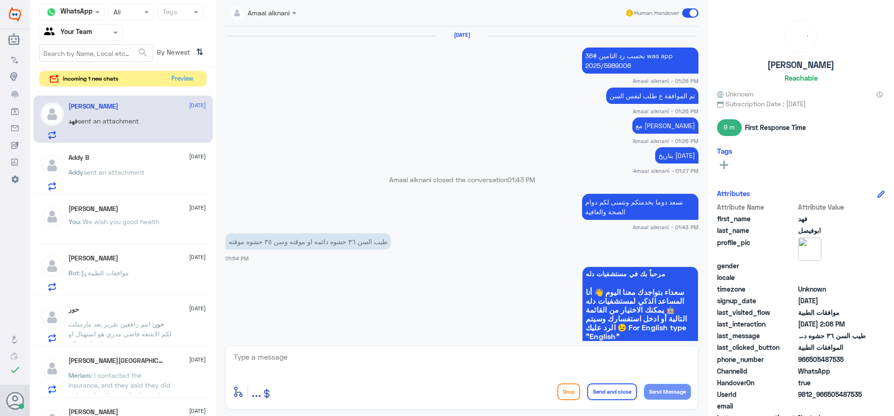
scroll to position [605, 0]
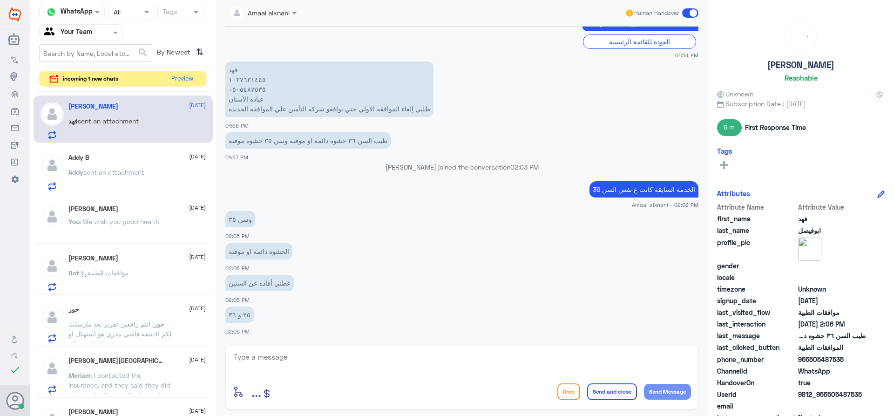
click at [142, 326] on span ": انتم رافعين تقرير بعد مارسلت لكم الاشعه فاضي مدري هو استهبال او فضاوه منكم!" at bounding box center [119, 333] width 103 height 27
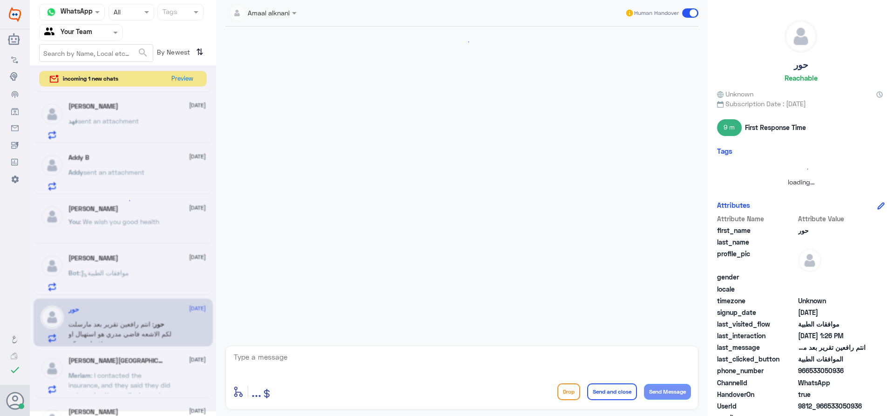
scroll to position [801, 0]
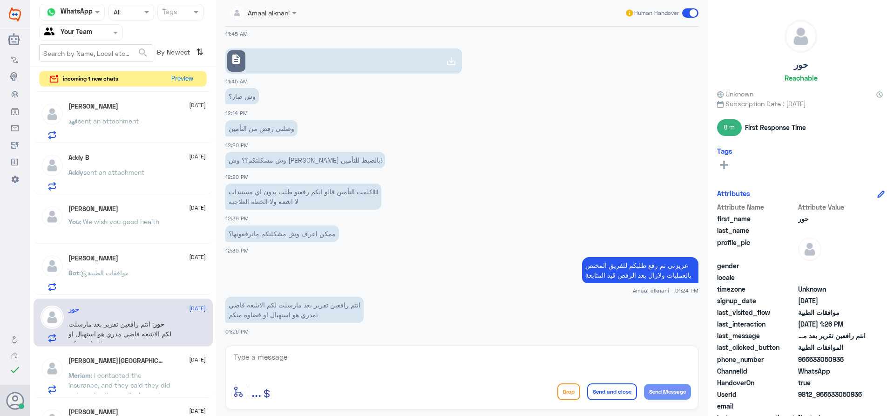
click at [119, 116] on p "[PERSON_NAME] sent an attachment" at bounding box center [103, 127] width 70 height 23
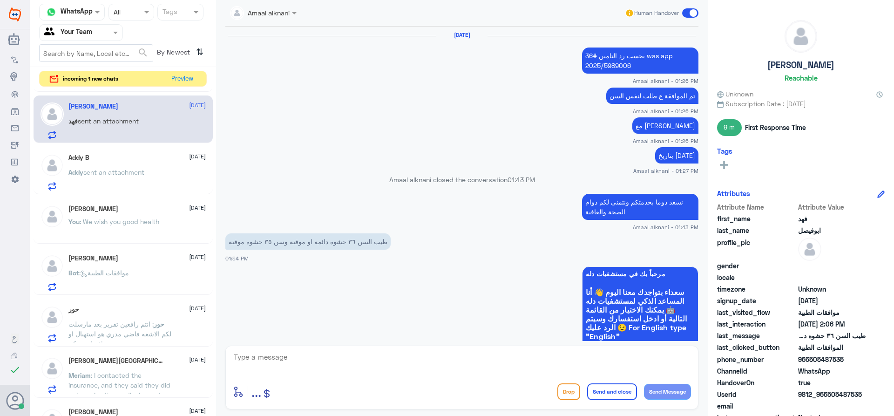
scroll to position [605, 0]
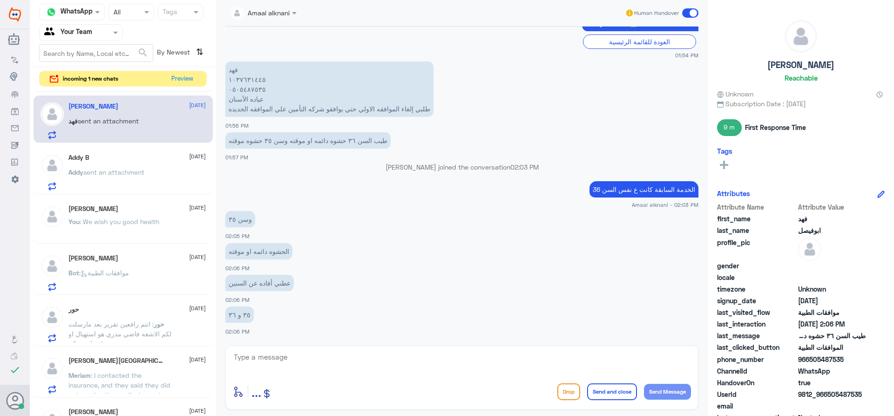
click at [286, 376] on div at bounding box center [462, 364] width 458 height 26
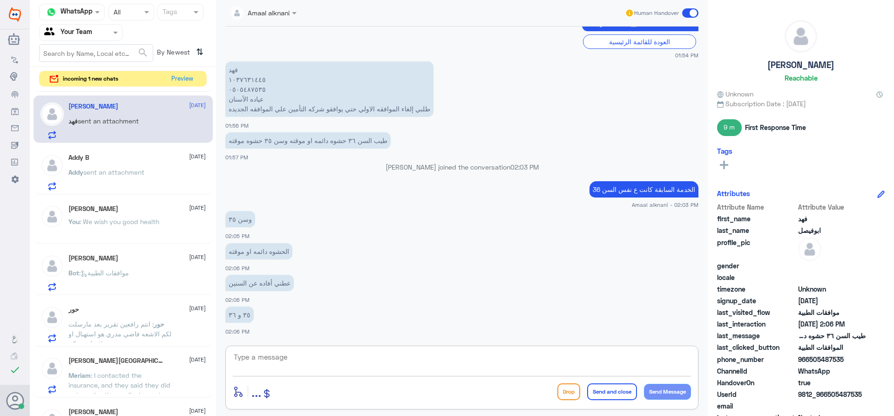
click at [310, 372] on textarea at bounding box center [462, 362] width 458 height 23
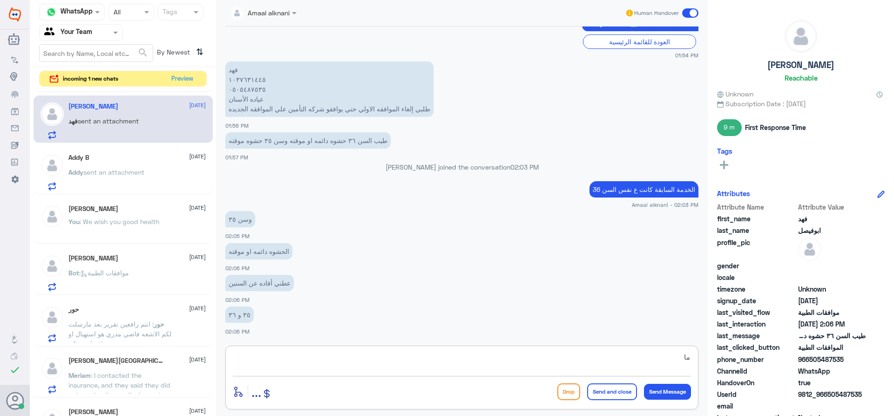
type textarea "م"
type textarea "ماعندي فكرة عن انواع الحشوات عزيزي المراجع"
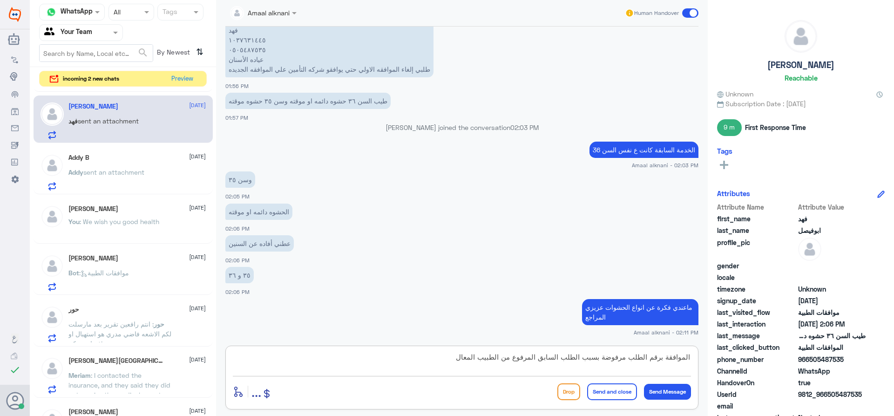
type textarea "الموافقة برقم الطلب مرفوضة بسبب الطلب السابق المرفوع من الطبيب المعالج"
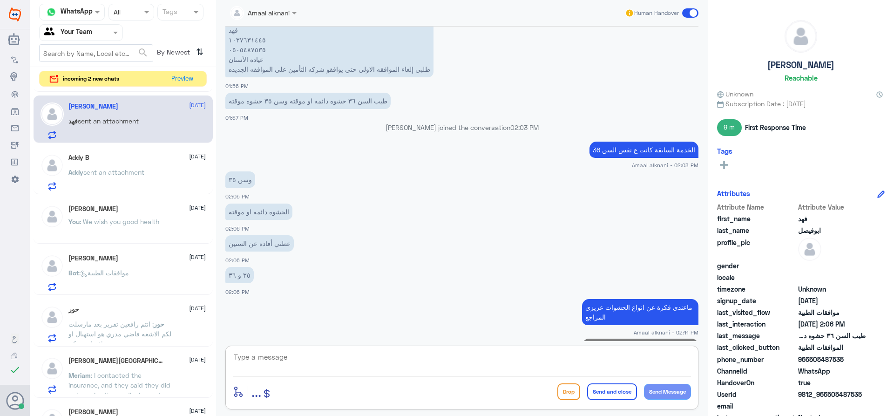
scroll to position [694, 0]
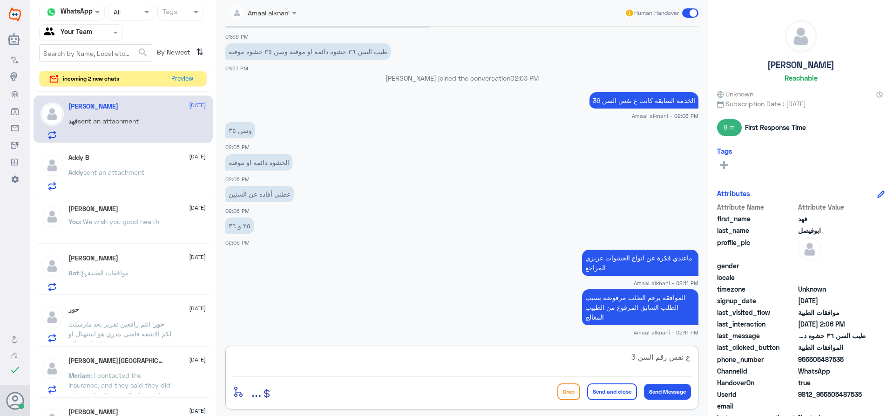
type textarea "ع نفس رقم السن 36"
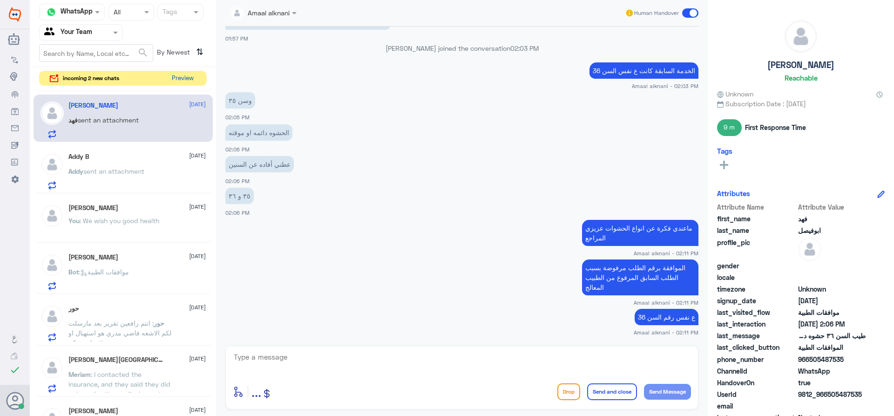
click at [186, 80] on button "Preview" at bounding box center [182, 78] width 29 height 14
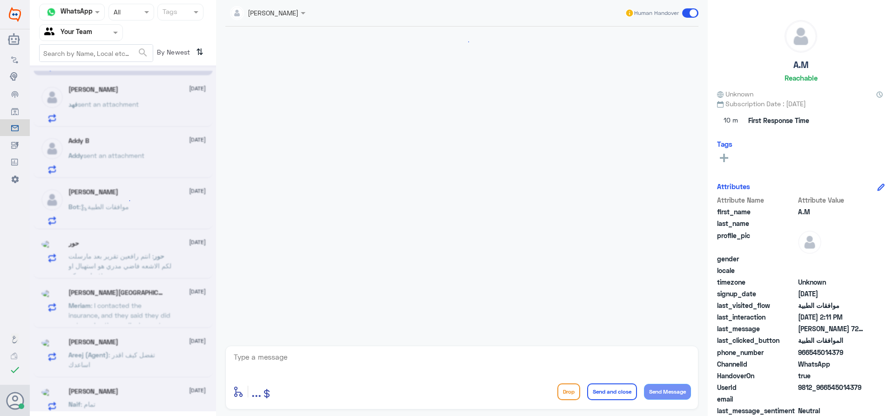
scroll to position [761, 0]
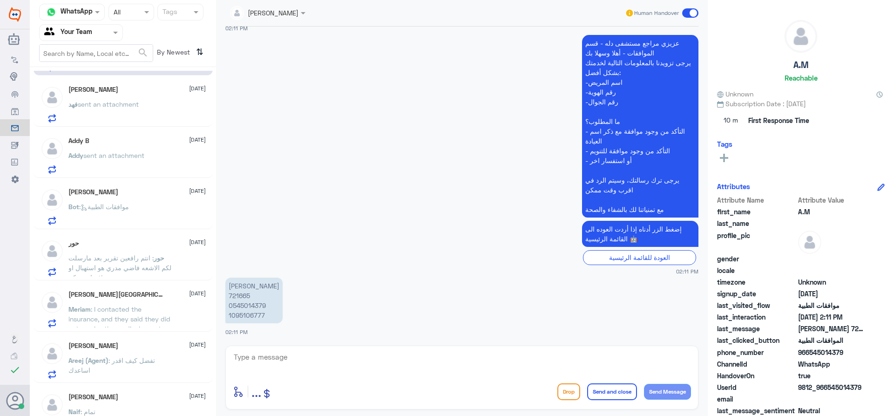
click at [278, 366] on textarea at bounding box center [462, 362] width 458 height 23
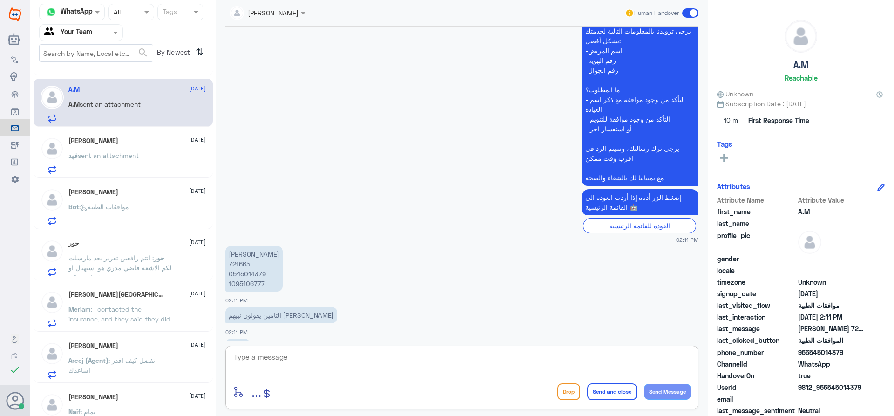
scroll to position [825, 0]
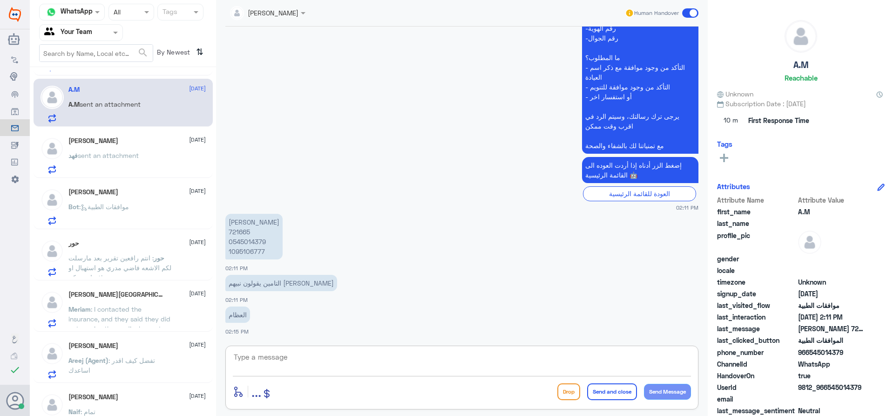
click at [245, 230] on p "[PERSON_NAME] 721665 0545014379 1095106777" at bounding box center [253, 237] width 57 height 46
copy p "721665"
click at [336, 362] on textarea at bounding box center [462, 362] width 458 height 23
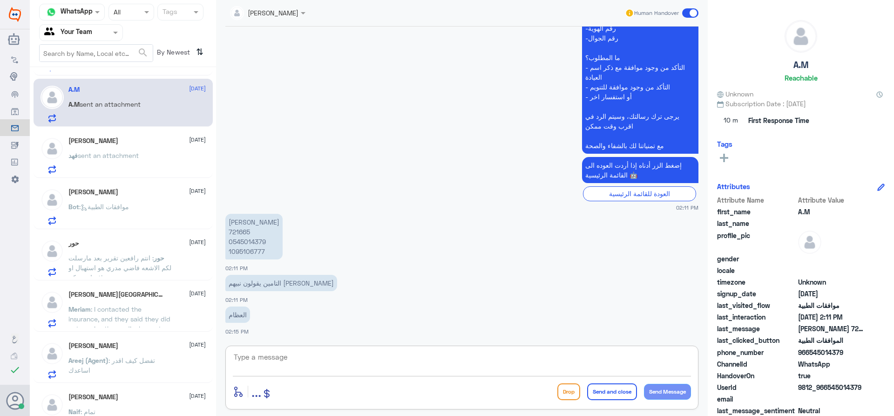
click at [325, 366] on textarea at bounding box center [462, 362] width 458 height 23
type textarea "تم متابعة طلبكم اكثر من مرة ولازال مرفوض - يمكنكم معاودة الطبيب لتغيير الكود ال…"
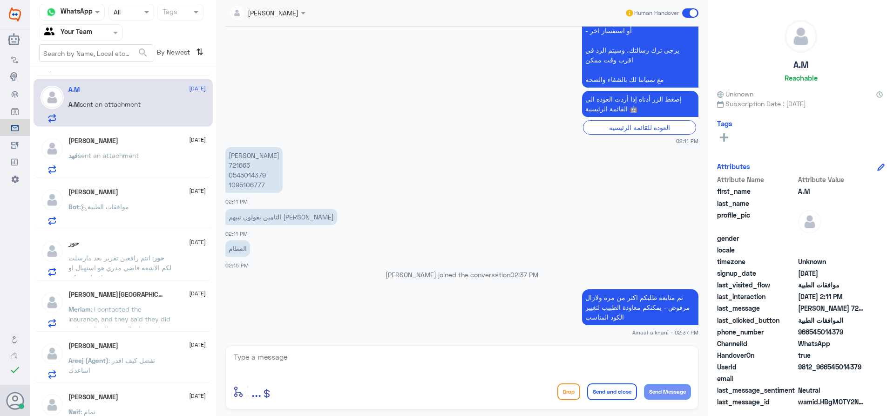
click at [97, 151] on p "[PERSON_NAME] sent an attachment" at bounding box center [103, 161] width 70 height 23
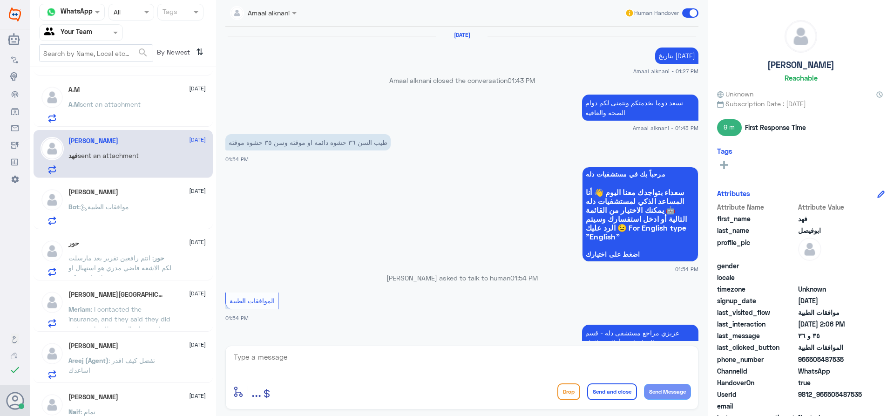
scroll to position [624, 0]
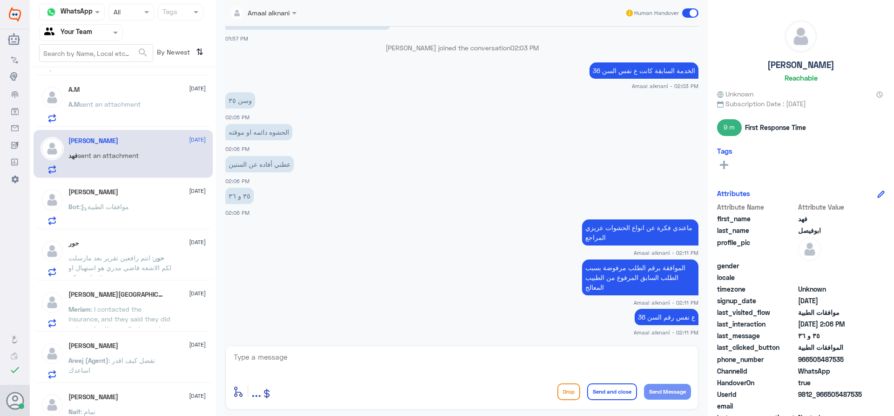
click at [102, 202] on p "Bot : موافقات الطبية" at bounding box center [98, 213] width 61 height 23
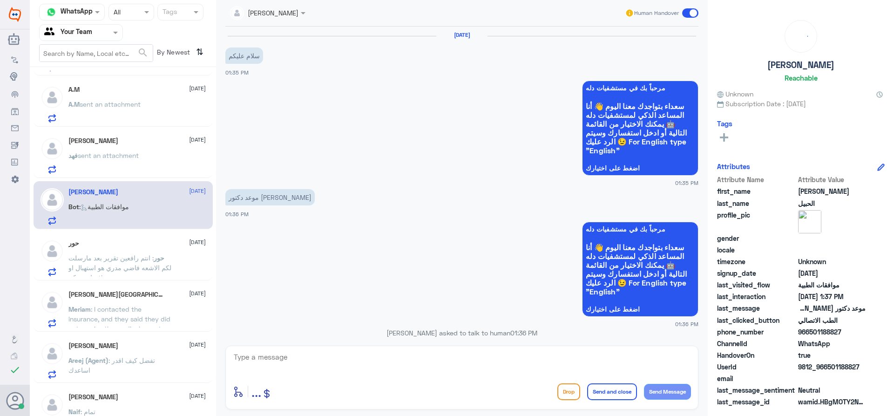
scroll to position [355, 0]
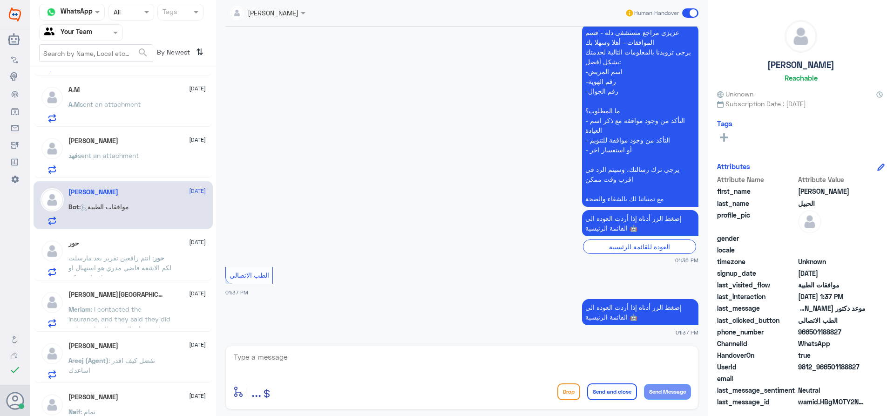
click at [119, 171] on p "[PERSON_NAME] sent an attachment" at bounding box center [103, 161] width 70 height 23
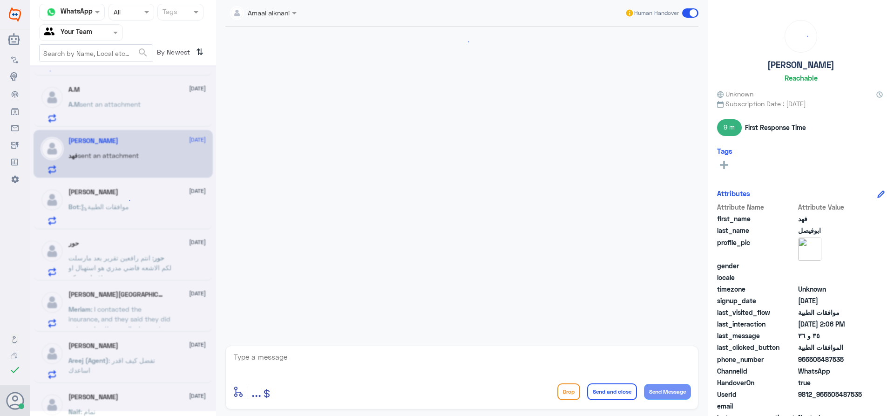
scroll to position [624, 0]
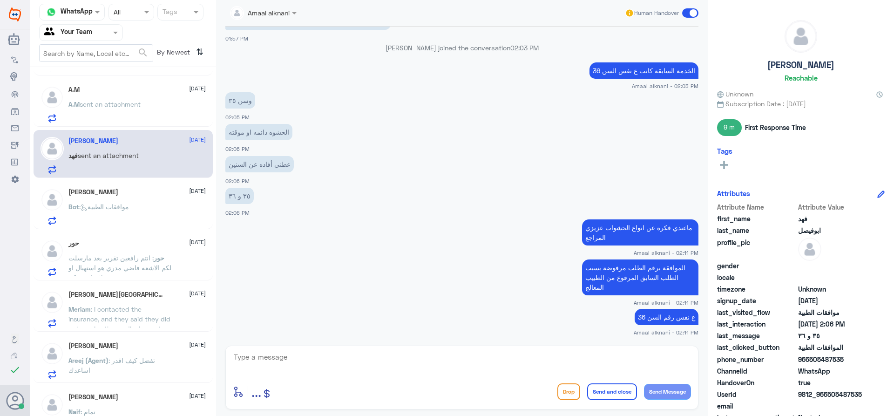
click at [108, 195] on div "[PERSON_NAME] [DATE]" at bounding box center [136, 192] width 137 height 8
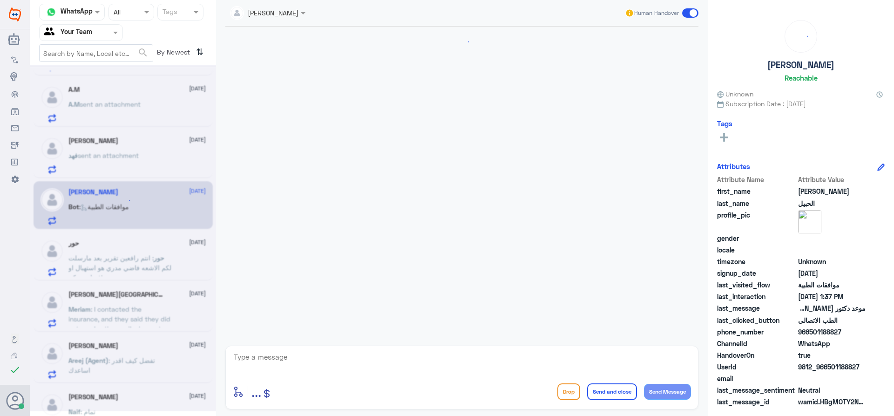
scroll to position [355, 0]
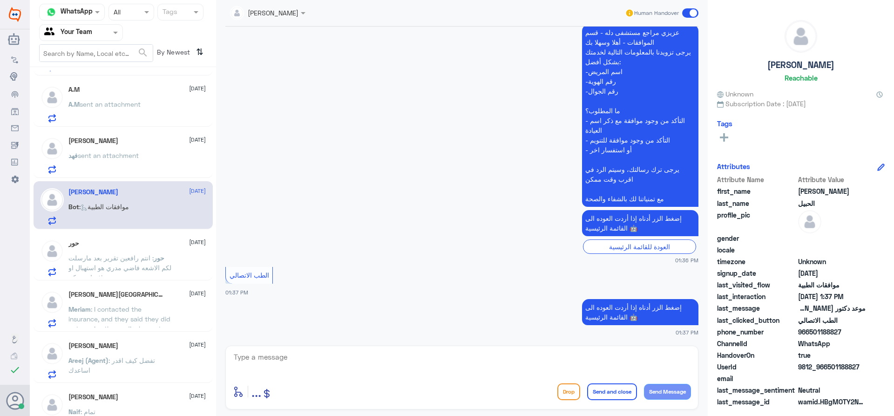
click at [106, 259] on span ": انتم رافعين تقرير بعد مارسلت لكم الاشعه فاضي مدري هو استهبال او فضاوه منكم!" at bounding box center [119, 267] width 103 height 27
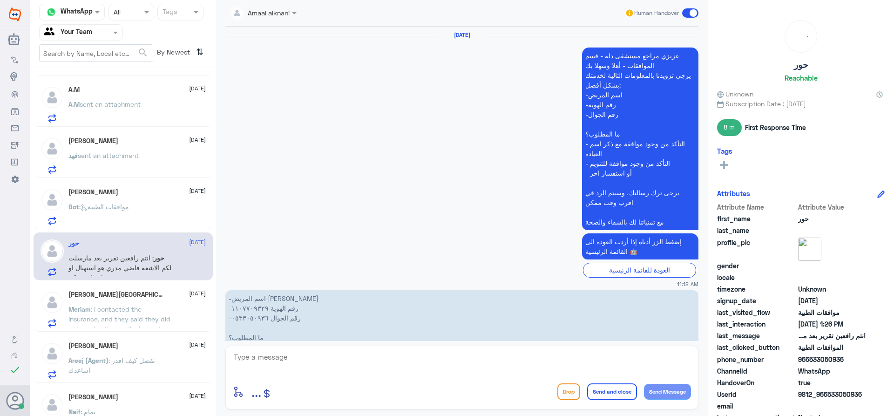
scroll to position [801, 0]
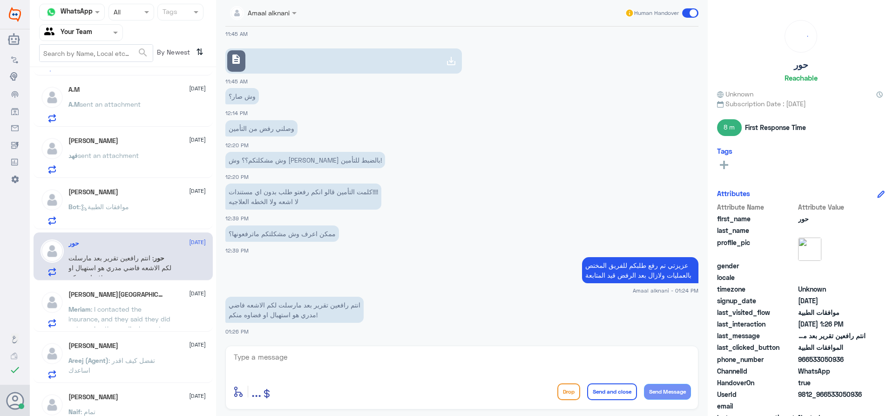
click at [116, 303] on div "Meriam Riyadh [DATE] Meriam : I contacted the insurance, and they said they did…" at bounding box center [136, 309] width 137 height 37
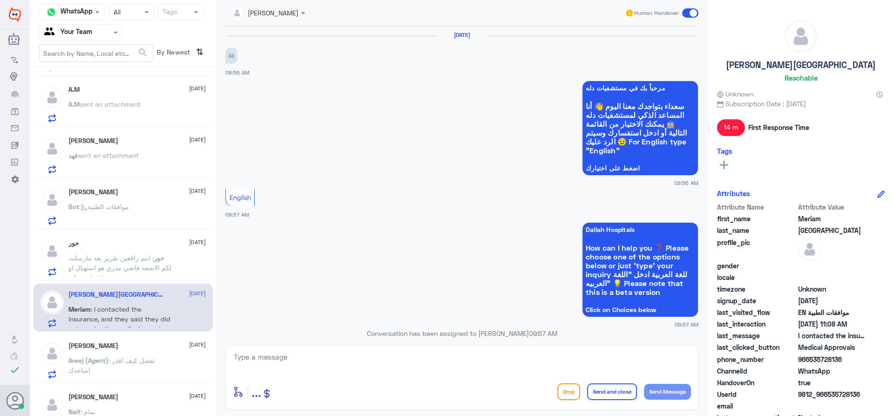
scroll to position [632, 0]
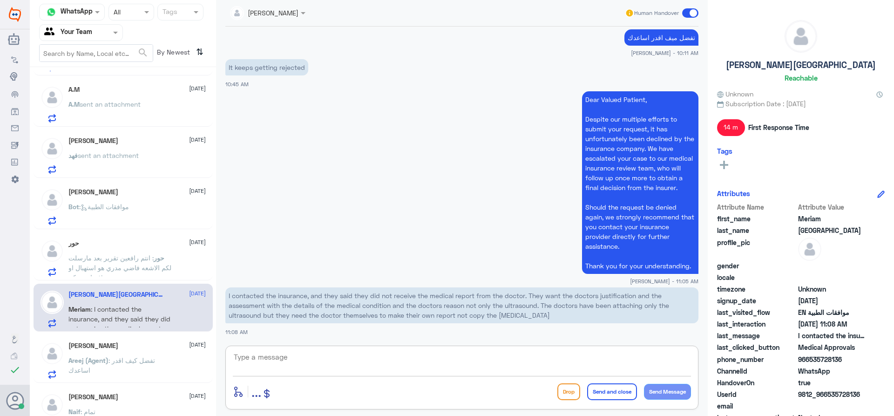
click at [351, 355] on textarea at bounding box center [462, 362] width 458 height 23
click at [377, 304] on p "I contacted the insurance, and they said they did not receive the medical repor…" at bounding box center [461, 305] width 473 height 36
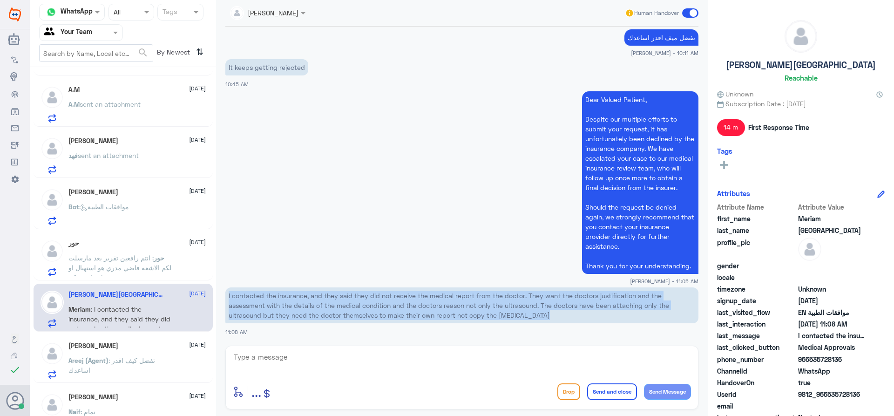
click at [377, 304] on p "I contacted the insurance, and they said they did not receive the medical repor…" at bounding box center [461, 305] width 473 height 36
copy div "I contacted the insurance, and they said they did not receive the medical repor…"
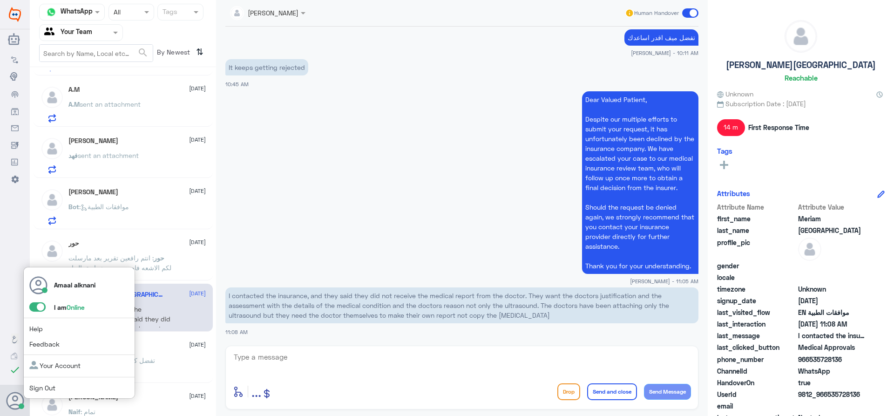
click at [36, 308] on span at bounding box center [37, 306] width 16 height 9
click at [0, 0] on input "checkbox" at bounding box center [0, 0] width 0 height 0
click at [46, 386] on link "Sign Out" at bounding box center [42, 388] width 26 height 8
